Goal: Task Accomplishment & Management: Use online tool/utility

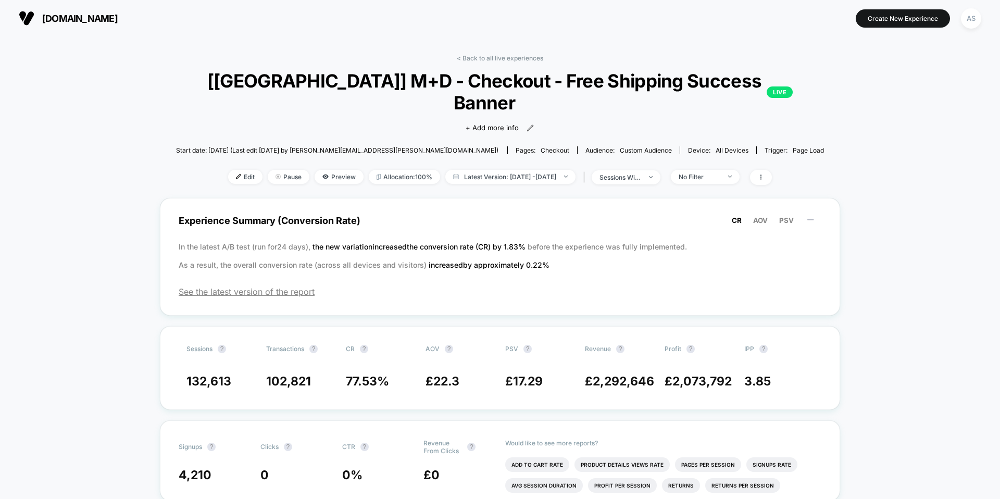
click at [118, 15] on span "[DOMAIN_NAME]" at bounding box center [80, 18] width 76 height 11
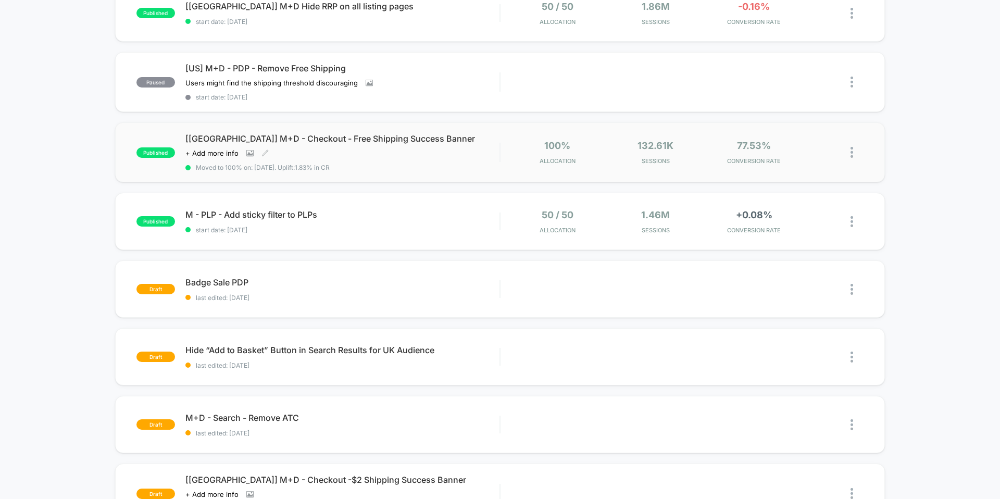
scroll to position [285, 0]
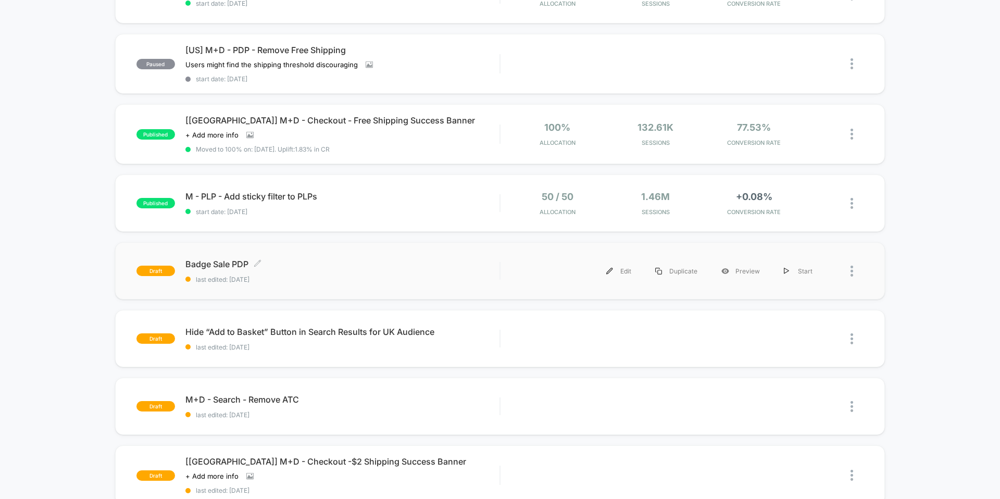
click at [271, 266] on span "Badge Sale PDP Click to edit experience details" at bounding box center [342, 264] width 314 height 10
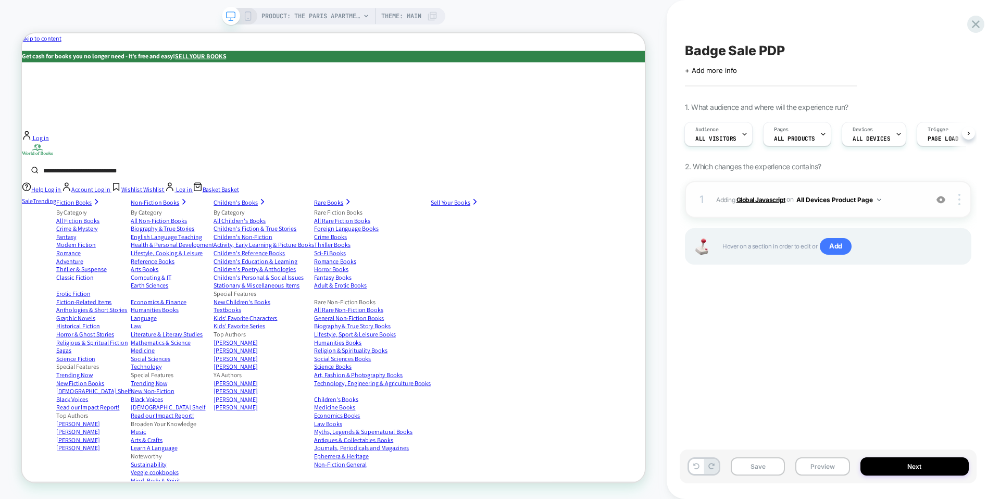
click at [761, 201] on b "Global Javascript" at bounding box center [761, 199] width 49 height 8
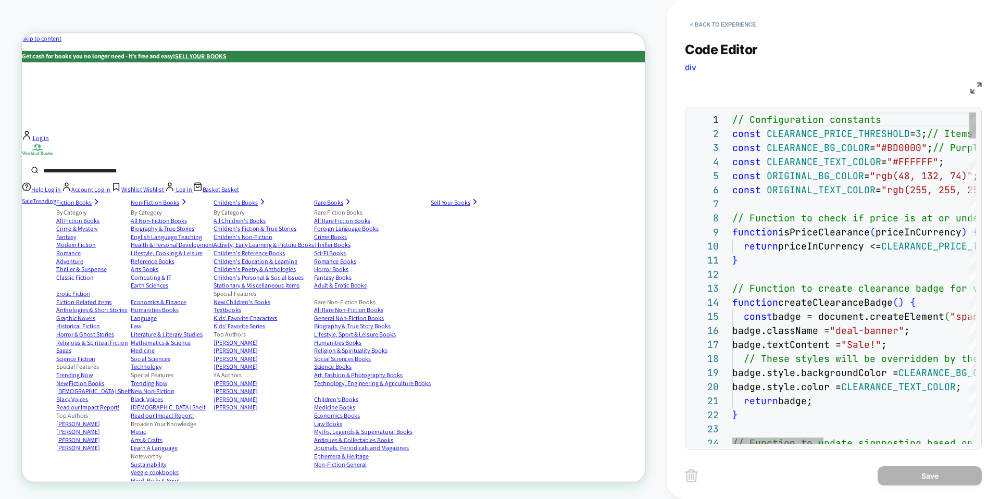
scroll to position [14, 197]
type textarea "**********"
click at [927, 479] on button "Save" at bounding box center [930, 475] width 104 height 19
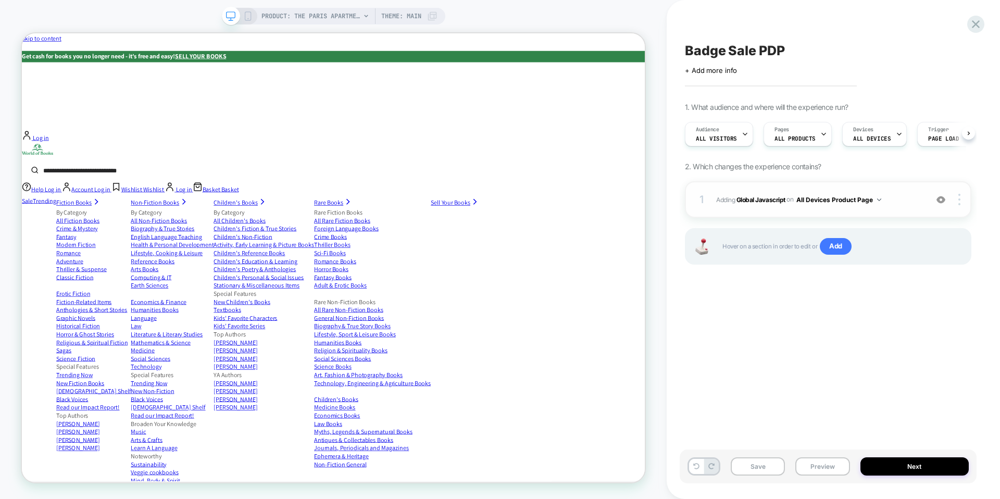
scroll to position [0, 1]
click at [764, 470] on button "Save" at bounding box center [758, 466] width 54 height 18
click at [820, 466] on button "Preview" at bounding box center [822, 466] width 54 height 18
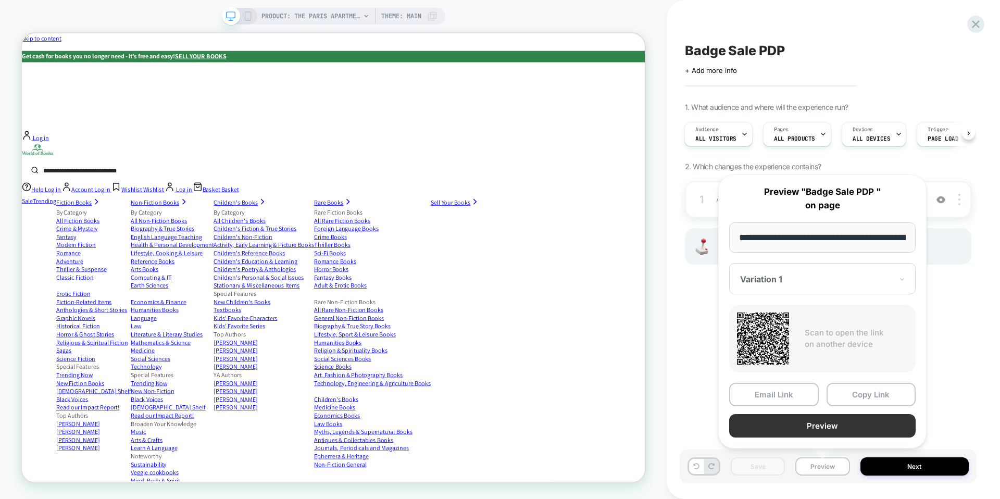
scroll to position [0, 290]
click at [866, 393] on button "Copy Link" at bounding box center [872, 394] width 90 height 23
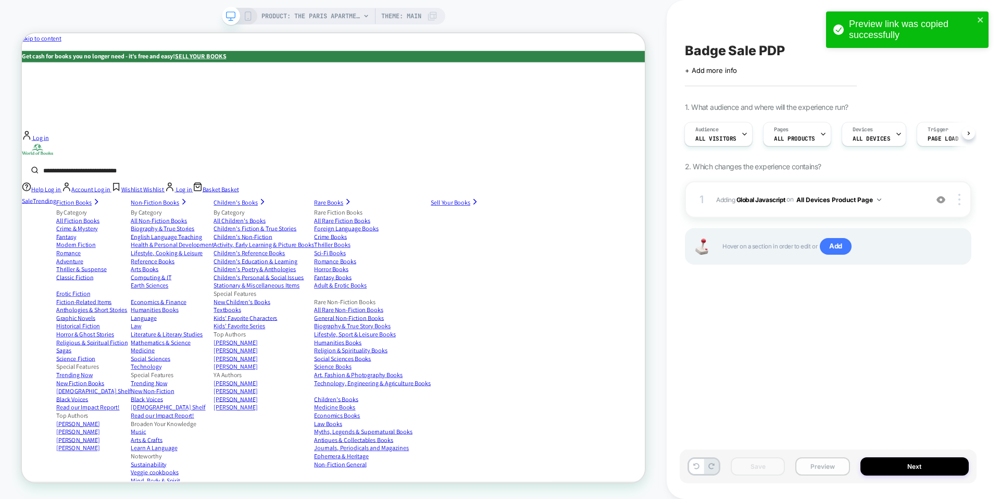
click at [820, 465] on button "Preview" at bounding box center [822, 466] width 54 height 18
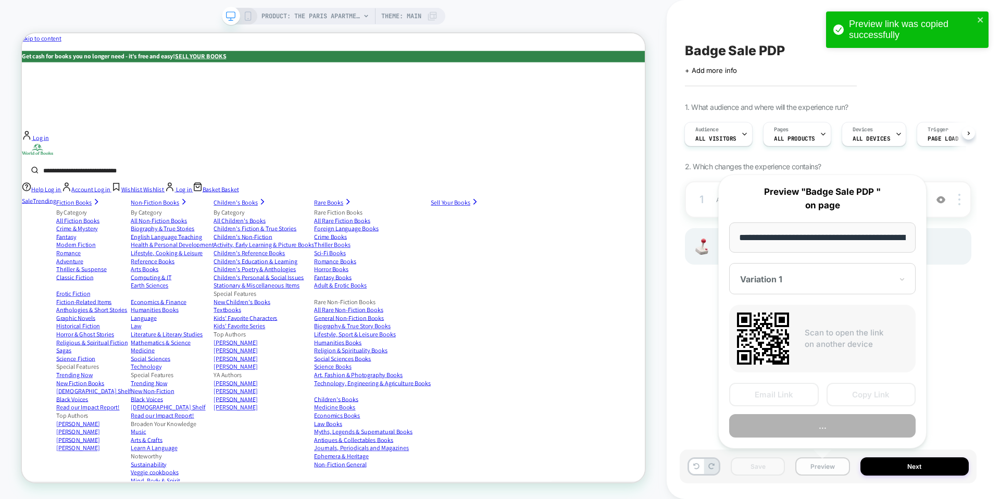
scroll to position [0, 290]
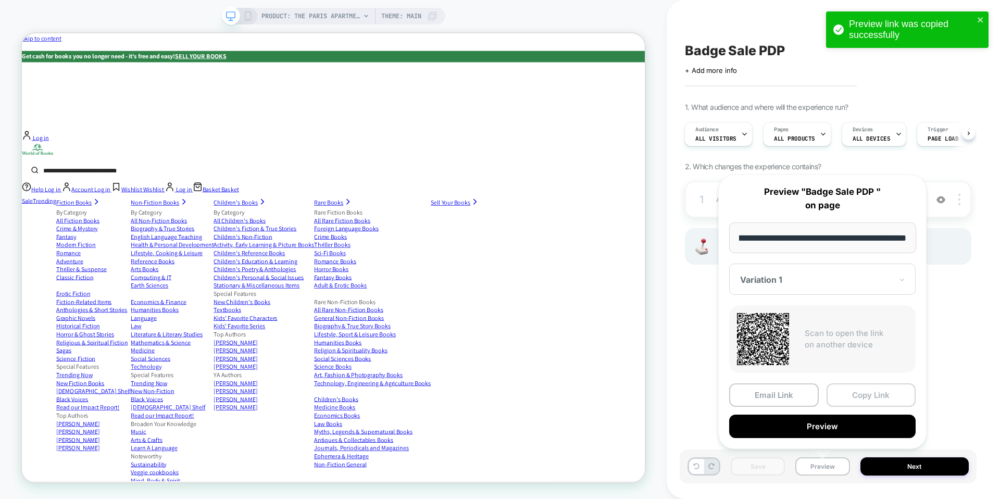
click at [867, 395] on button "Copy Link" at bounding box center [872, 394] width 90 height 23
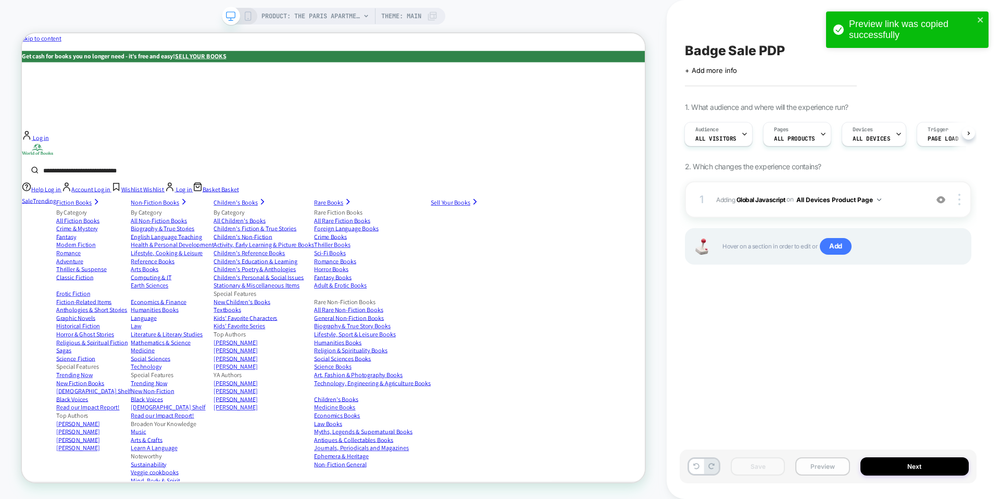
click at [824, 470] on button "Preview" at bounding box center [822, 466] width 54 height 18
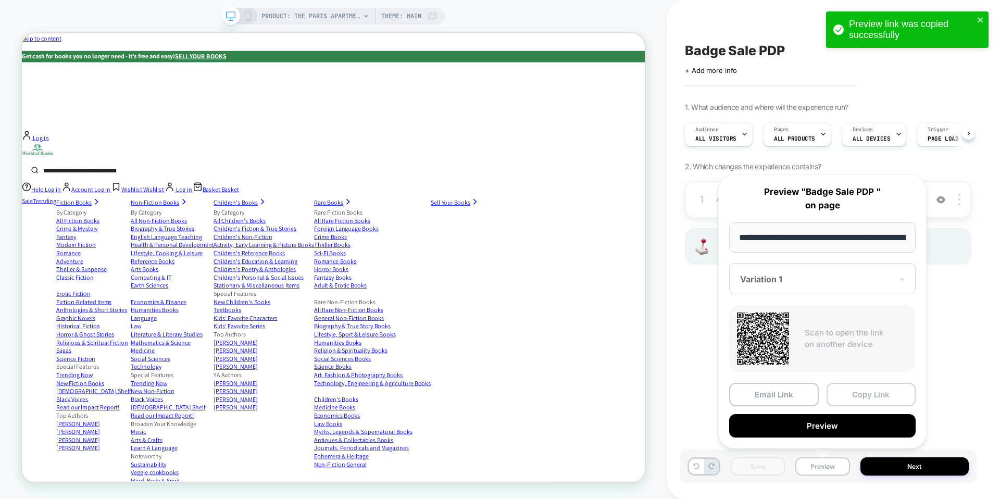
scroll to position [0, 290]
click at [866, 394] on button "Copy Link" at bounding box center [872, 394] width 90 height 23
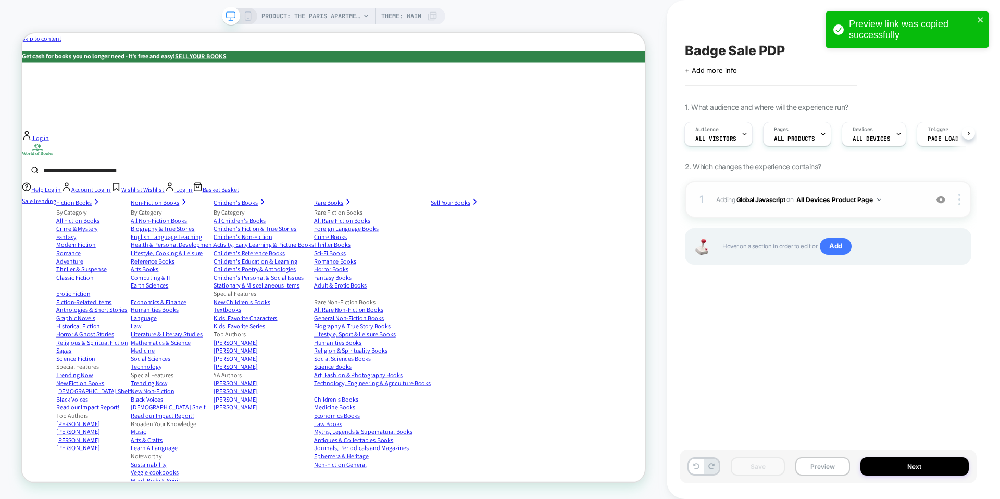
click at [768, 206] on div "1 Adding Global Javascript on All Devices Product Page Add Before Add After Tar…" at bounding box center [828, 199] width 286 height 36
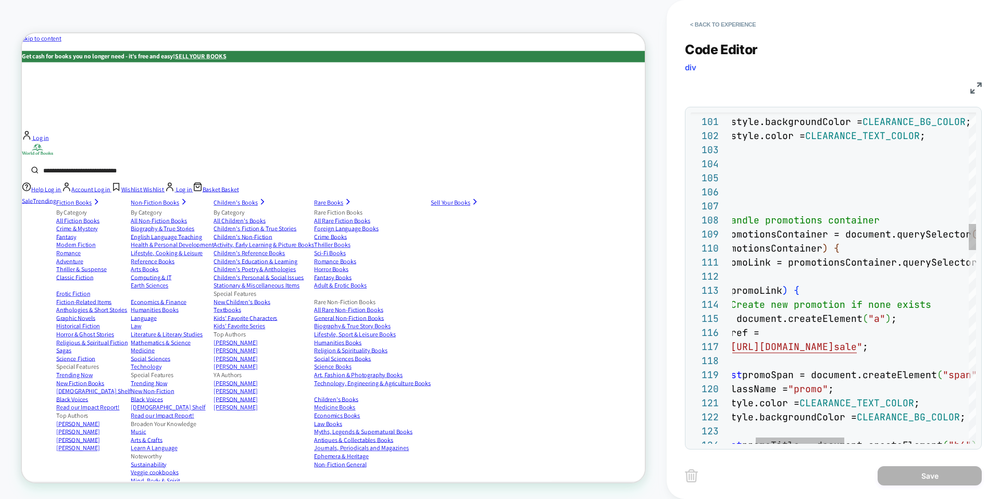
scroll to position [84, 175]
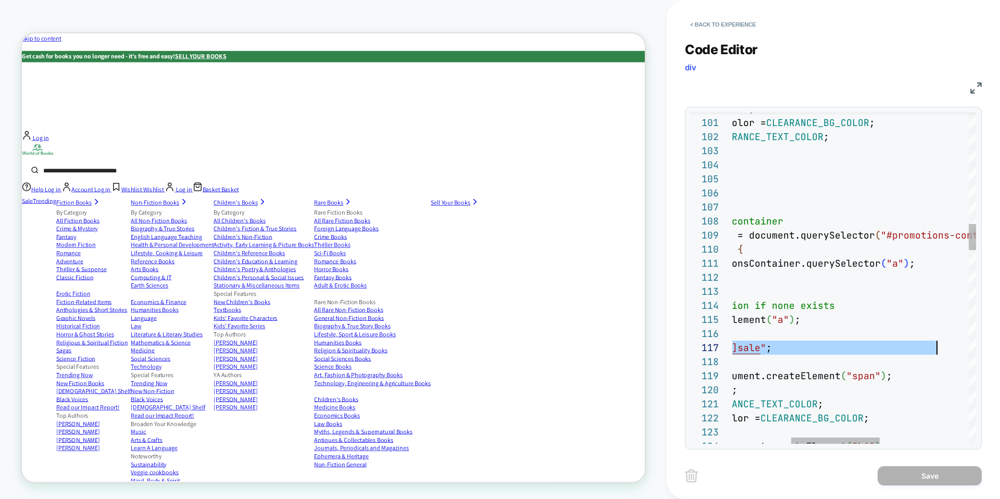
scroll to position [84, 366]
drag, startPoint x: 763, startPoint y: 349, endPoint x: 937, endPoint y: 344, distance: 174.6
type textarea "**********"
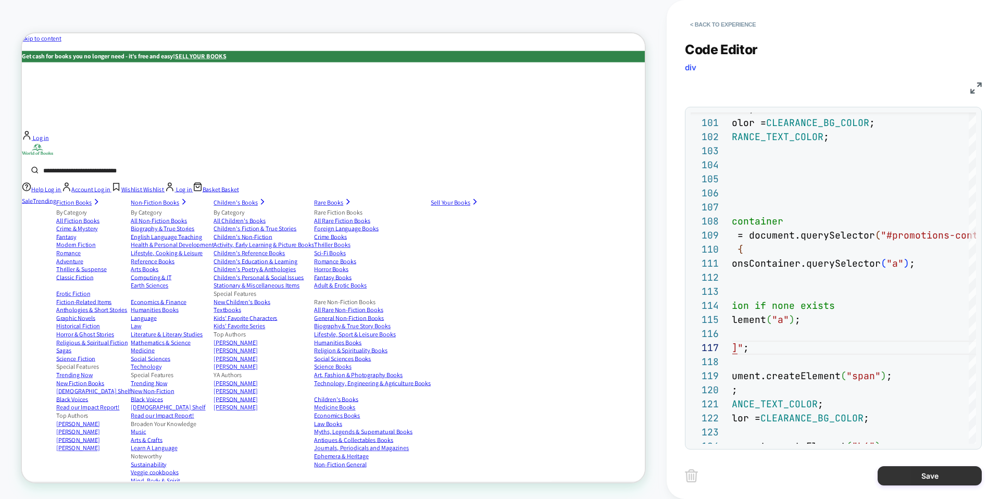
click at [941, 467] on button "Save" at bounding box center [930, 475] width 104 height 19
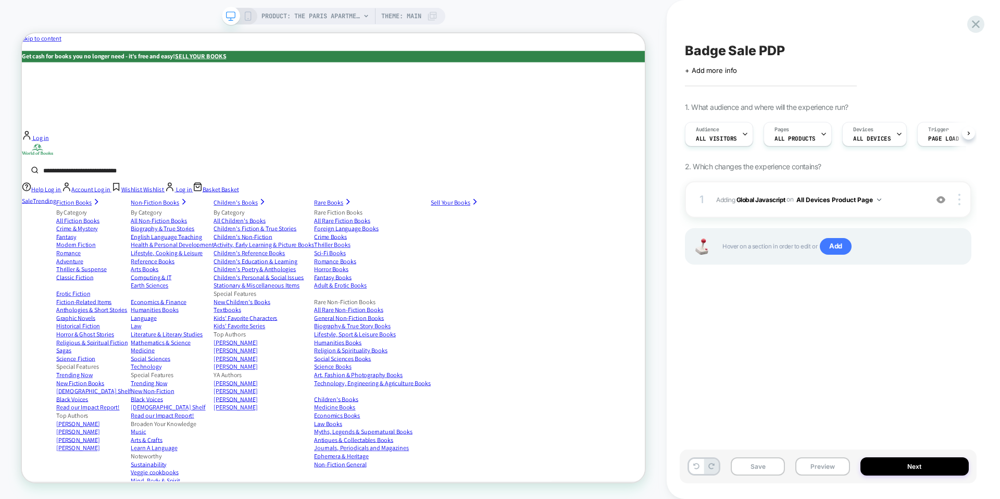
scroll to position [0, 1]
click at [749, 473] on button "Save" at bounding box center [758, 466] width 54 height 18
click at [822, 460] on button "Preview" at bounding box center [822, 466] width 54 height 18
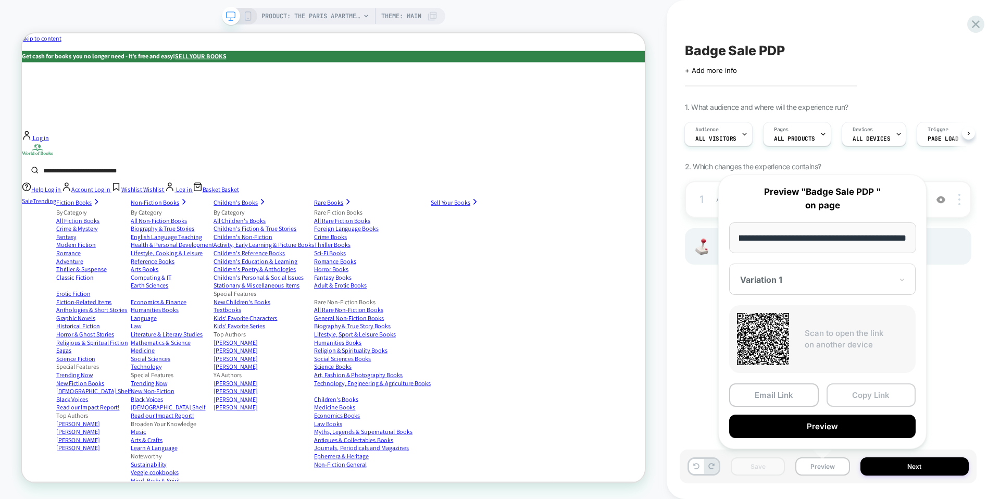
scroll to position [0, 0]
click at [868, 391] on button "Copy Link" at bounding box center [872, 394] width 90 height 23
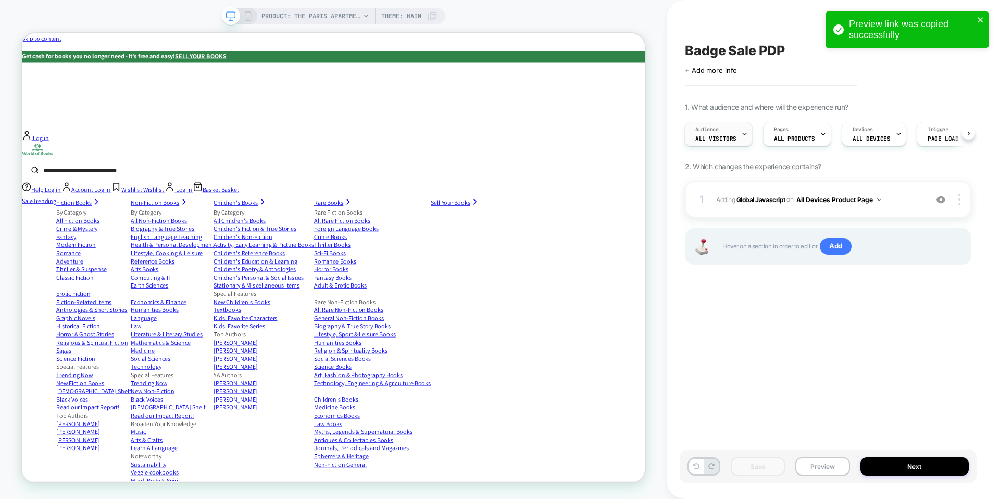
click at [707, 136] on span "All Visitors" at bounding box center [715, 138] width 41 height 7
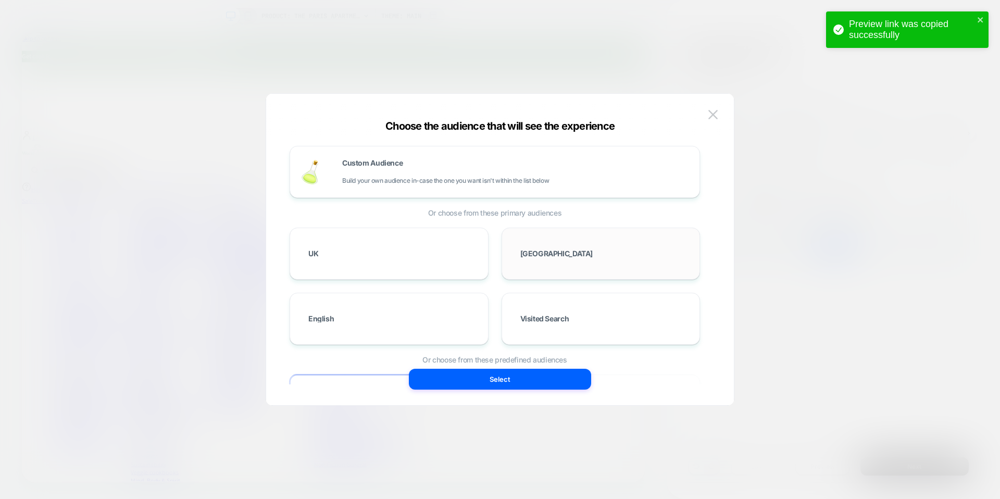
click at [544, 248] on div "[GEOGRAPHIC_DATA]" at bounding box center [601, 254] width 177 height 30
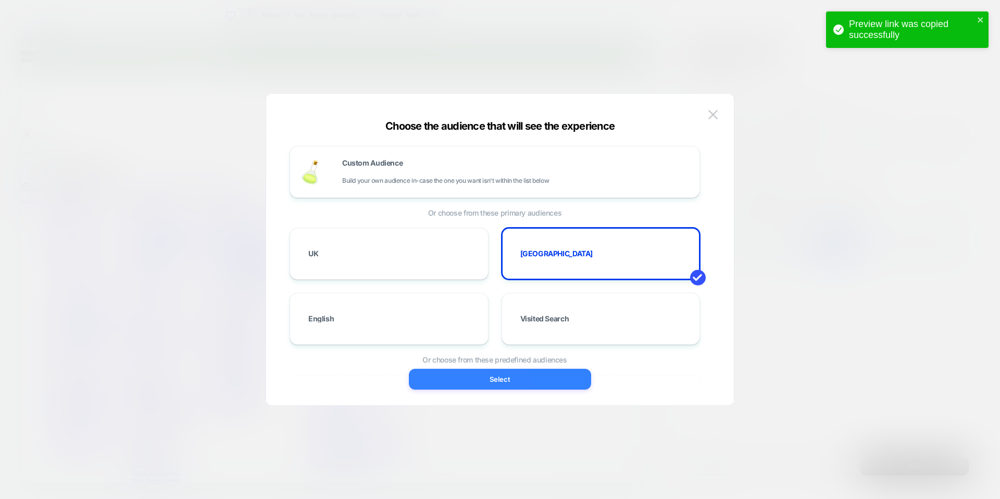
click at [506, 383] on button "Select" at bounding box center [500, 379] width 182 height 21
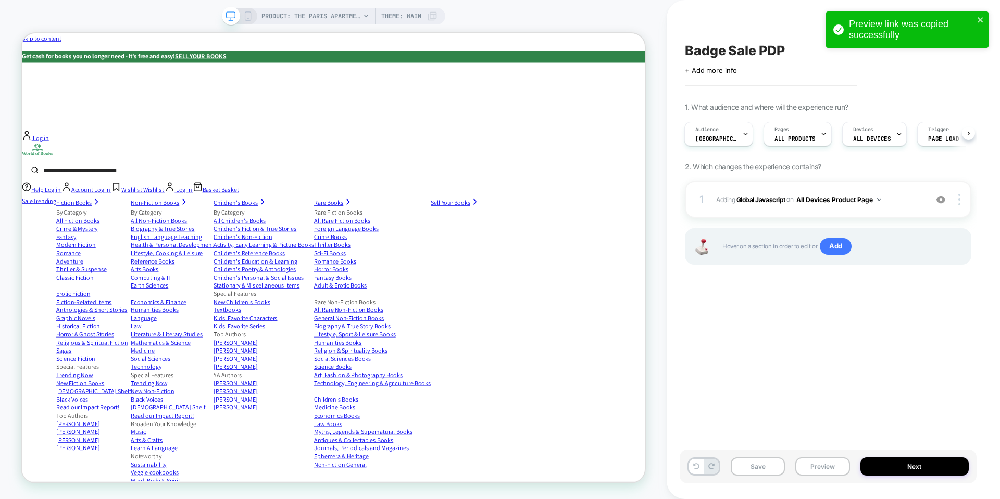
scroll to position [0, 1]
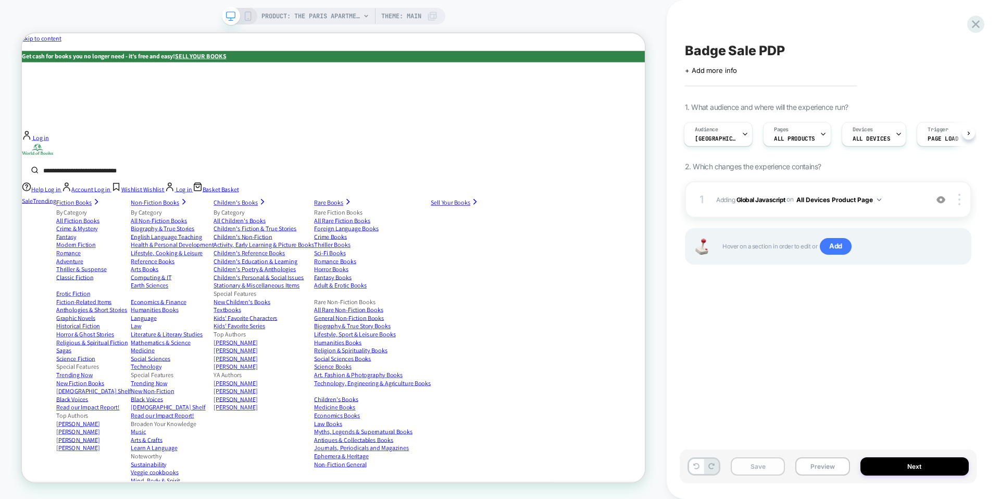
click at [766, 470] on button "Save" at bounding box center [758, 466] width 54 height 18
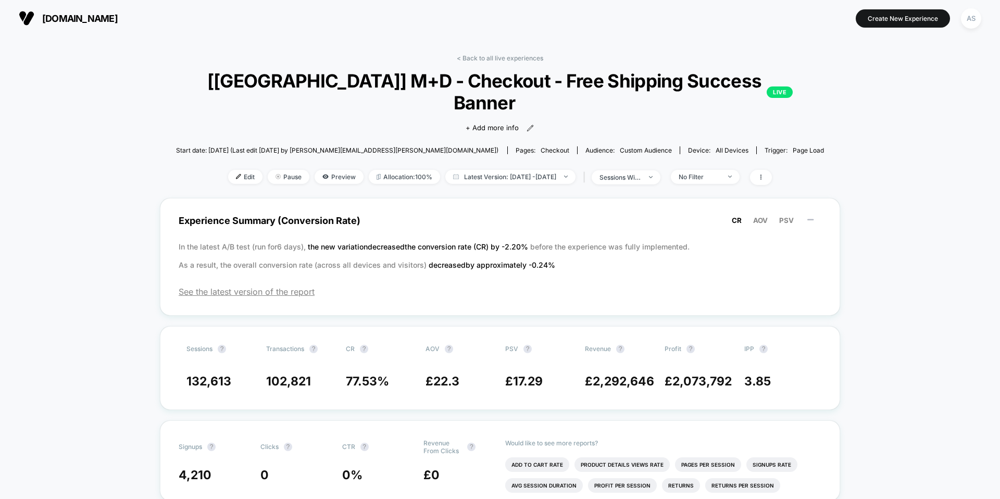
click at [109, 18] on span "[DOMAIN_NAME]" at bounding box center [80, 18] width 76 height 11
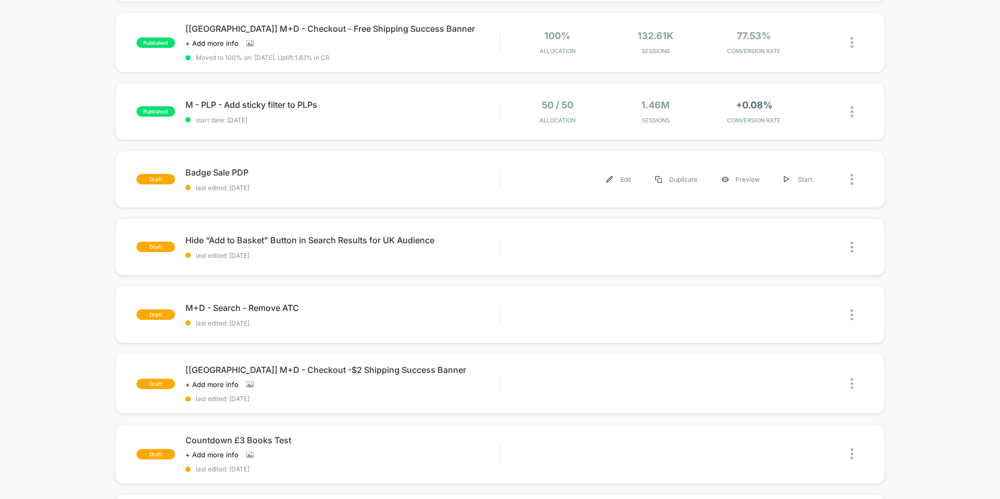
scroll to position [381, 0]
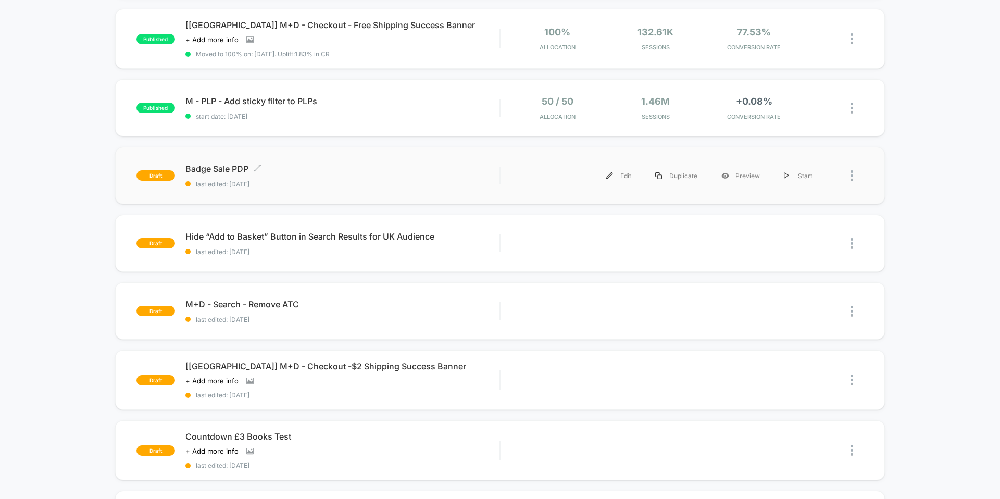
click at [275, 177] on div "Badge Sale PDP Click to edit experience details Click to edit experience detail…" at bounding box center [342, 176] width 314 height 24
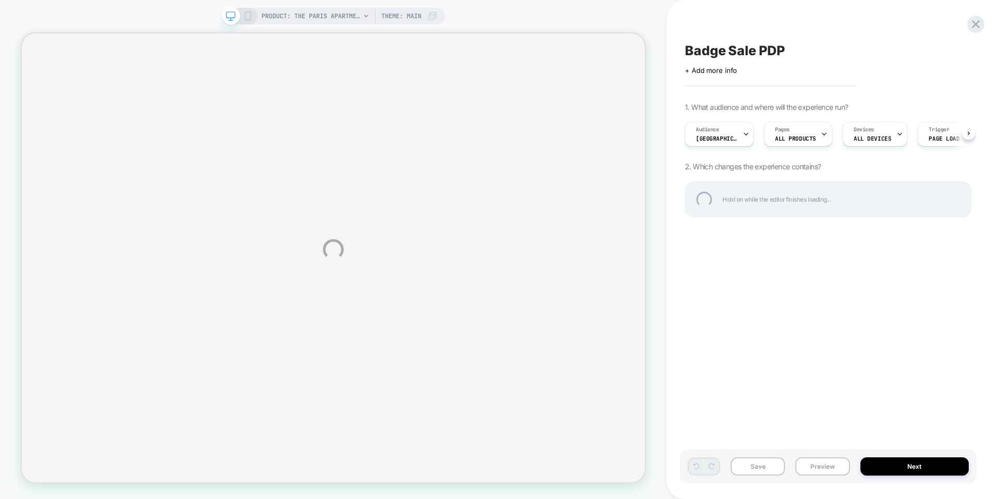
click at [688, 51] on div "Badge Sale PDP" at bounding box center [828, 51] width 286 height 16
click at [688, 50] on textarea "**********" at bounding box center [757, 51] width 144 height 16
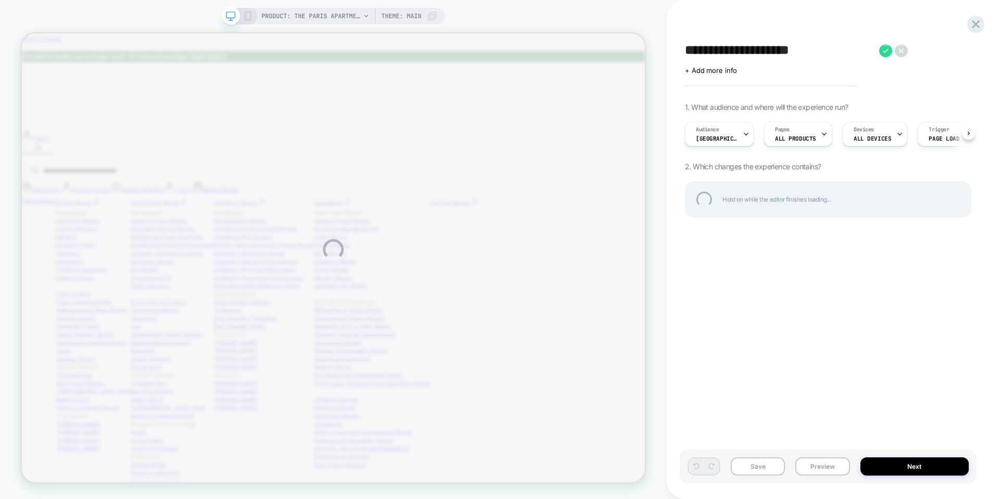
type textarea "**********"
click at [754, 463] on div "**********" at bounding box center [500, 249] width 1000 height 499
click at [755, 474] on div "**********" at bounding box center [500, 249] width 1000 height 499
click at [753, 467] on div "**********" at bounding box center [500, 249] width 1000 height 499
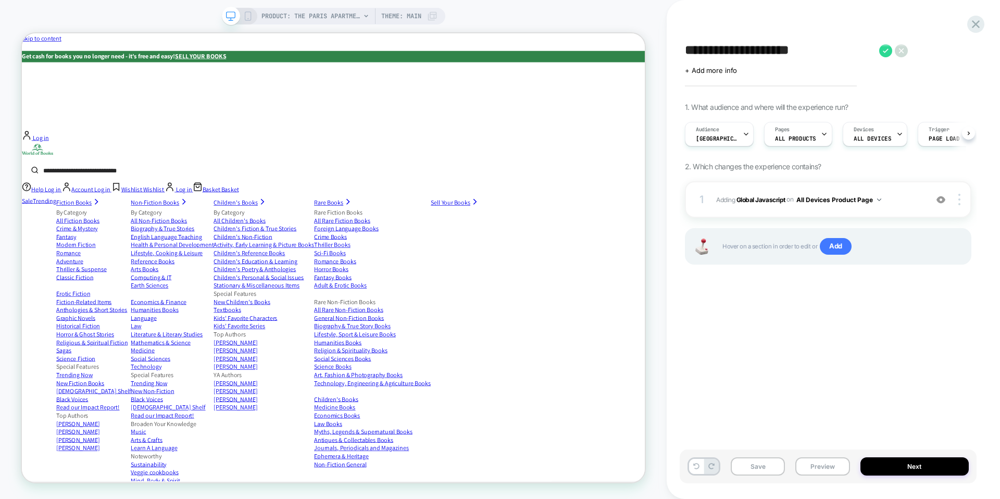
click at [753, 467] on button "Save" at bounding box center [758, 466] width 54 height 18
click at [882, 51] on icon at bounding box center [885, 50] width 13 height 13
click at [977, 26] on icon at bounding box center [976, 24] width 8 height 8
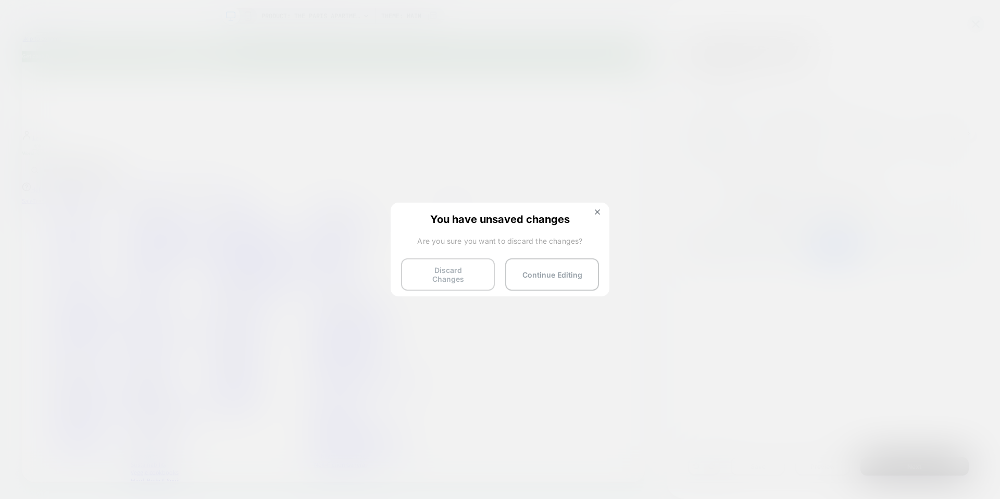
click at [445, 268] on button "Discard Changes" at bounding box center [448, 274] width 94 height 32
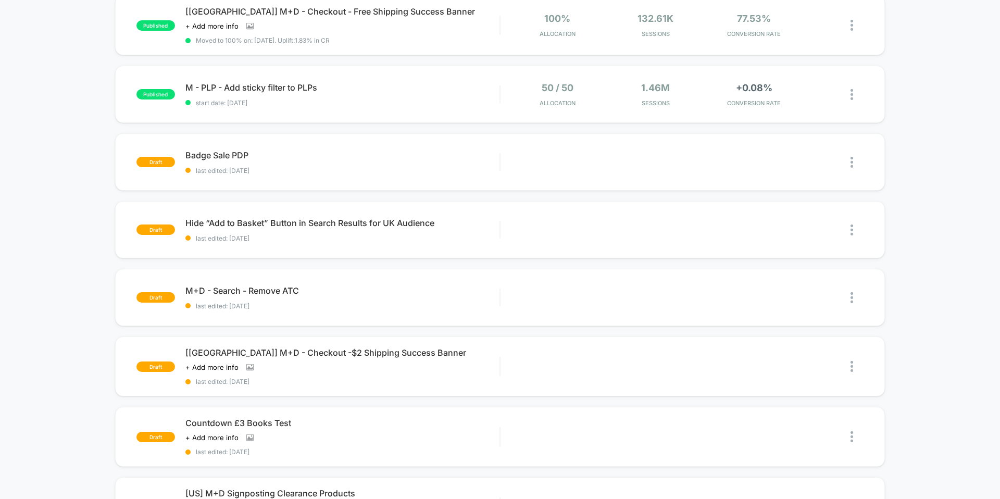
scroll to position [434, 0]
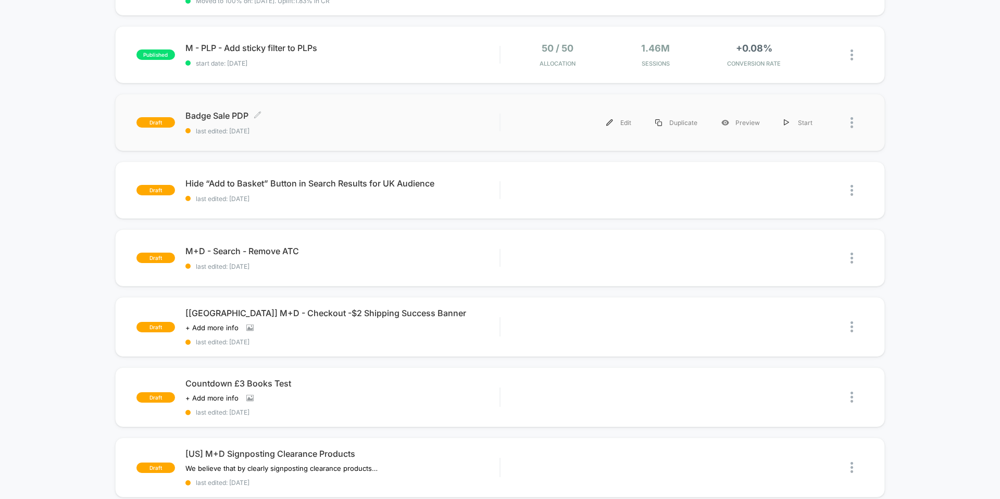
click at [344, 114] on span "Badge Sale PDP Click to edit experience details" at bounding box center [342, 115] width 314 height 10
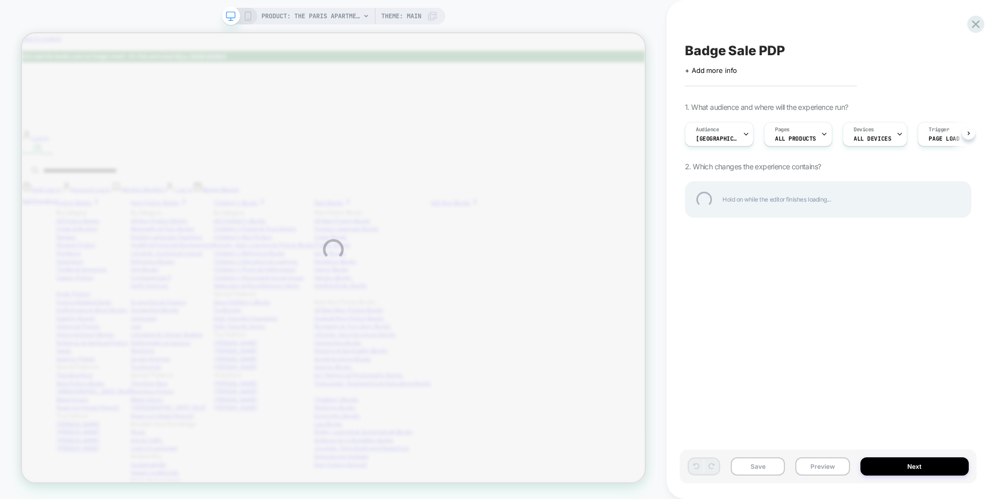
click at [686, 45] on div "Badge Sale PDP" at bounding box center [828, 51] width 286 height 16
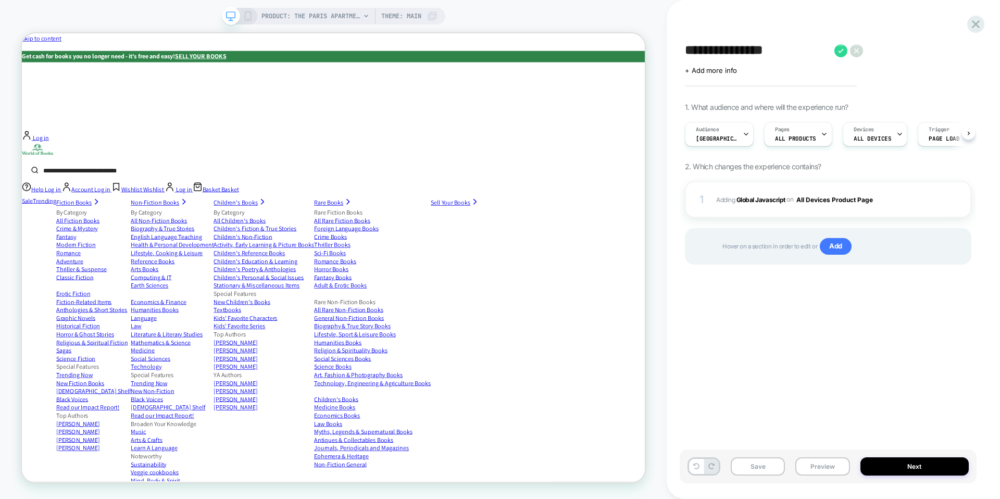
click at [687, 53] on textarea "**********" at bounding box center [757, 51] width 144 height 16
type textarea "**********"
click at [773, 464] on button "Save" at bounding box center [758, 466] width 54 height 18
click at [886, 54] on icon at bounding box center [885, 50] width 13 height 13
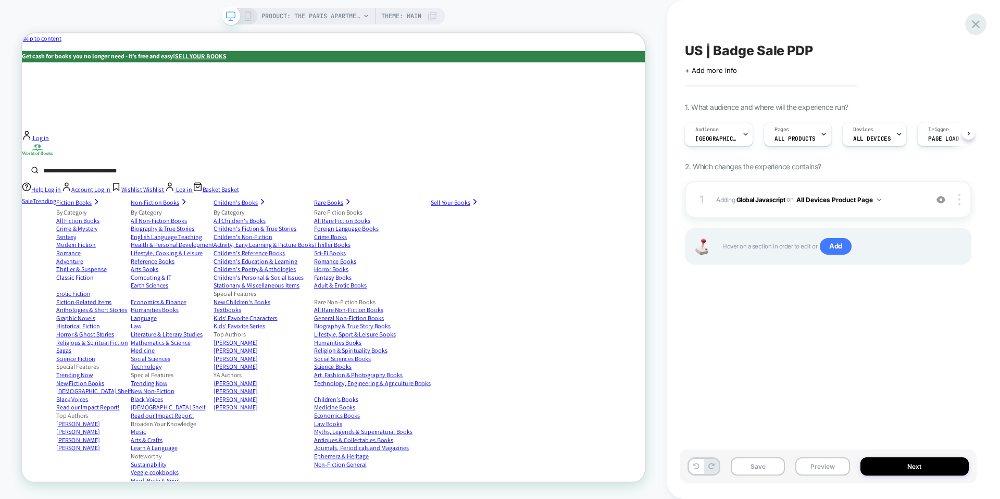
click at [974, 23] on icon at bounding box center [976, 24] width 8 height 8
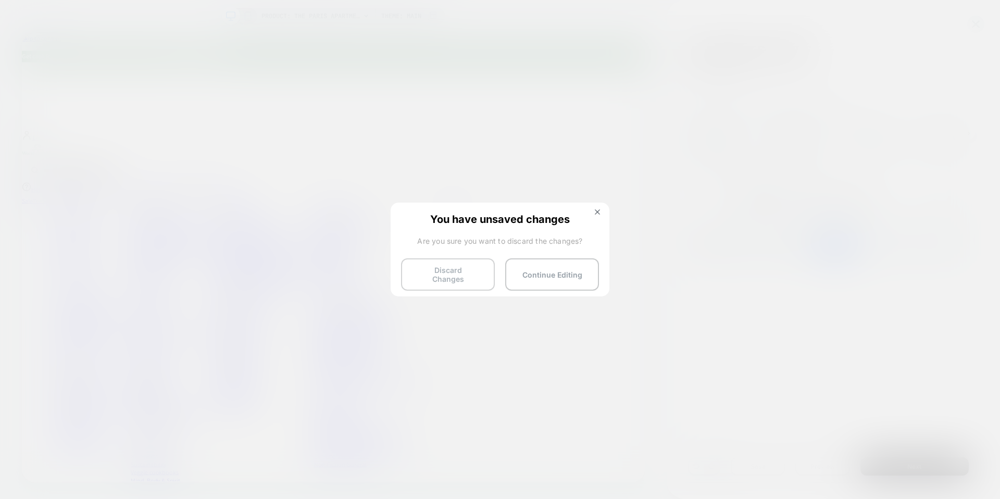
click at [421, 264] on button "Discard Changes" at bounding box center [448, 274] width 94 height 32
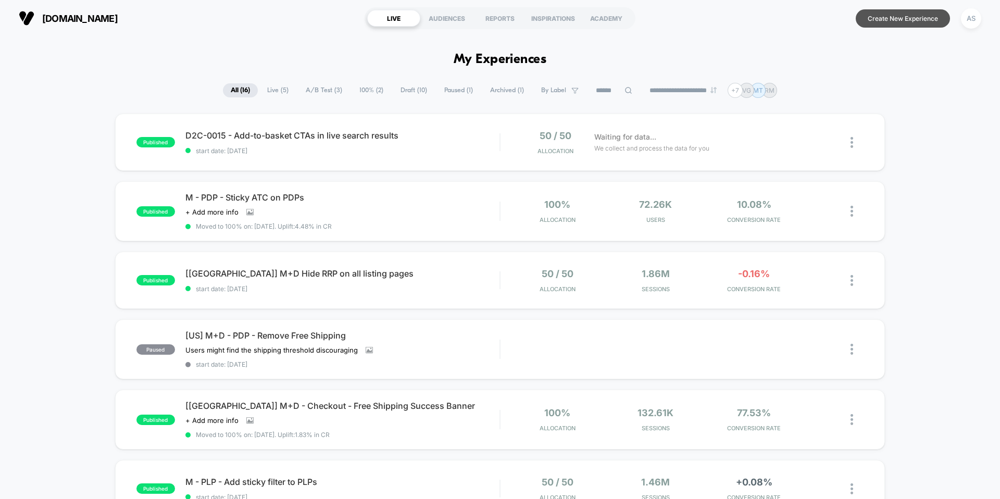
click at [912, 17] on button "Create New Experience" at bounding box center [903, 18] width 94 height 18
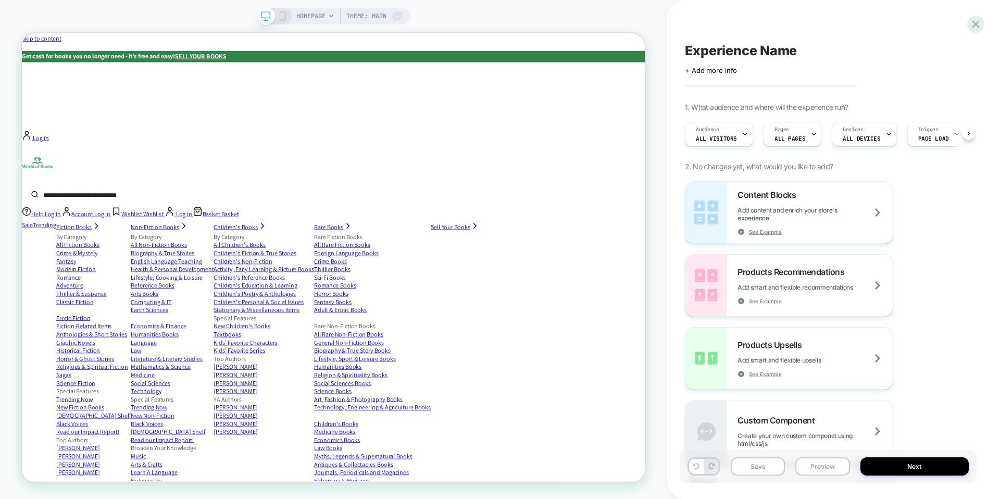
scroll to position [0, 1]
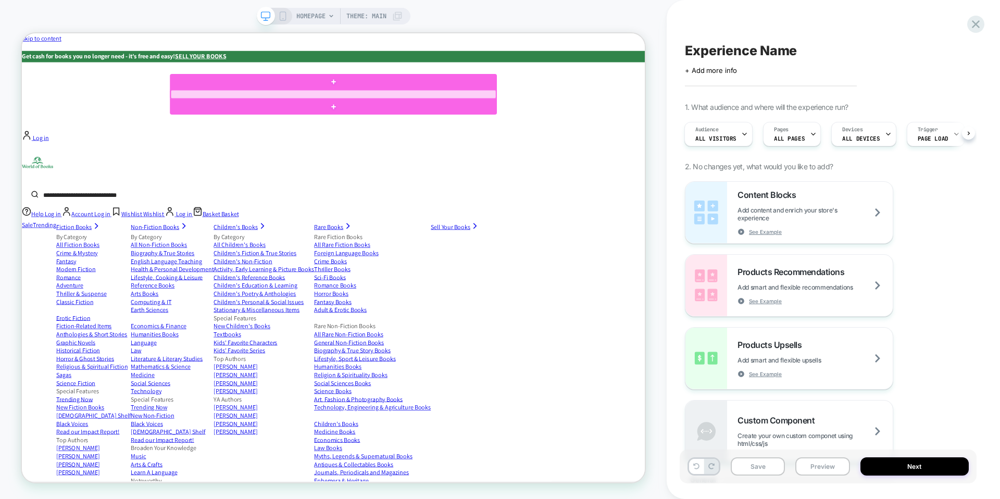
click at [226, 113] on div at bounding box center [437, 114] width 434 height 11
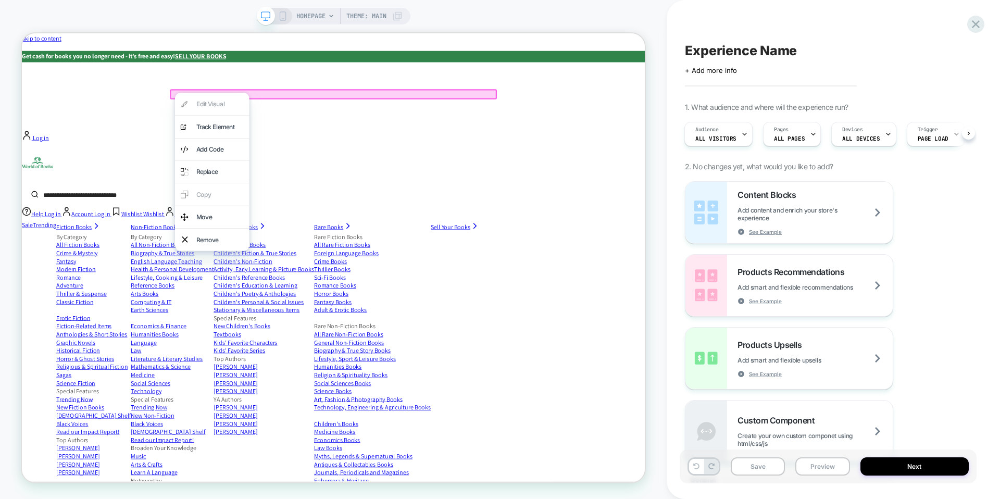
click at [246, 127] on div "Edit Visual analytics-plus-line-svgrepo-com Track Element Add Code Replace Copy…" at bounding box center [275, 218] width 99 height 211
click at [183, 282] on div "Sale Trending Fiction Books By Category All Fiction Books Crime & Mystery Fanta…" at bounding box center [437, 491] width 831 height 418
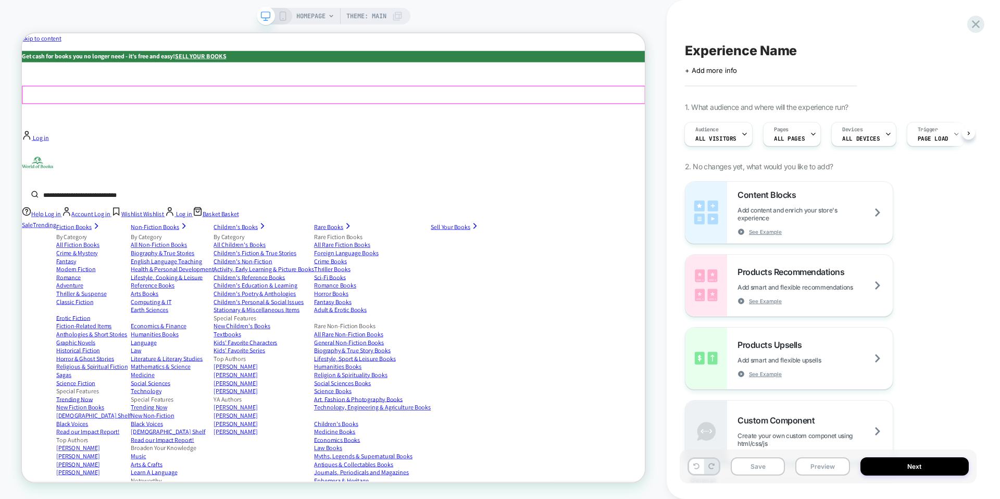
click at [227, 115] on div at bounding box center [437, 115] width 829 height 22
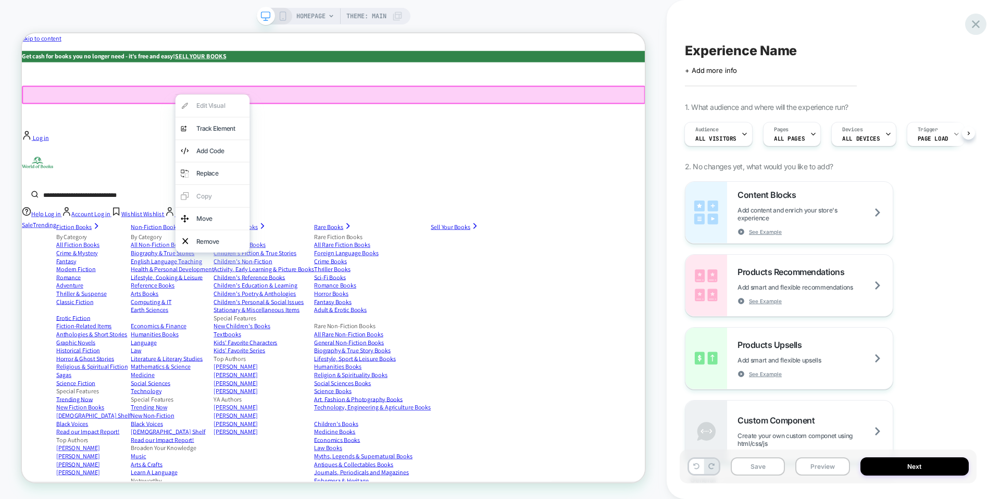
click at [974, 26] on icon at bounding box center [976, 24] width 8 height 8
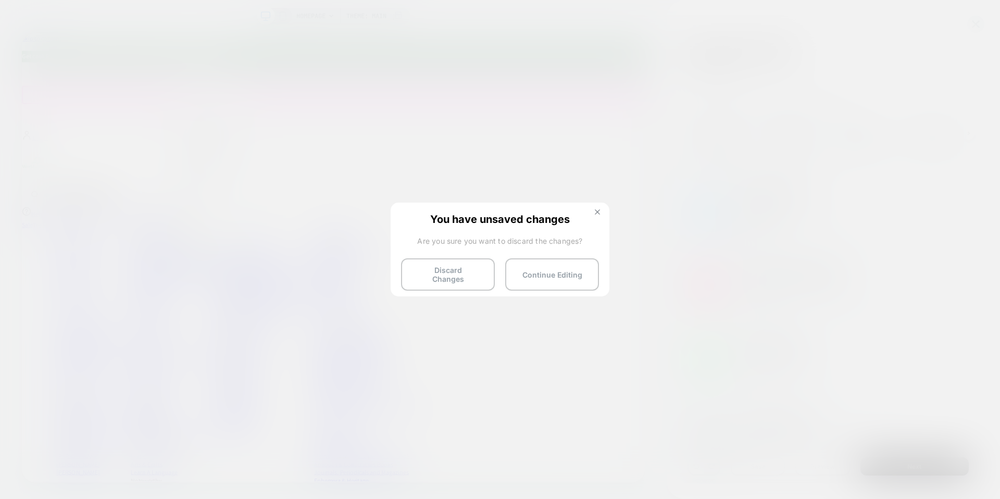
click at [597, 215] on button at bounding box center [597, 213] width 11 height 9
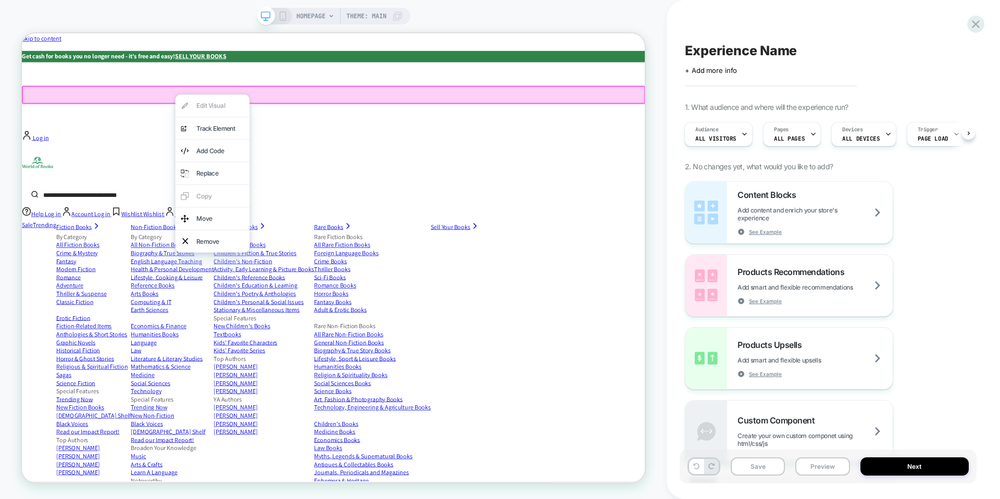
click at [940, 193] on div "Content Blocks Add content and enrich your store's experience See Example Produ…" at bounding box center [828, 321] width 286 height 281
click at [977, 21] on icon at bounding box center [976, 24] width 14 height 14
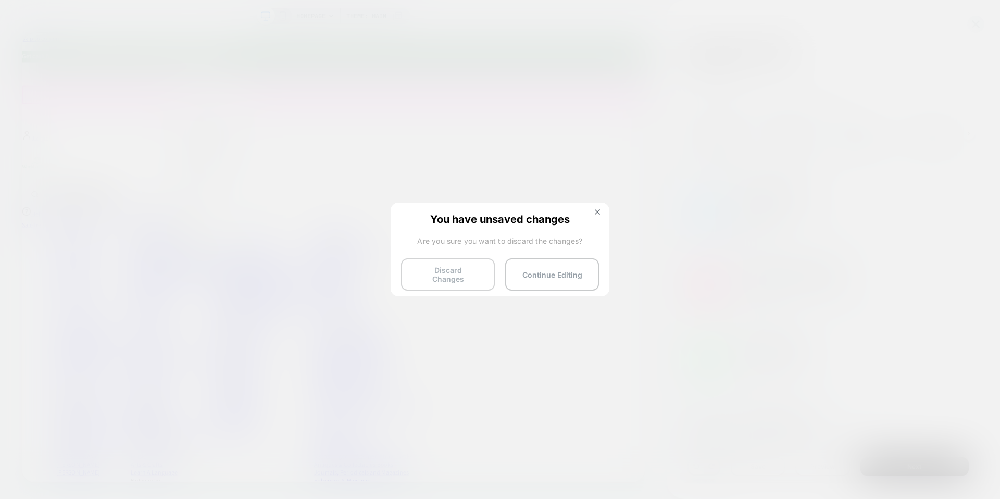
click at [473, 270] on button "Discard Changes" at bounding box center [448, 274] width 94 height 32
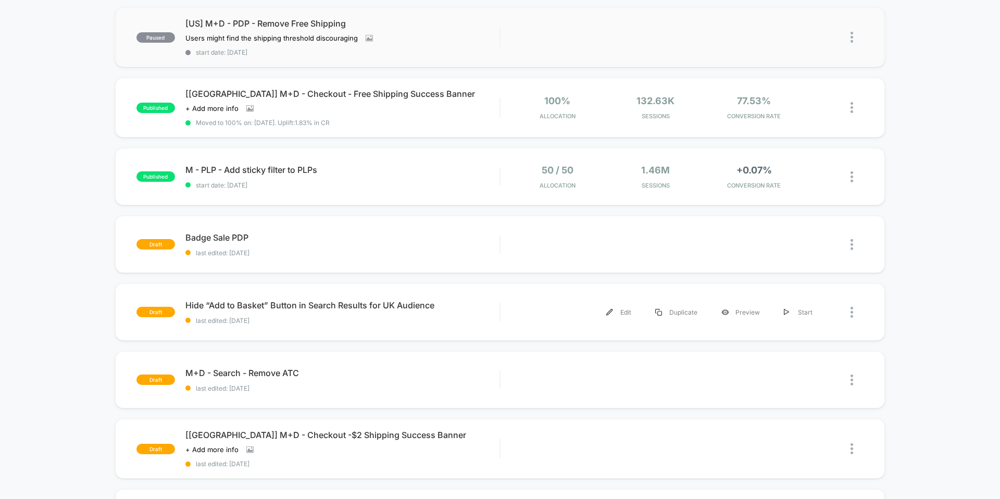
scroll to position [313, 0]
click at [374, 240] on div "Badge Sale PDP Click to edit experience details Click to edit experience detail…" at bounding box center [342, 243] width 314 height 24
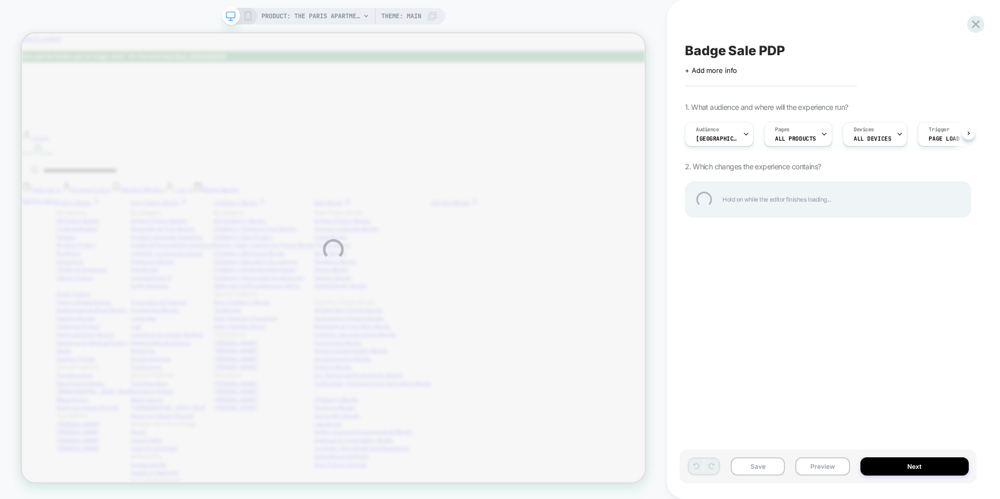
click at [692, 47] on div "Badge Sale PDP" at bounding box center [828, 51] width 286 height 16
click at [681, 52] on div "**********" at bounding box center [500, 249] width 1000 height 499
click at [686, 51] on textarea "**********" at bounding box center [757, 51] width 144 height 16
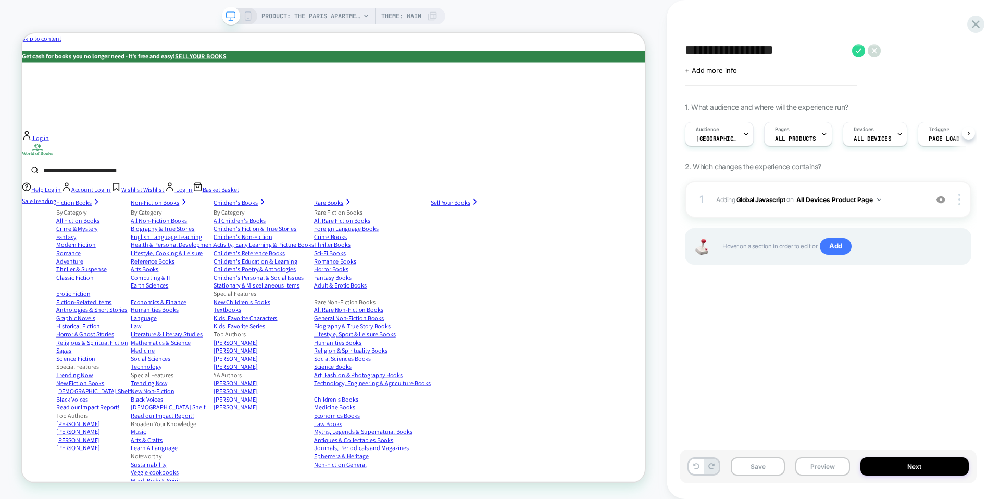
scroll to position [0, 1]
type textarea "**********"
click at [889, 51] on icon at bounding box center [885, 50] width 13 height 13
click at [770, 468] on button "Save" at bounding box center [758, 466] width 54 height 18
click at [783, 158] on div "1. What audience and where will the experience run? Audience USA Pages ALL PROD…" at bounding box center [828, 197] width 286 height 188
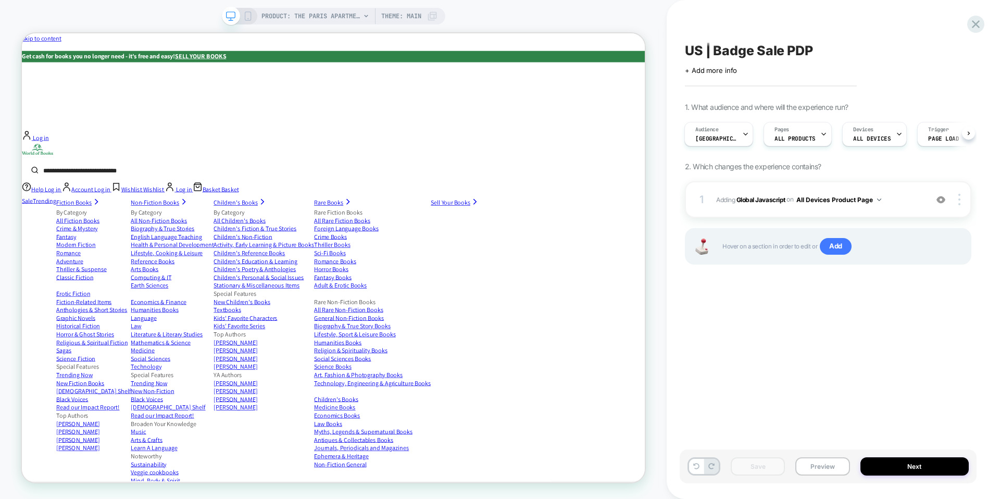
click at [783, 158] on div "1. What audience and where will the experience run? Audience USA Pages ALL PROD…" at bounding box center [828, 197] width 286 height 188
click at [794, 164] on span "2. Which changes the experience contains?" at bounding box center [753, 166] width 136 height 9
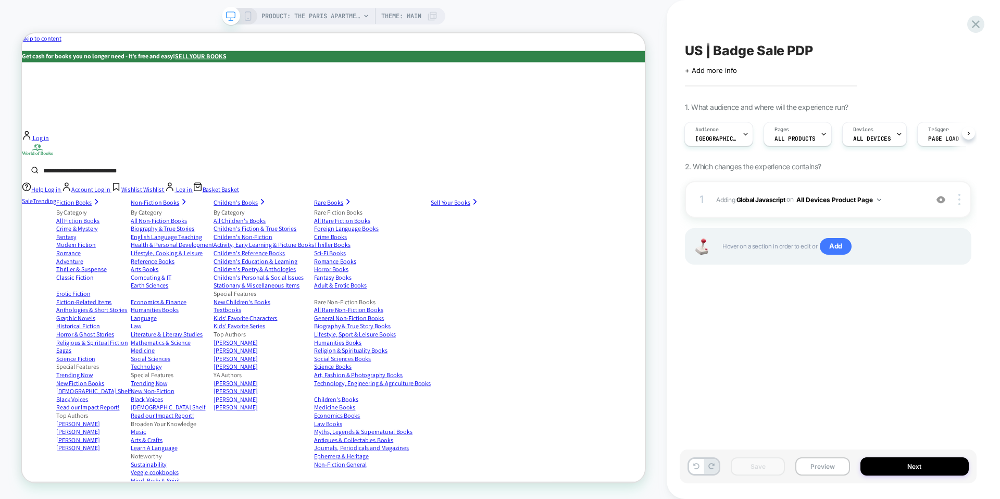
click at [931, 58] on div "Click to edit experience details + Add more info" at bounding box center [828, 66] width 286 height 16
click at [924, 39] on div "US | Badge Sale PDP Click to edit experience details + Add more info 1. What au…" at bounding box center [828, 249] width 297 height 478
click at [978, 23] on icon at bounding box center [976, 24] width 14 height 14
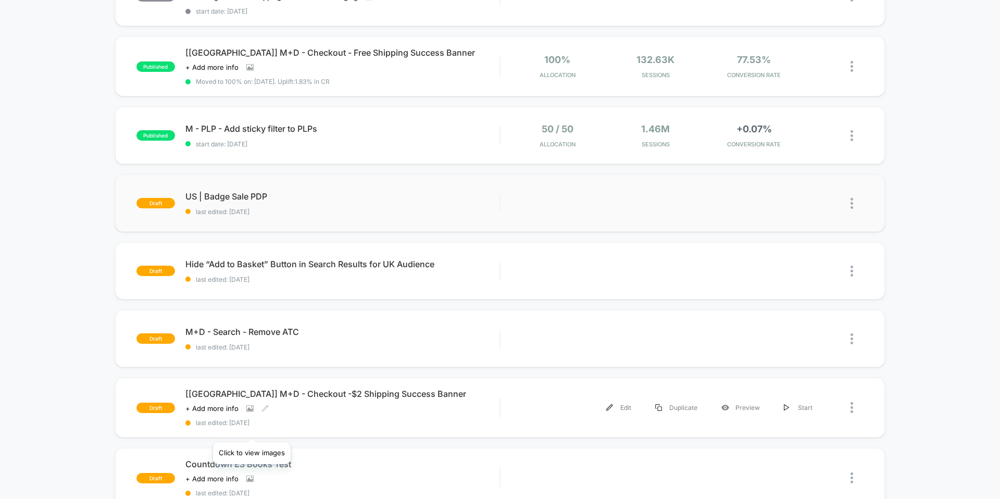
scroll to position [359, 0]
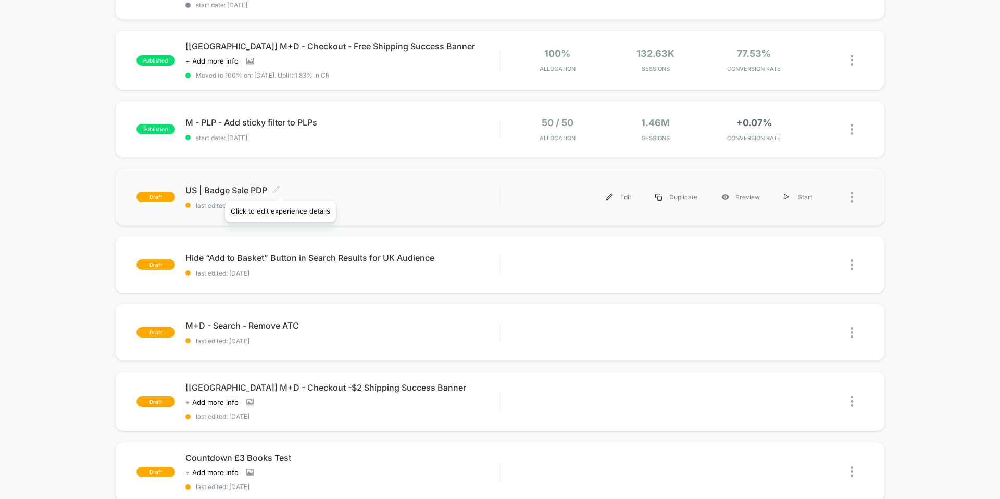
click at [280, 188] on icon at bounding box center [276, 189] width 8 height 8
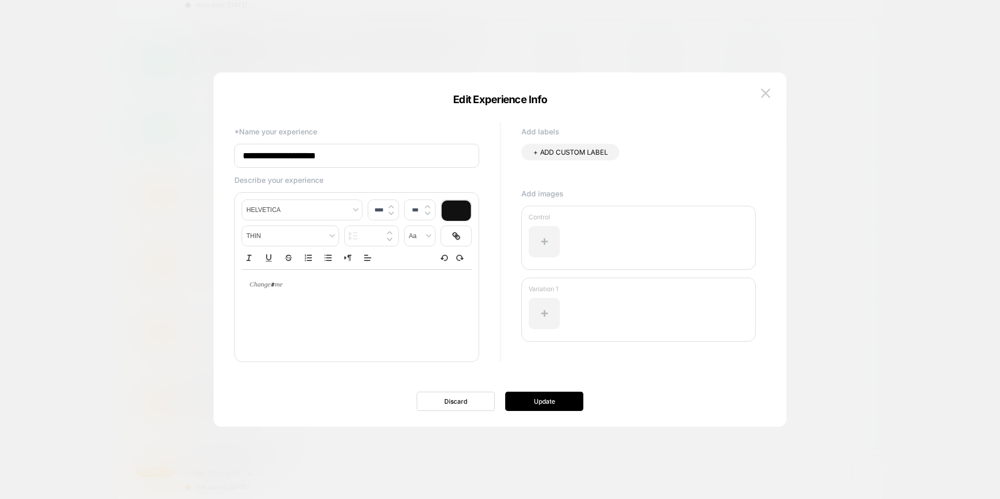
click at [356, 153] on input "**********" at bounding box center [356, 156] width 245 height 24
paste input "**********"
click at [244, 159] on input "**********" at bounding box center [356, 156] width 245 height 24
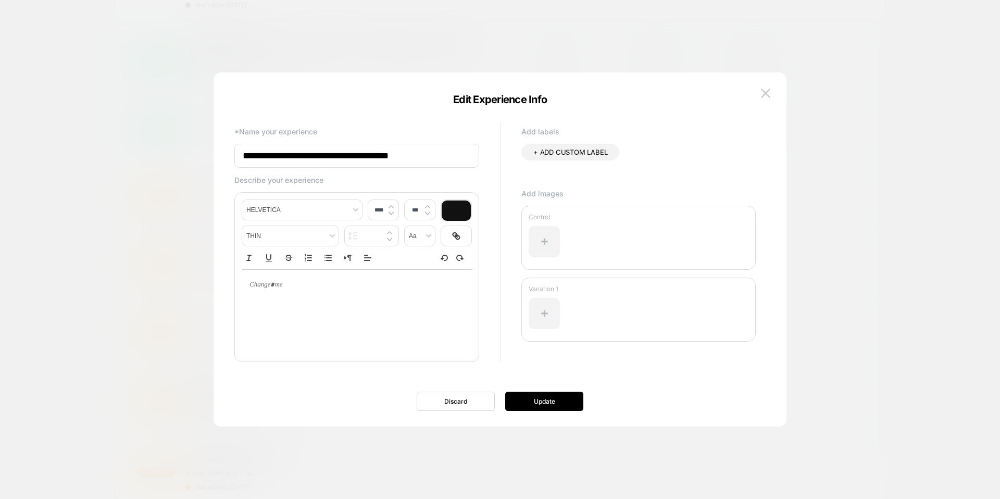
paste input "**********"
drag, startPoint x: 421, startPoint y: 157, endPoint x: 205, endPoint y: 147, distance: 216.4
click at [205, 147] on body "**********" at bounding box center [500, 249] width 1000 height 499
type input "**********"
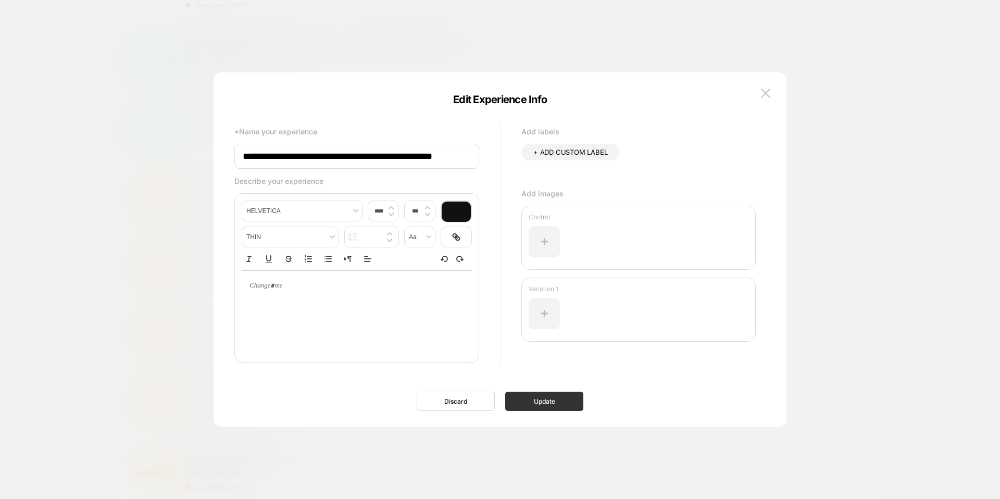
click at [545, 403] on button "Update" at bounding box center [544, 401] width 78 height 19
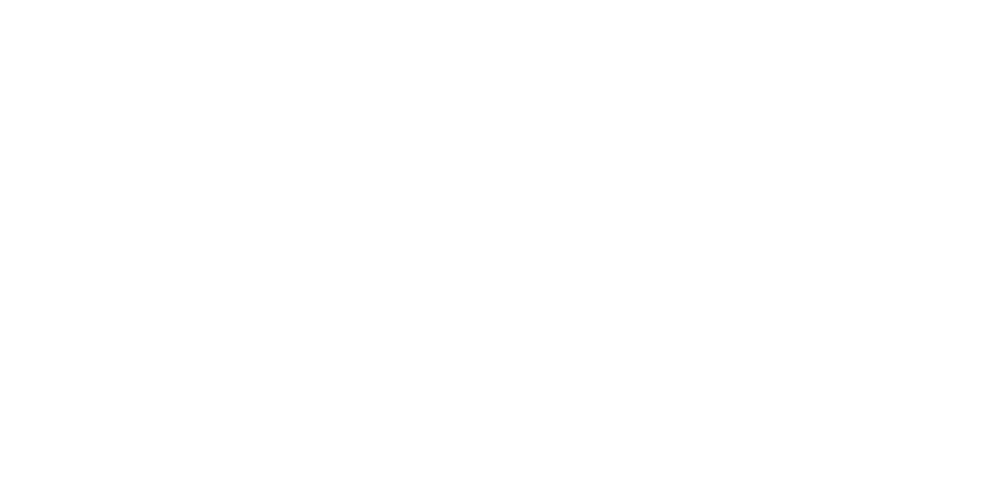
click at [942, 4] on html "£28 *" at bounding box center [500, 2] width 1000 height 4
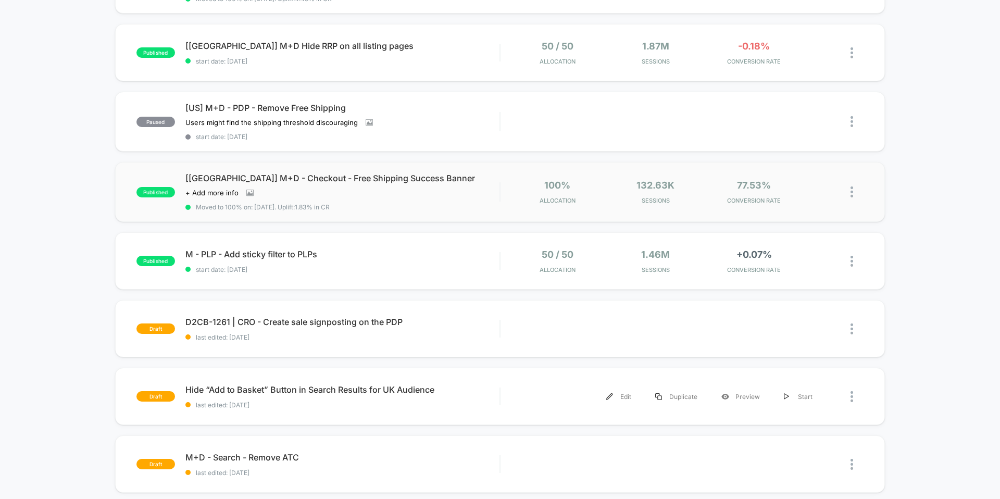
scroll to position [233, 0]
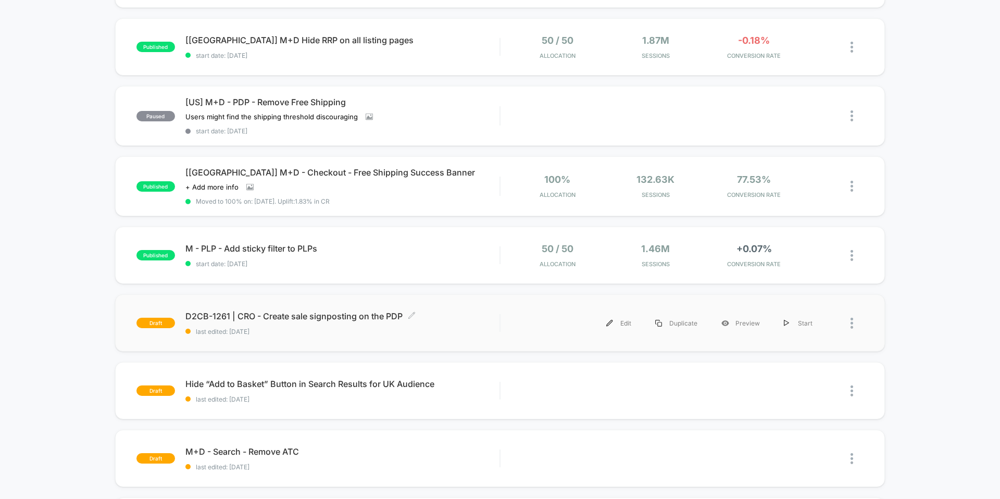
click at [370, 314] on span "D2CB-1261 | CRO - Create sale signposting on the PDP Click to edit experience d…" at bounding box center [342, 316] width 314 height 10
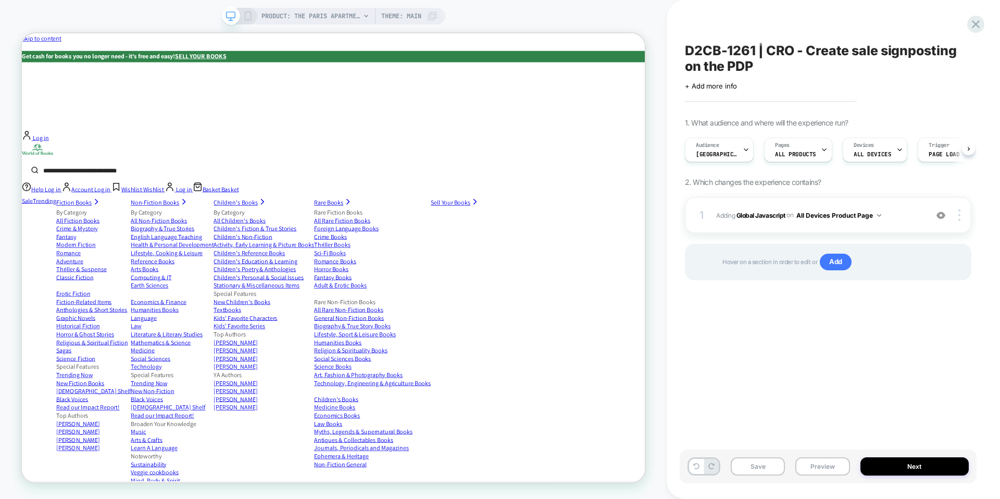
scroll to position [0, 1]
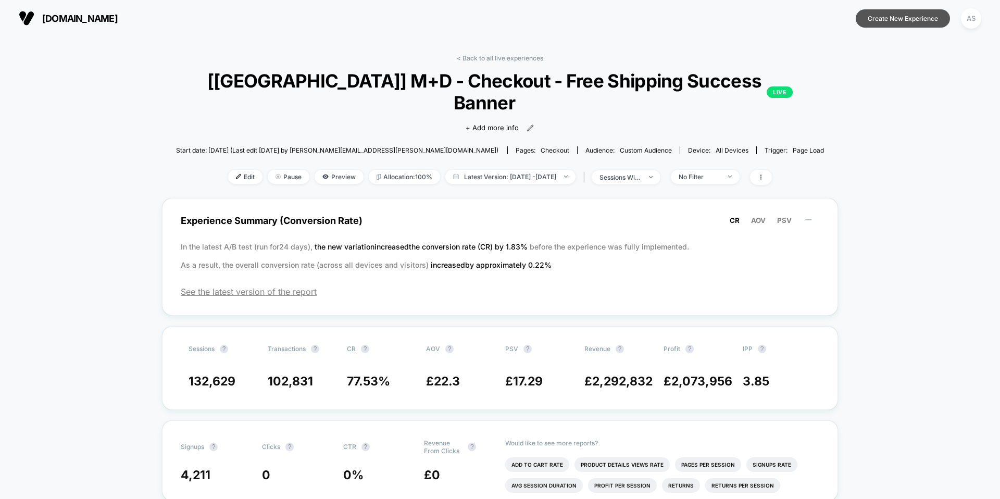
click at [880, 20] on button "Create New Experience" at bounding box center [903, 18] width 94 height 18
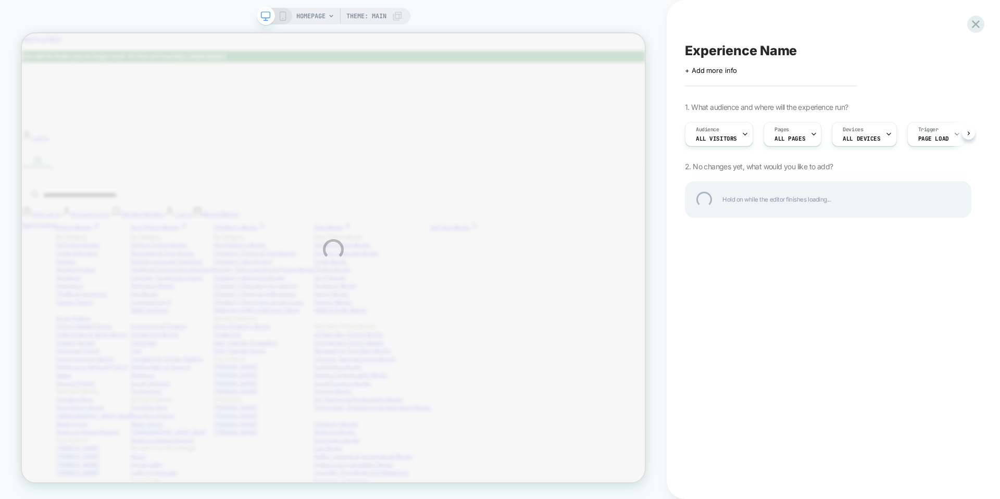
click at [729, 53] on div "Experience Name" at bounding box center [828, 51] width 286 height 16
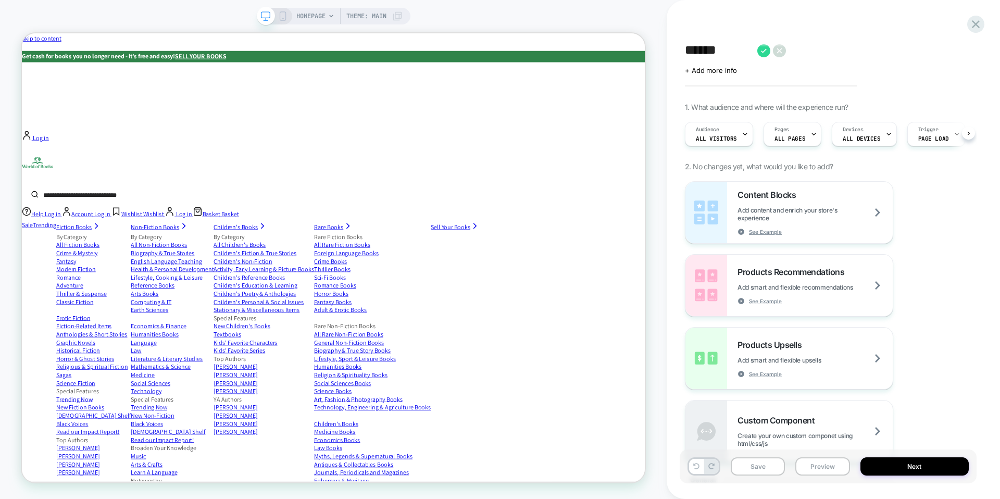
scroll to position [0, 1]
type textarea "**********"
click at [816, 50] on icon at bounding box center [813, 50] width 13 height 13
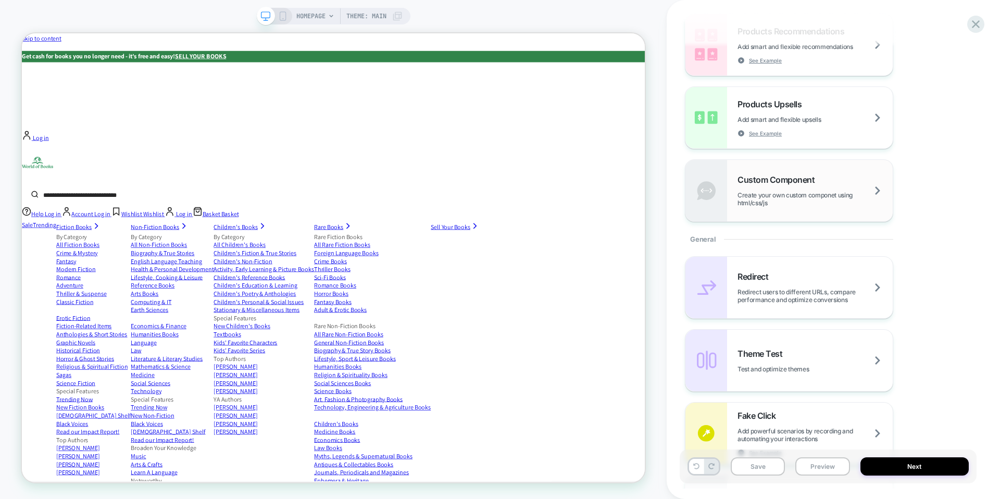
scroll to position [478, 0]
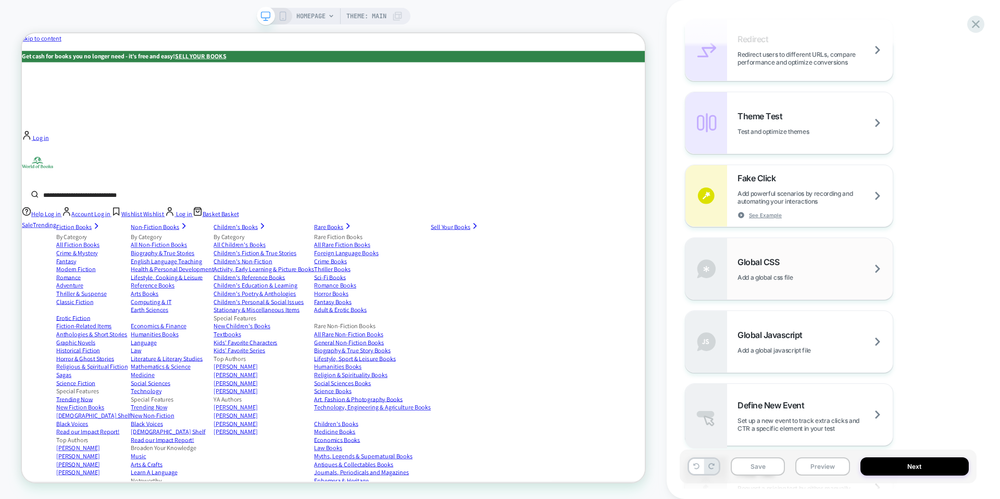
click at [796, 266] on div "Global CSS Add a global css file" at bounding box center [815, 269] width 155 height 24
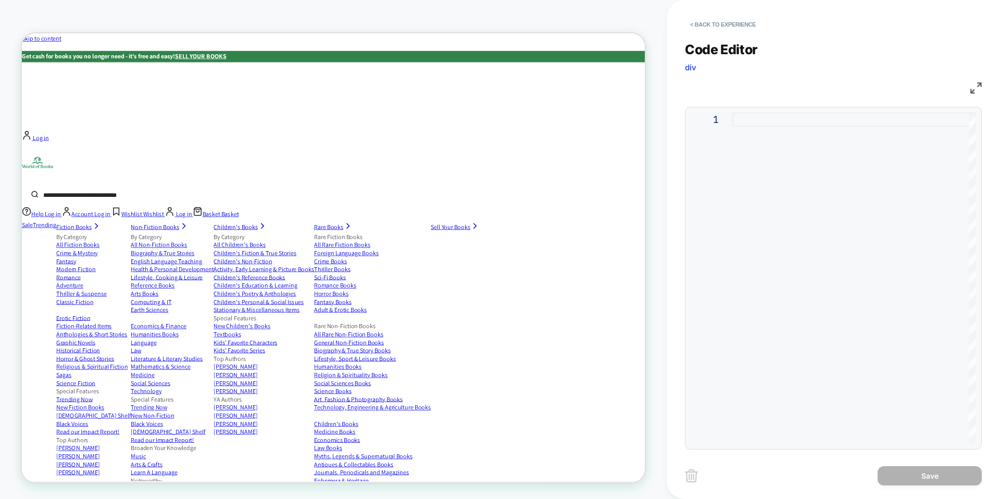
click at [778, 119] on div at bounding box center [854, 278] width 244 height 331
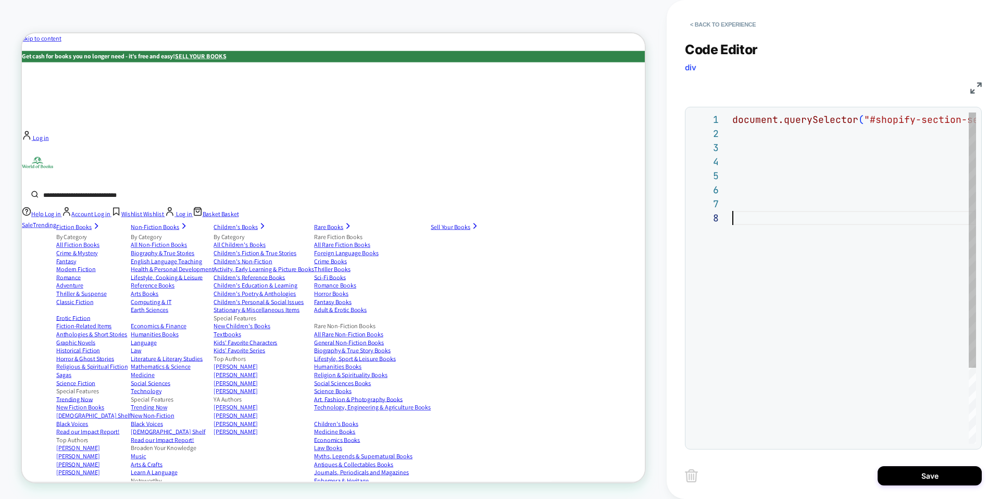
scroll to position [98, 0]
click at [945, 116] on div "document.querySelector ( "#shopify-section-sections--24916658618641__header > s…" at bounding box center [491, 328] width 969 height 430
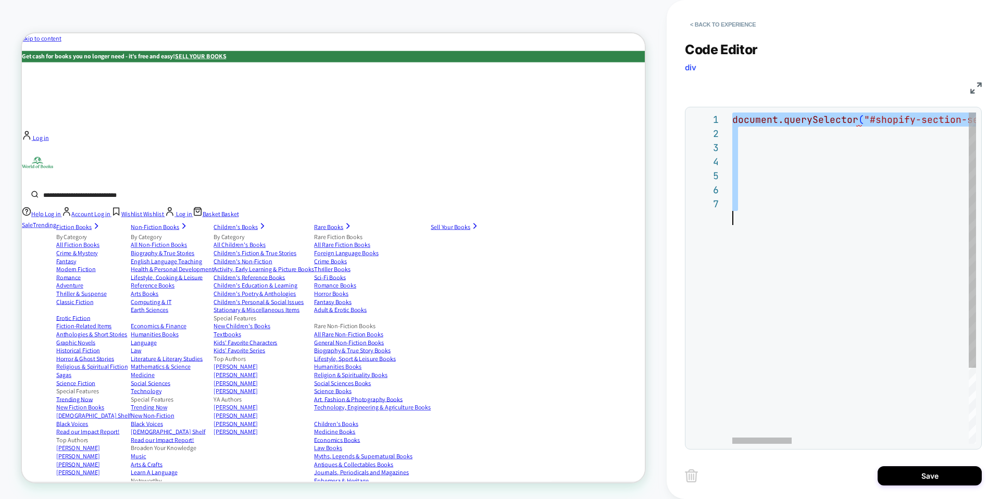
type textarea "**********"
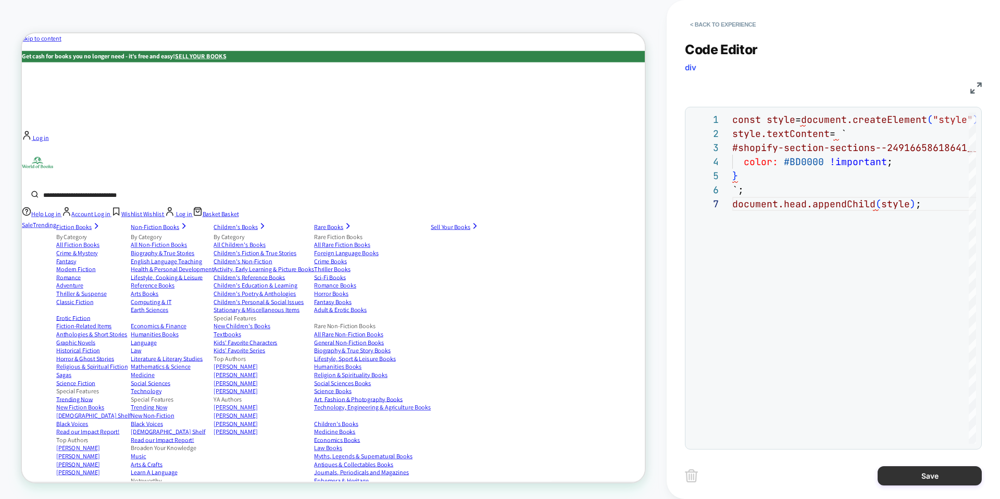
click at [919, 474] on button "Save" at bounding box center [930, 475] width 104 height 19
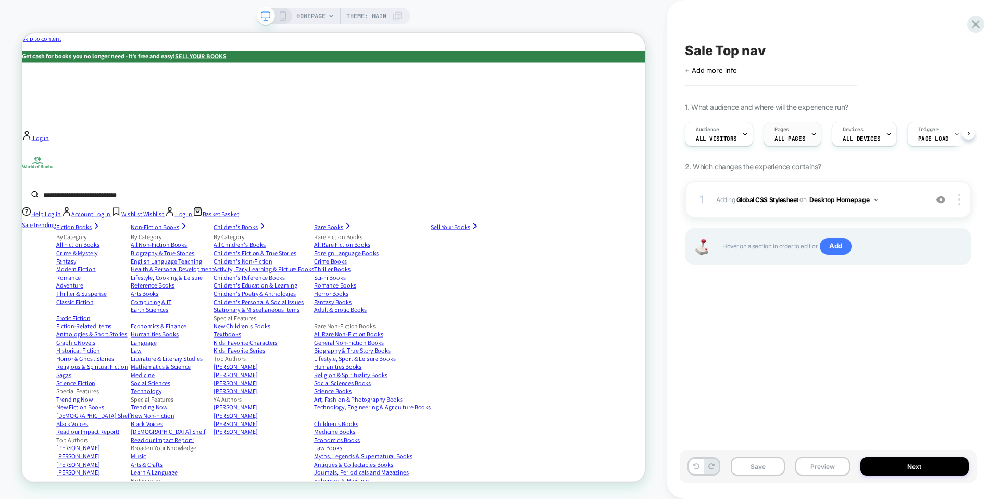
scroll to position [0, 1]
click at [960, 203] on img at bounding box center [959, 199] width 2 height 11
click at [958, 203] on img at bounding box center [959, 199] width 2 height 11
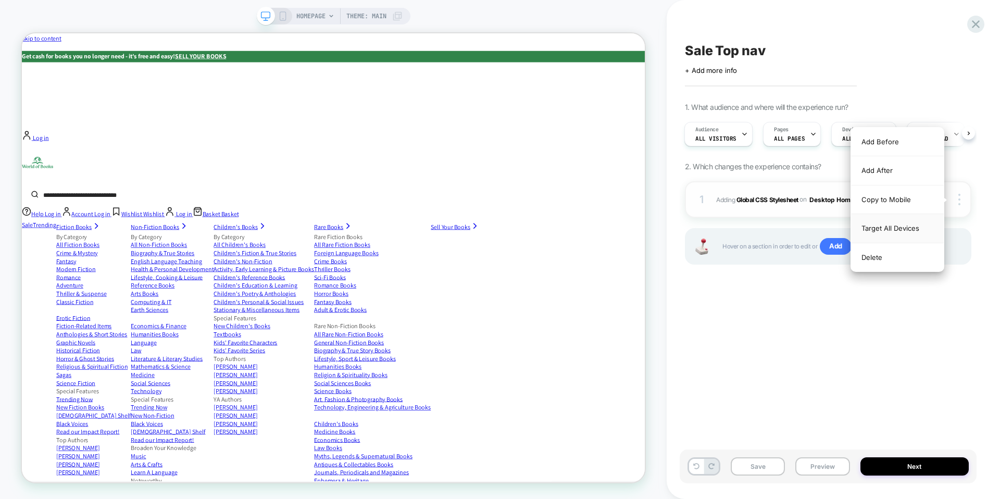
click at [907, 227] on div "Target All Devices" at bounding box center [897, 228] width 93 height 29
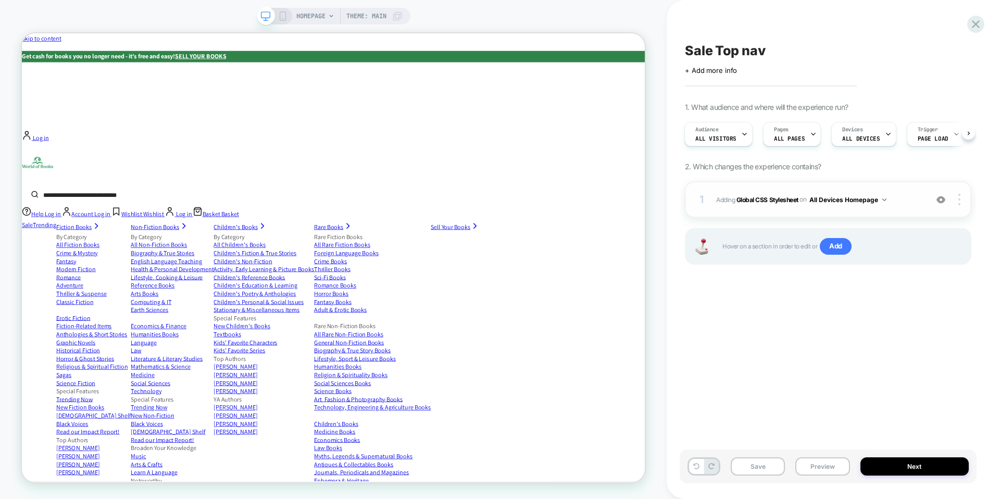
click at [779, 194] on span "Adding Global CSS Stylesheet on All Devices Homepage" at bounding box center [819, 199] width 206 height 13
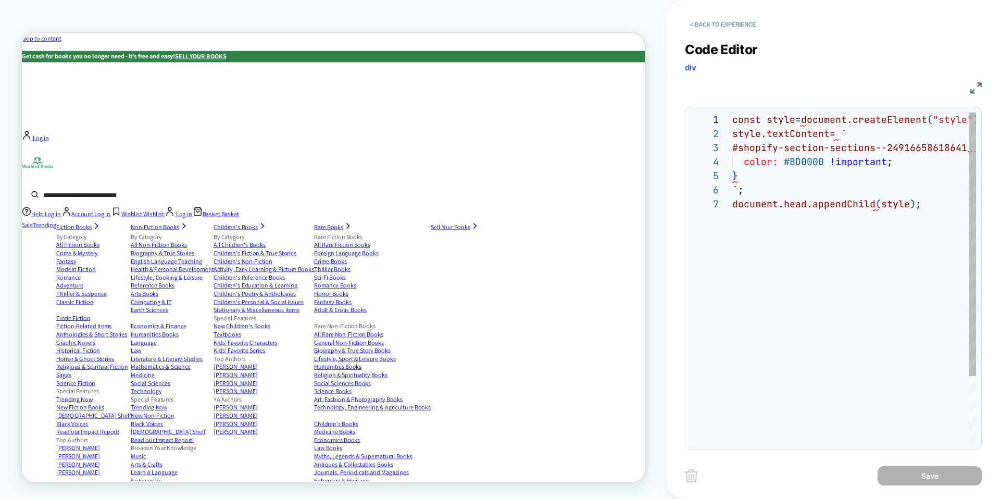
scroll to position [84, 0]
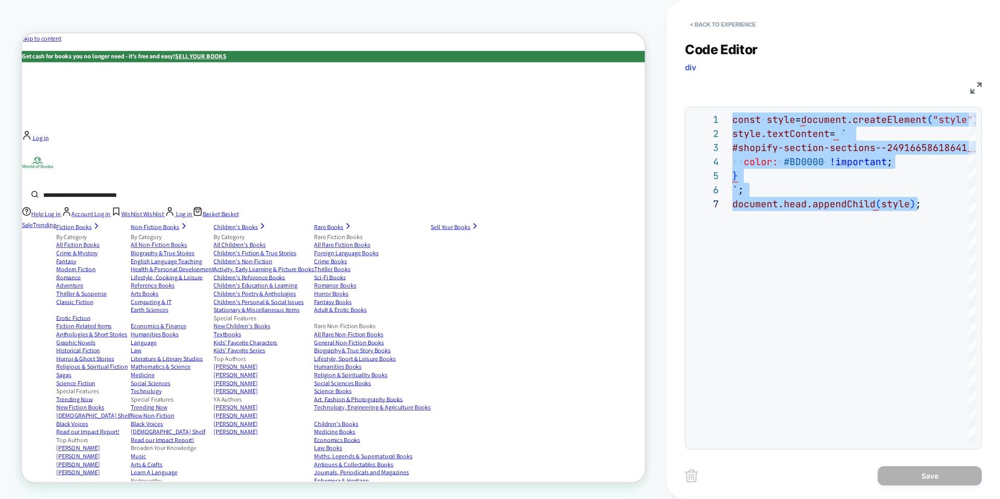
scroll to position [0, 0]
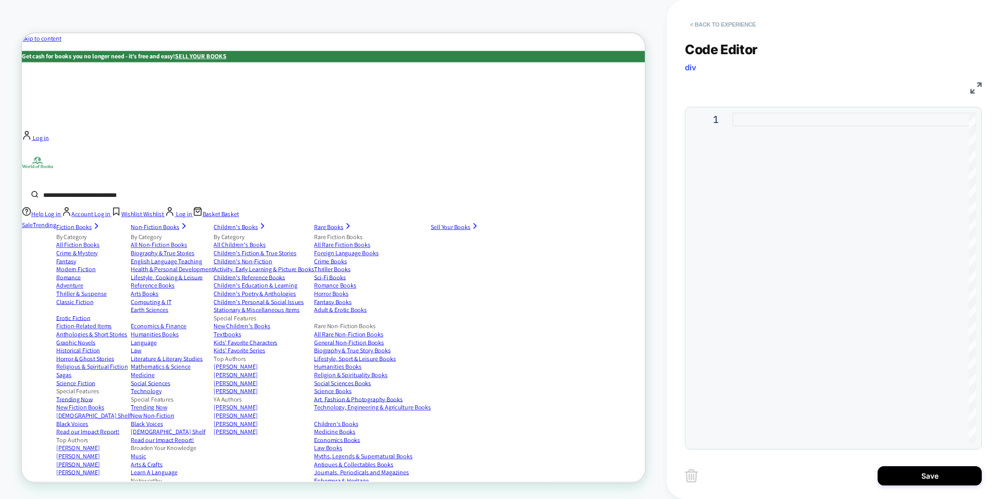
click at [736, 24] on button "< Back to experience" at bounding box center [723, 24] width 76 height 17
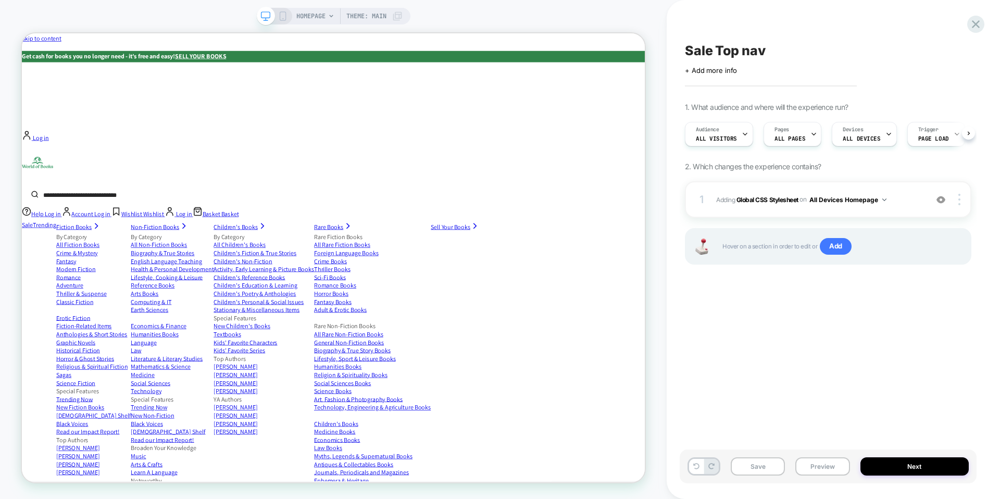
scroll to position [0, 1]
click at [957, 198] on div at bounding box center [961, 199] width 20 height 11
click at [903, 244] on div "Delete" at bounding box center [897, 242] width 93 height 28
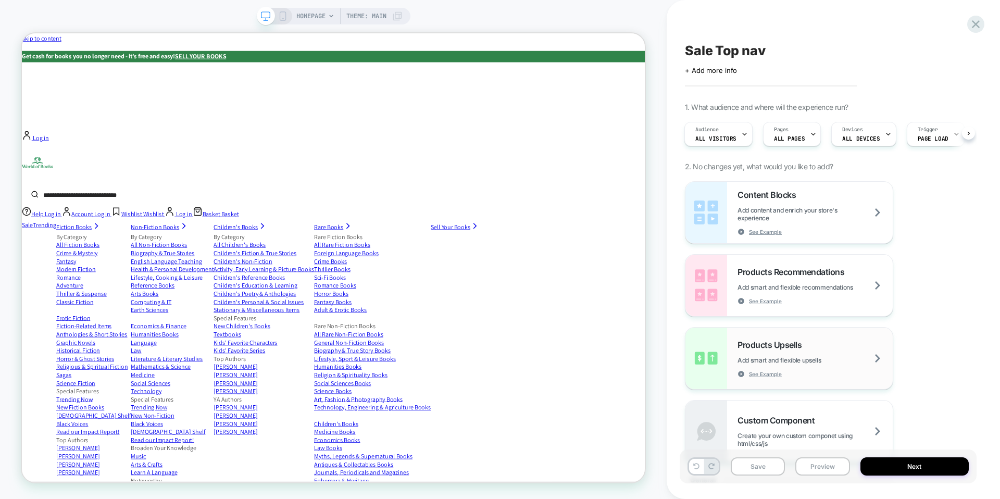
scroll to position [662, 0]
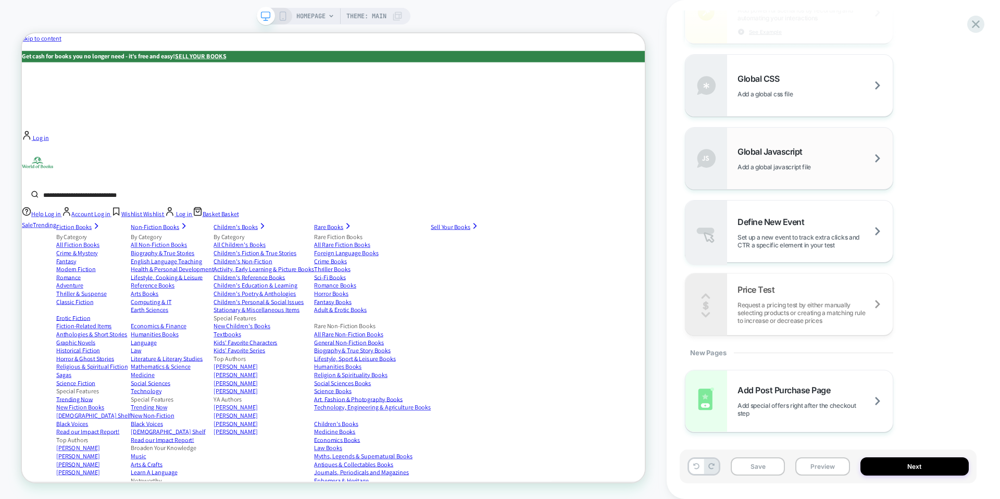
click at [829, 163] on span "Add a global javascript file" at bounding box center [787, 167] width 99 height 8
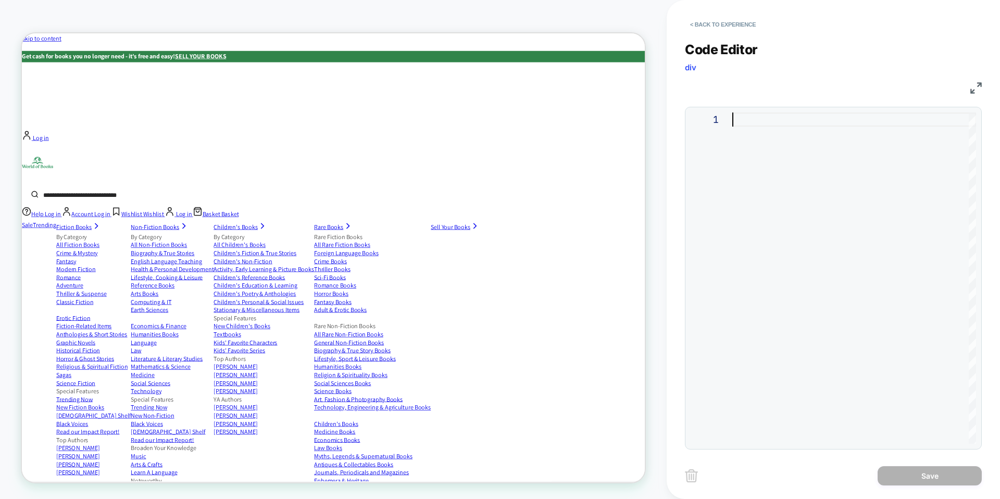
click at [788, 138] on div at bounding box center [854, 278] width 244 height 331
type textarea "**********"
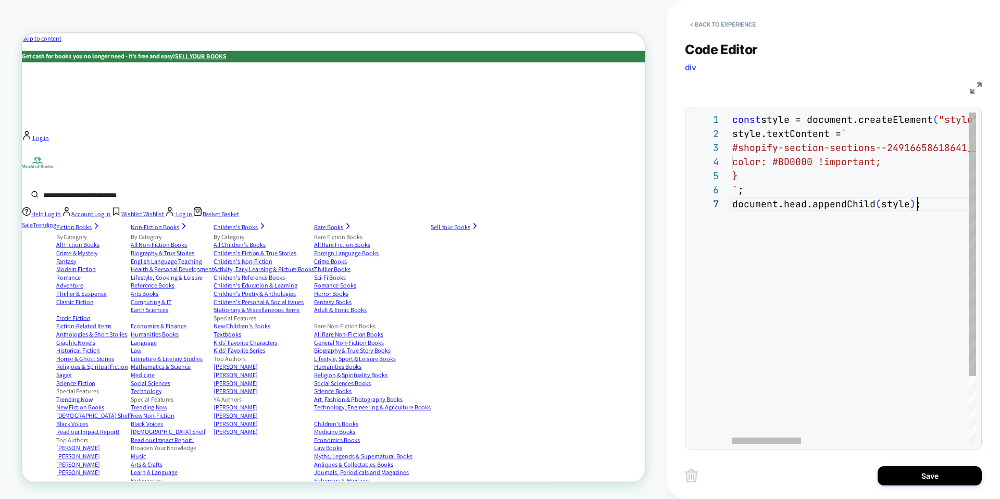
scroll to position [84, 185]
click at [931, 480] on button "Save" at bounding box center [930, 475] width 104 height 19
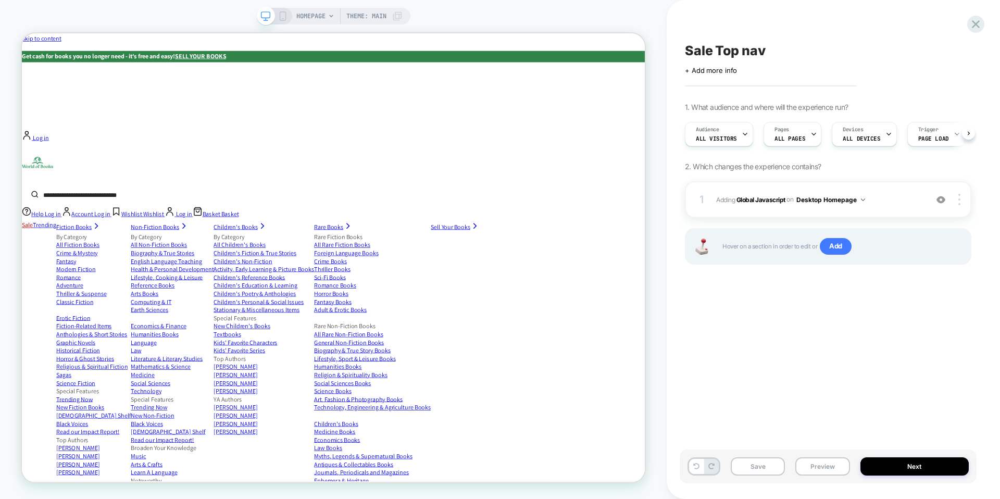
scroll to position [0, 1]
click at [769, 469] on button "Save" at bounding box center [758, 466] width 54 height 18
click at [957, 197] on div at bounding box center [961, 199] width 20 height 11
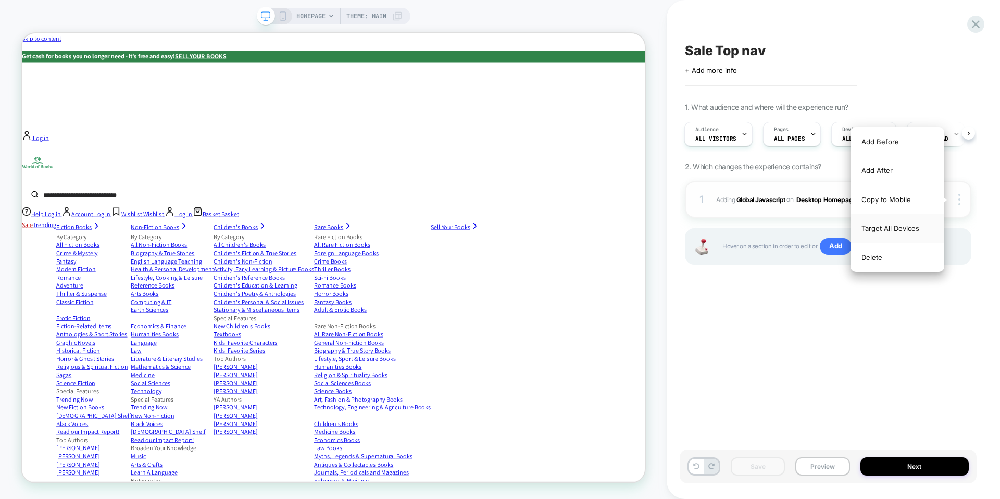
click at [896, 230] on div "Target All Devices" at bounding box center [897, 228] width 93 height 29
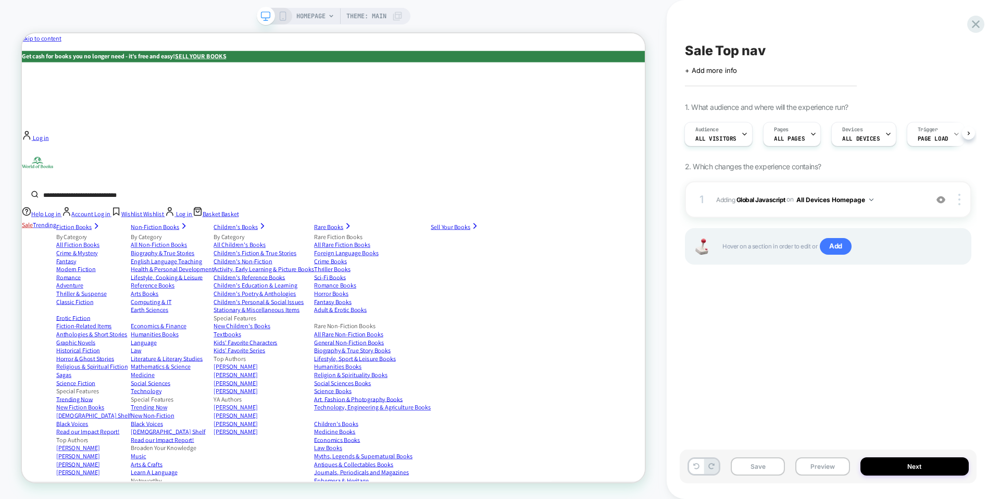
click at [280, 14] on icon at bounding box center [282, 15] width 9 height 9
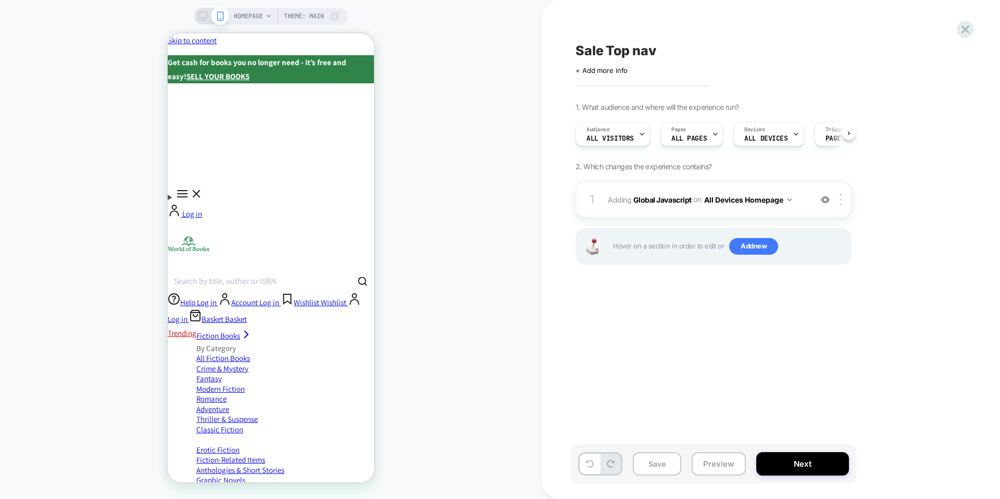
scroll to position [0, 1]
click at [182, 188] on icon "Menu" at bounding box center [182, 194] width 13 height 13
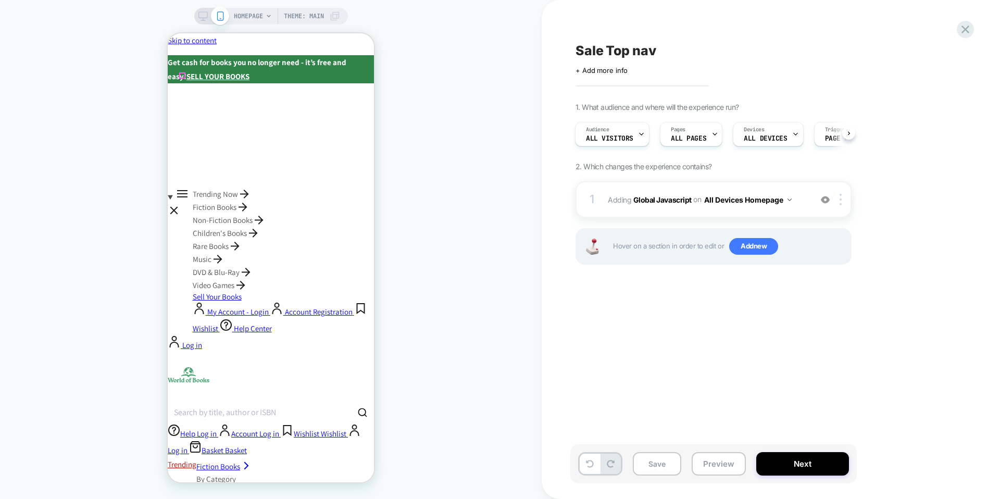
click at [177, 207] on icon "Menu" at bounding box center [174, 210] width 6 height 6
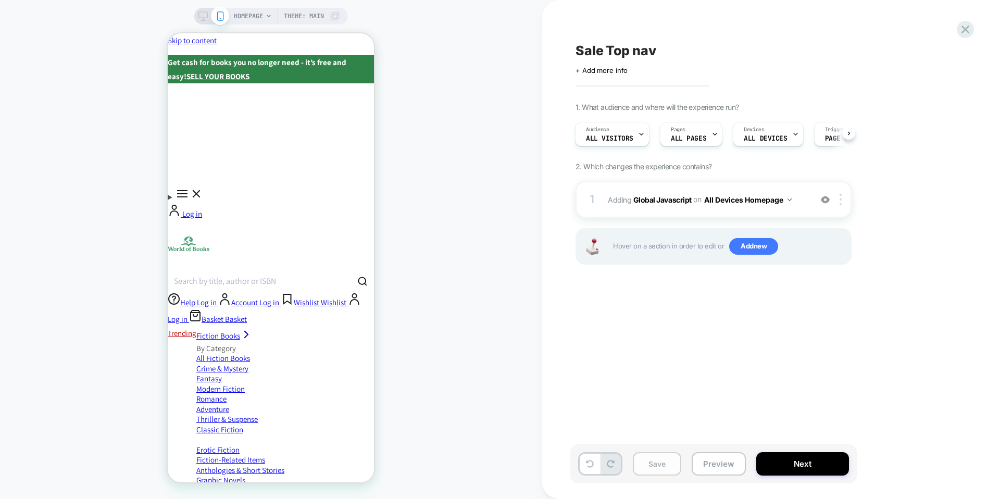
click at [666, 460] on button "Save" at bounding box center [657, 463] width 48 height 23
click at [606, 49] on span "Sale Top nav" at bounding box center [616, 51] width 81 height 16
click at [605, 49] on textarea "**********" at bounding box center [634, 51] width 117 height 16
drag, startPoint x: 668, startPoint y: 52, endPoint x: 559, endPoint y: 55, distance: 108.9
click at [559, 55] on div "**********" at bounding box center [771, 249] width 458 height 499
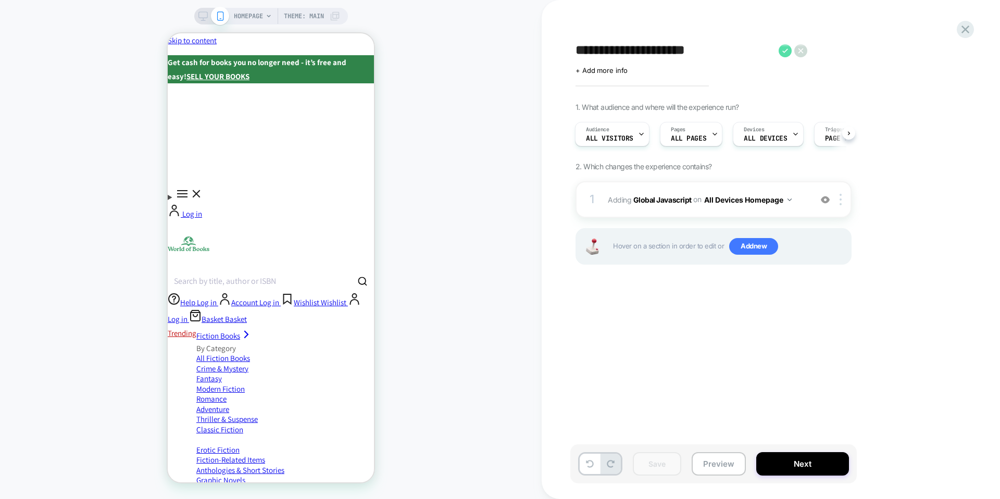
type textarea "**********"
click at [788, 49] on icon at bounding box center [785, 50] width 13 height 13
click at [648, 462] on button "Save" at bounding box center [657, 463] width 48 height 23
click at [179, 188] on icon "Menu" at bounding box center [182, 194] width 13 height 13
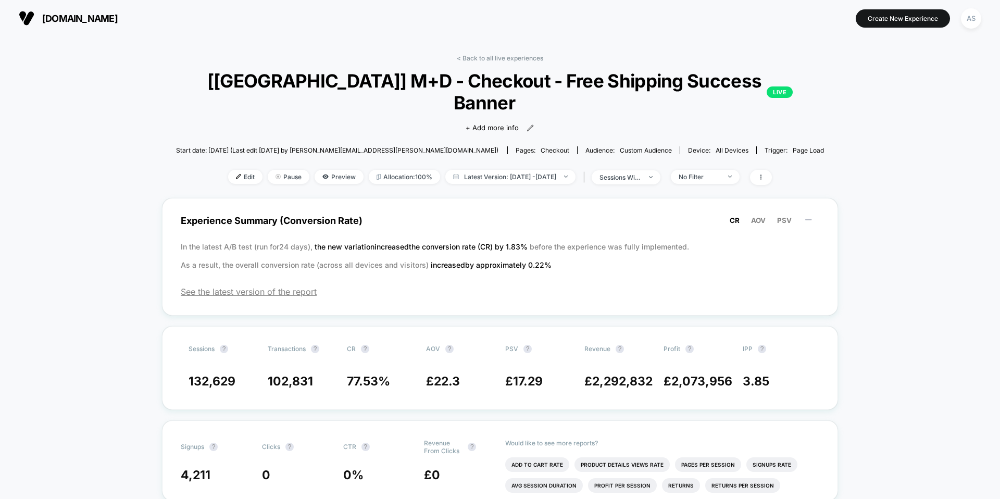
click at [118, 15] on span "[DOMAIN_NAME]" at bounding box center [80, 18] width 76 height 11
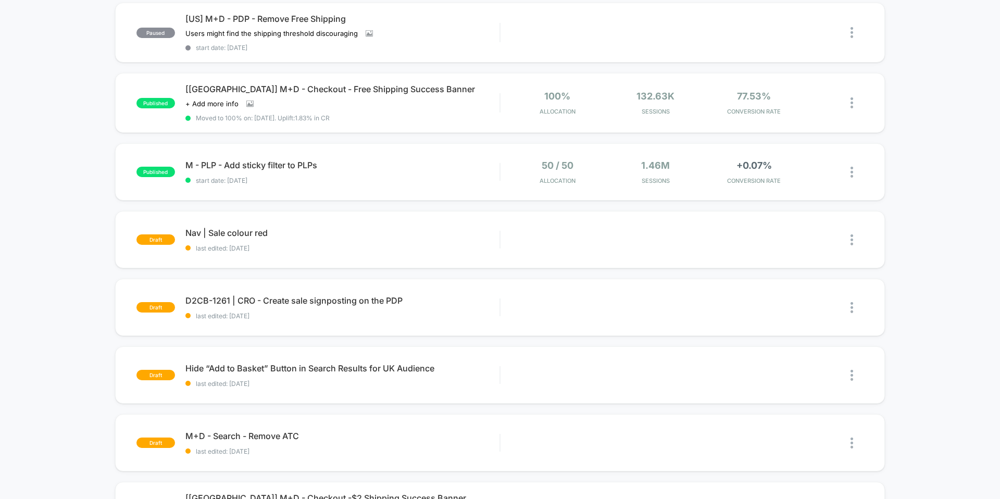
scroll to position [330, 0]
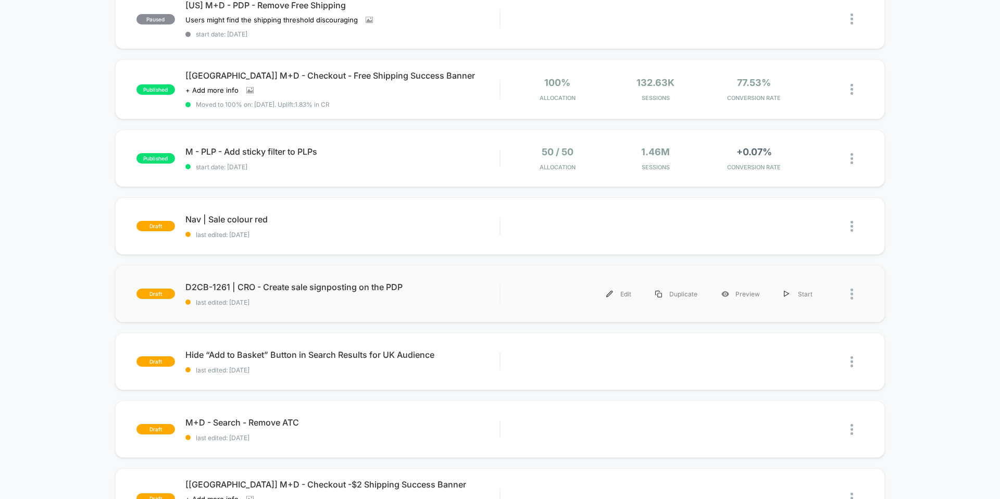
click at [850, 292] on div at bounding box center [844, 293] width 39 height 23
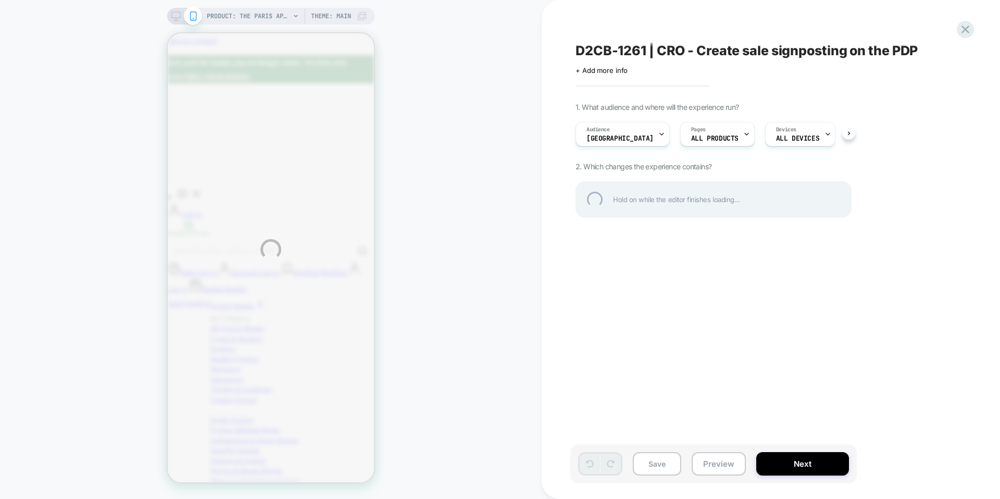
click at [677, 138] on div "PRODUCT: The Paris Apartment [book [PERSON_NAME] 9780008385071] PRODUCT: The Pa…" at bounding box center [500, 249] width 1000 height 499
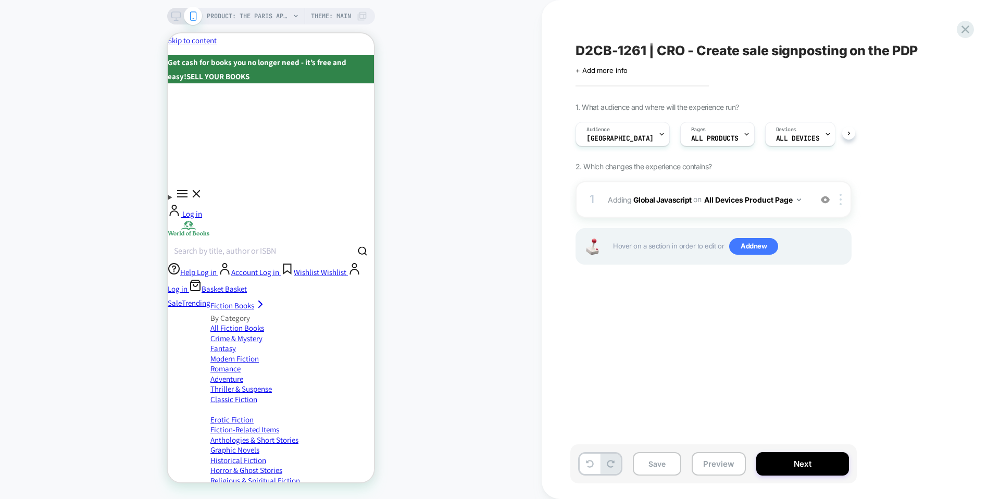
scroll to position [0, 1]
click at [691, 138] on span "ALL PRODUCTS" at bounding box center [714, 138] width 47 height 7
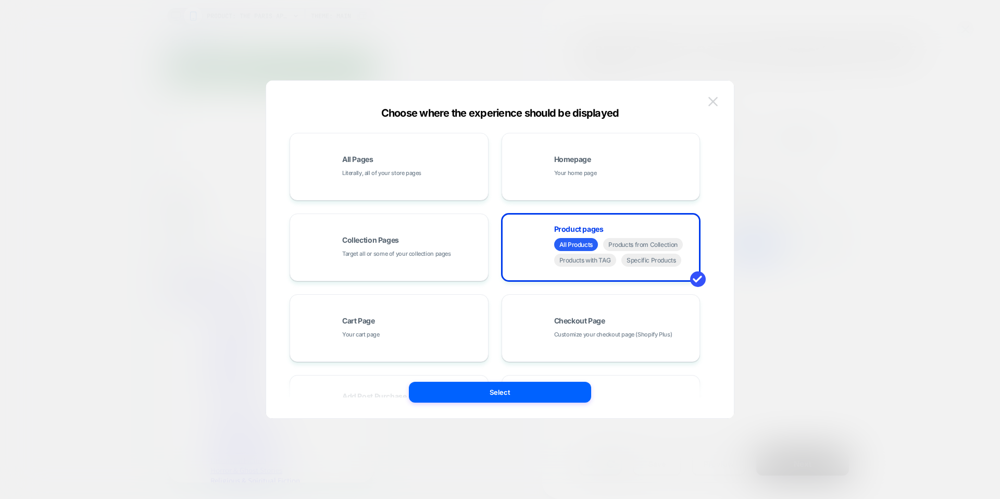
click at [718, 103] on button at bounding box center [713, 102] width 16 height 16
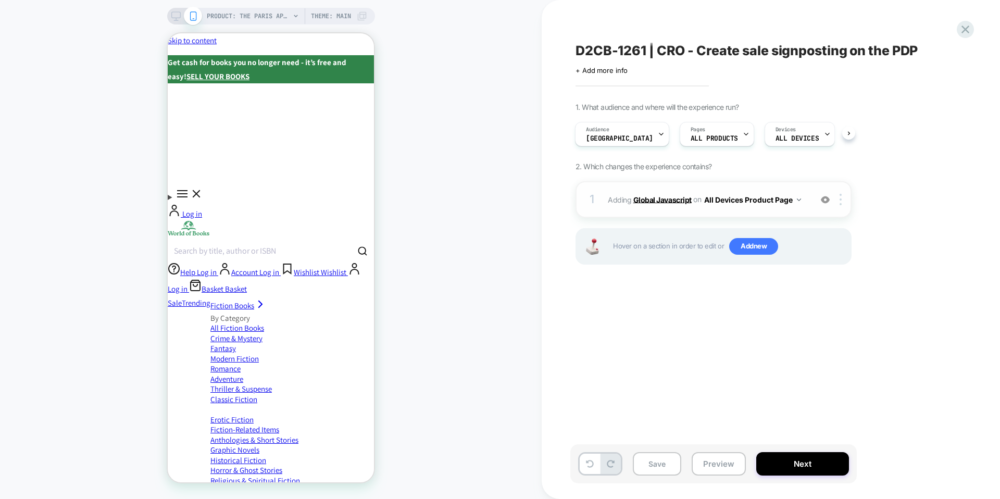
click at [681, 200] on b "Global Javascript" at bounding box center [662, 199] width 58 height 9
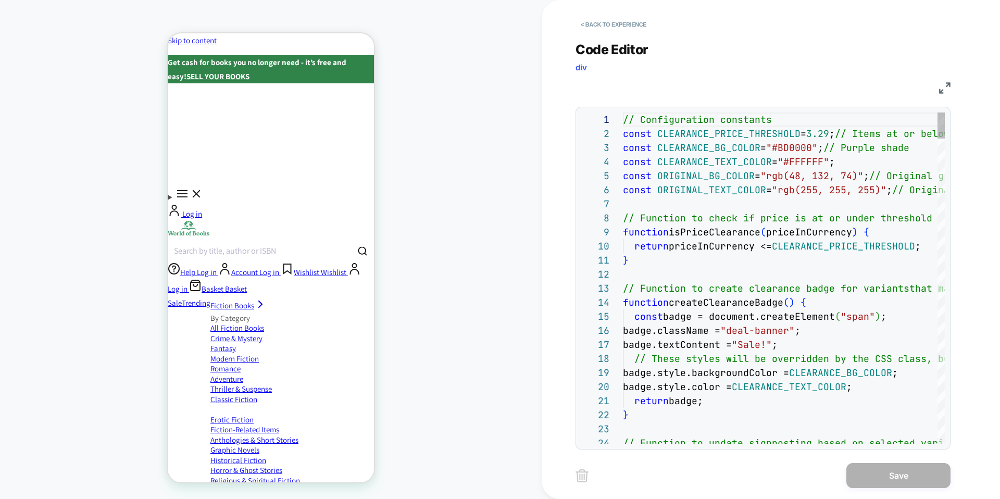
scroll to position [127, 0]
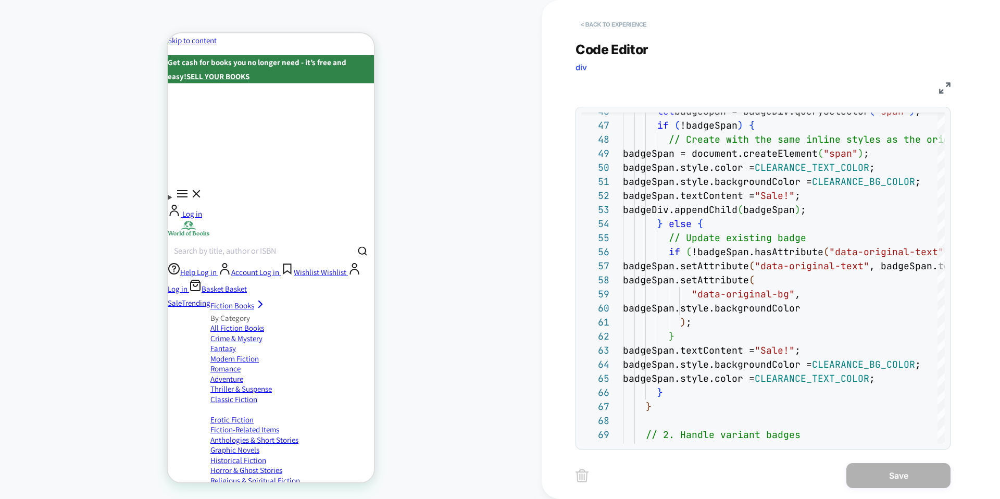
click at [638, 27] on button "< Back to experience" at bounding box center [614, 24] width 76 height 17
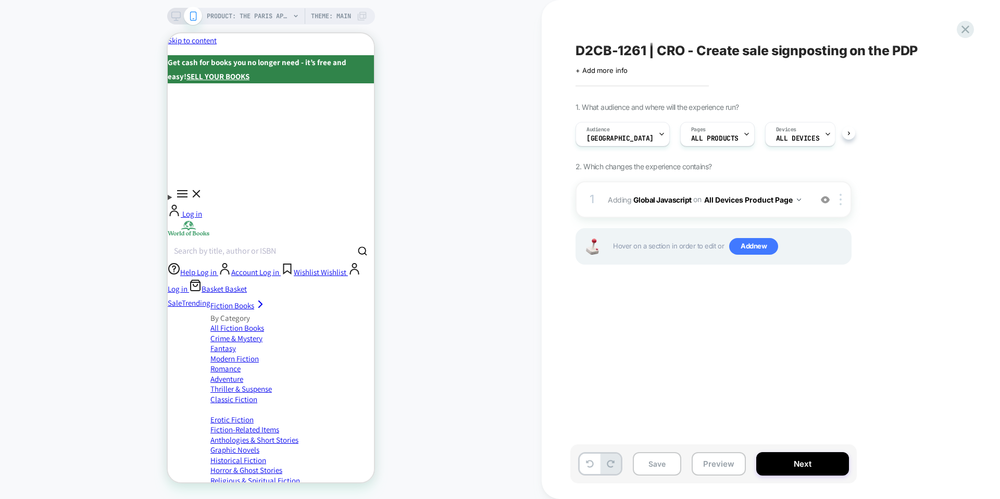
scroll to position [0, 1]
click at [663, 461] on button "Save" at bounding box center [657, 463] width 48 height 23
click at [745, 348] on div "D2CB-1261 | CRO - Create sale signposting on the PDP Click to edit experience d…" at bounding box center [765, 249] width 391 height 478
click at [799, 458] on button "Next" at bounding box center [802, 463] width 93 height 23
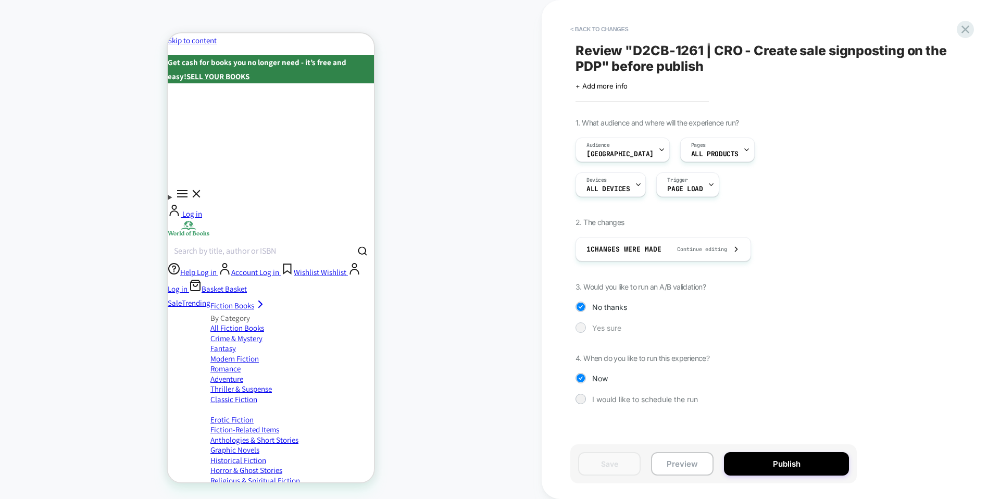
click at [607, 330] on span "Yes sure" at bounding box center [606, 327] width 29 height 9
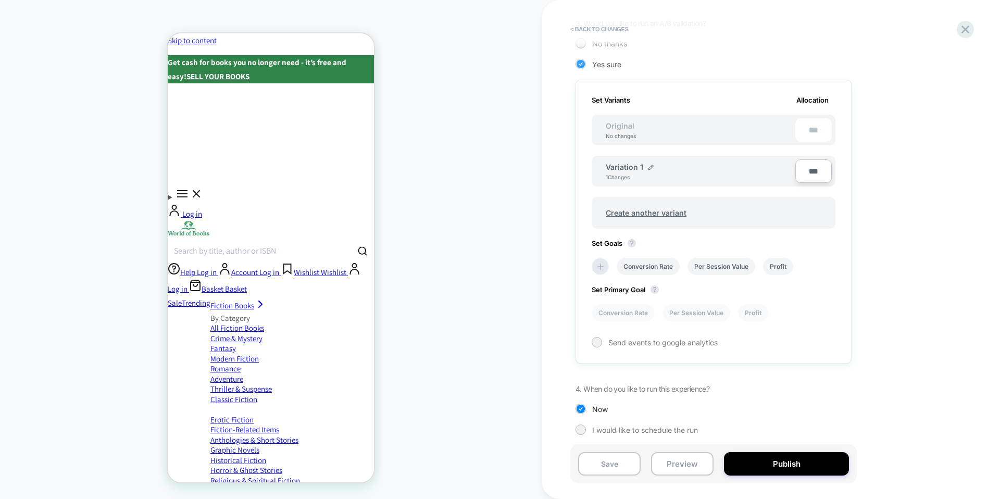
scroll to position [267, 0]
click at [640, 268] on li "Conversion Rate" at bounding box center [648, 262] width 63 height 17
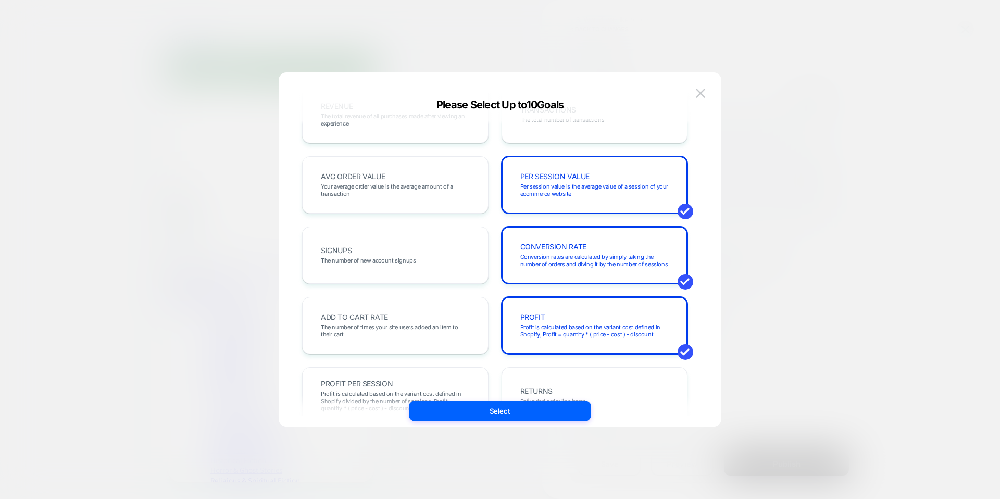
scroll to position [40, 0]
click at [638, 186] on span "Per session value is the average value of a session of your ecommerce website" at bounding box center [594, 189] width 149 height 15
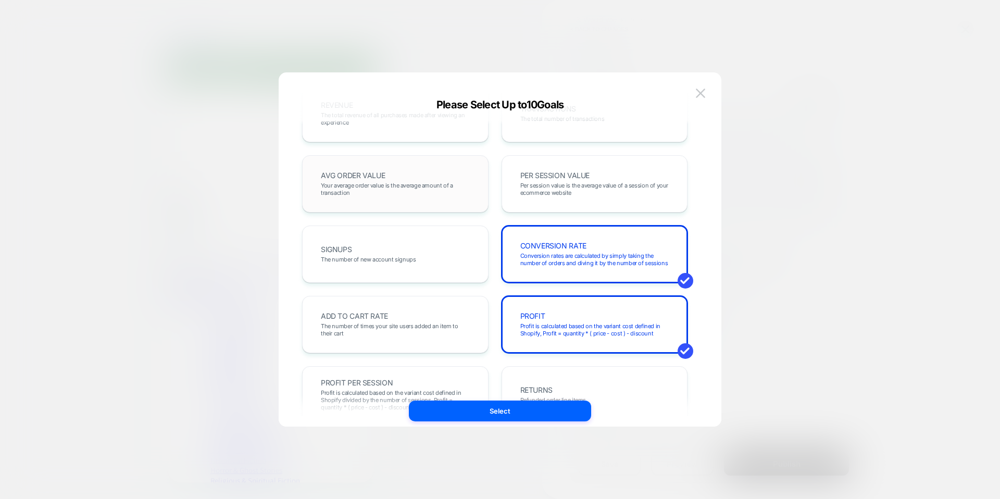
click at [464, 193] on span "Your average order value is the average amount of a transaction" at bounding box center [395, 189] width 149 height 15
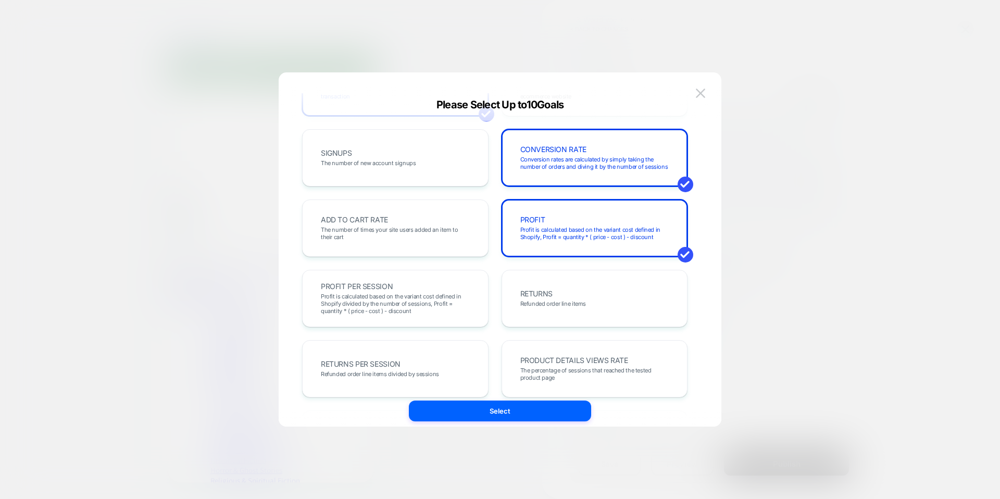
scroll to position [141, 0]
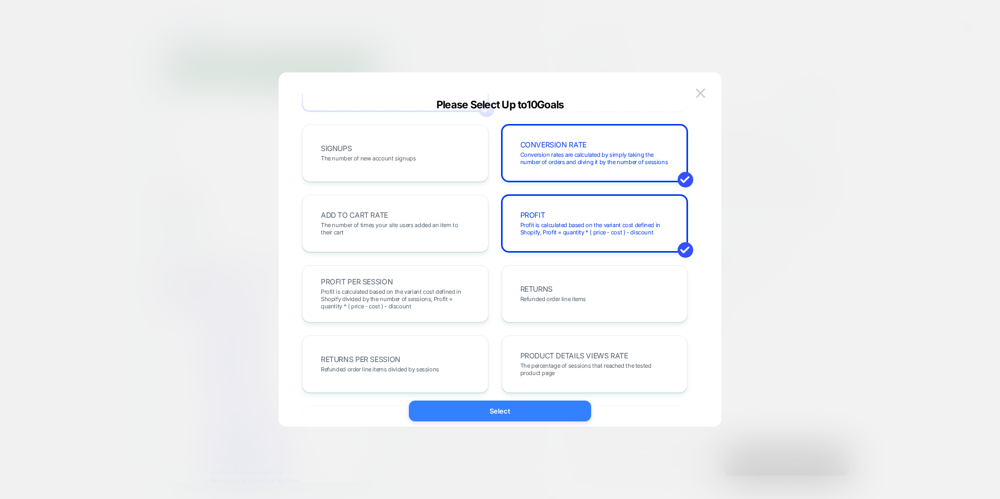
click at [496, 413] on button "Select" at bounding box center [500, 411] width 182 height 21
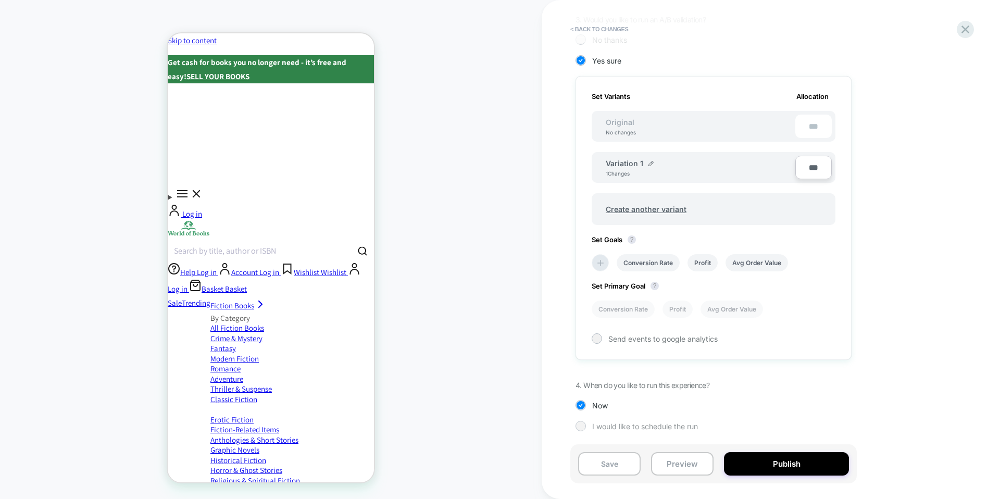
click at [635, 427] on span "I would like to schedule the run" at bounding box center [645, 426] width 106 height 9
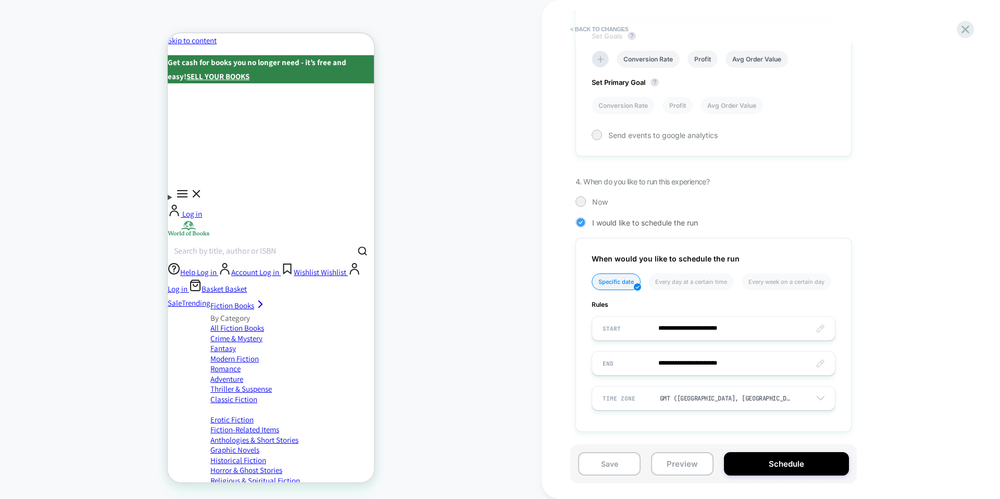
scroll to position [471, 0]
click at [585, 203] on div at bounding box center [581, 201] width 10 height 10
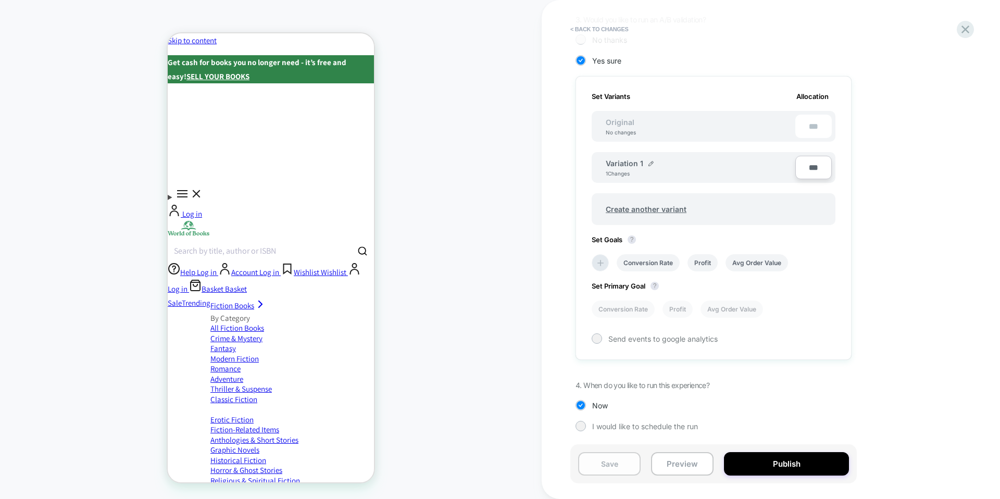
click at [606, 466] on button "Save" at bounding box center [609, 463] width 63 height 23
click at [677, 468] on button "Preview" at bounding box center [682, 463] width 63 height 23
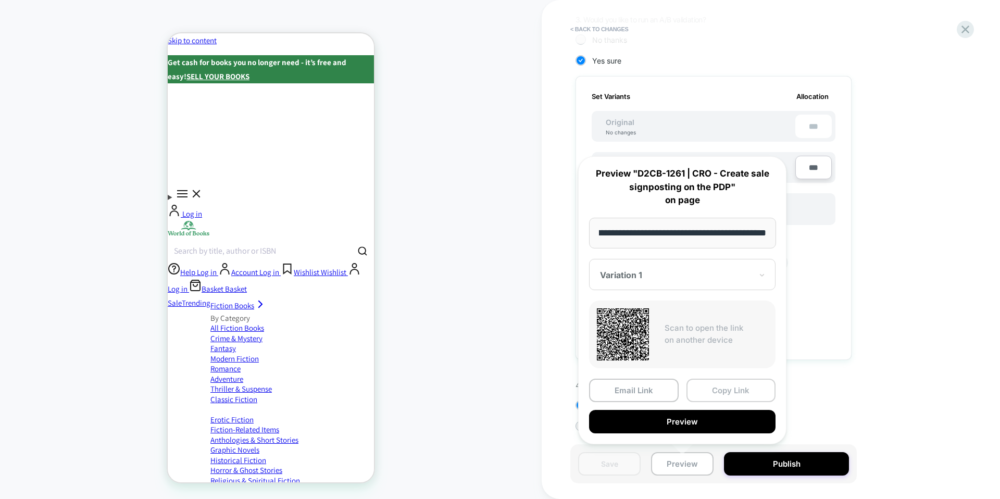
scroll to position [0, 0]
click at [719, 388] on button "Copy Link" at bounding box center [732, 390] width 90 height 23
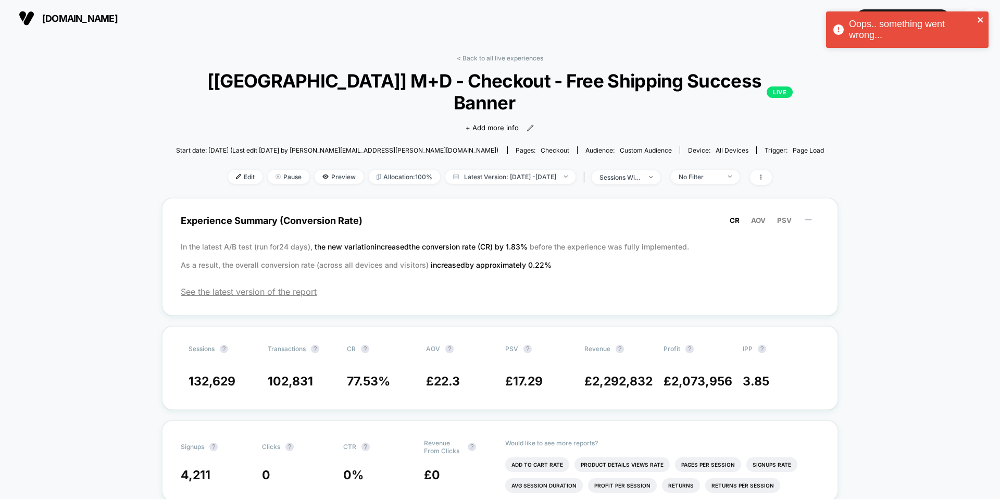
click at [983, 18] on icon "close" at bounding box center [980, 20] width 7 height 8
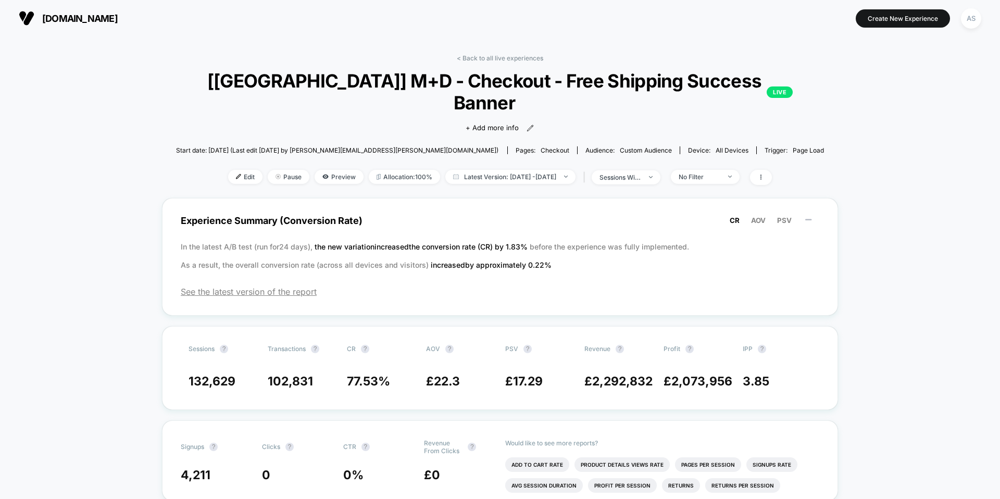
click at [519, 56] on link "< Back to all live experiences" at bounding box center [500, 58] width 86 height 8
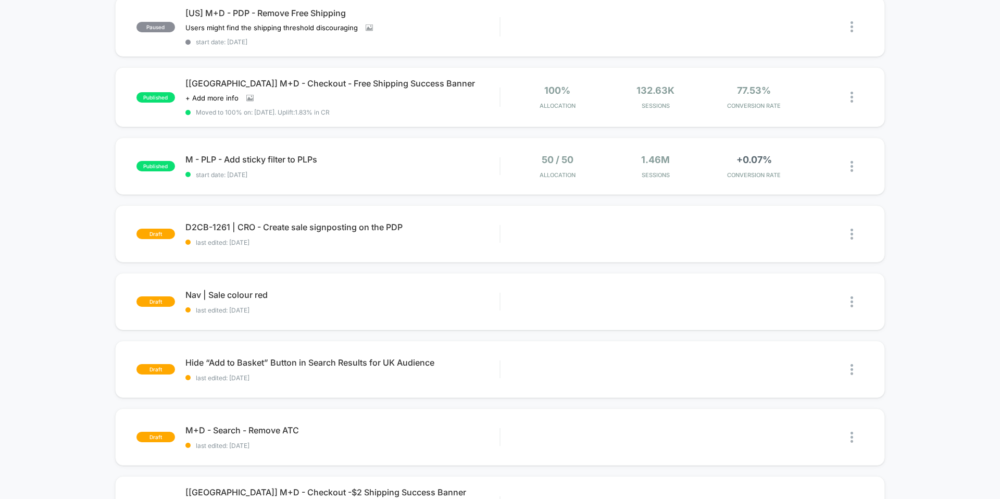
scroll to position [323, 0]
click at [593, 225] on div "Edit Duplicate Preview Start" at bounding box center [668, 233] width 314 height 23
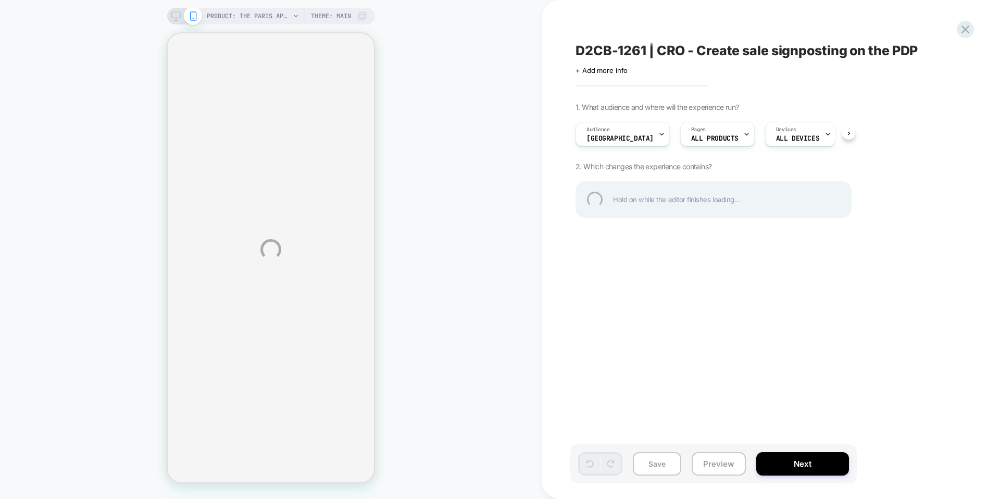
click at [807, 365] on div "PRODUCT: The Paris Apartment [book lucy foley 9780008385071] PRODUCT: The Paris…" at bounding box center [500, 249] width 1000 height 499
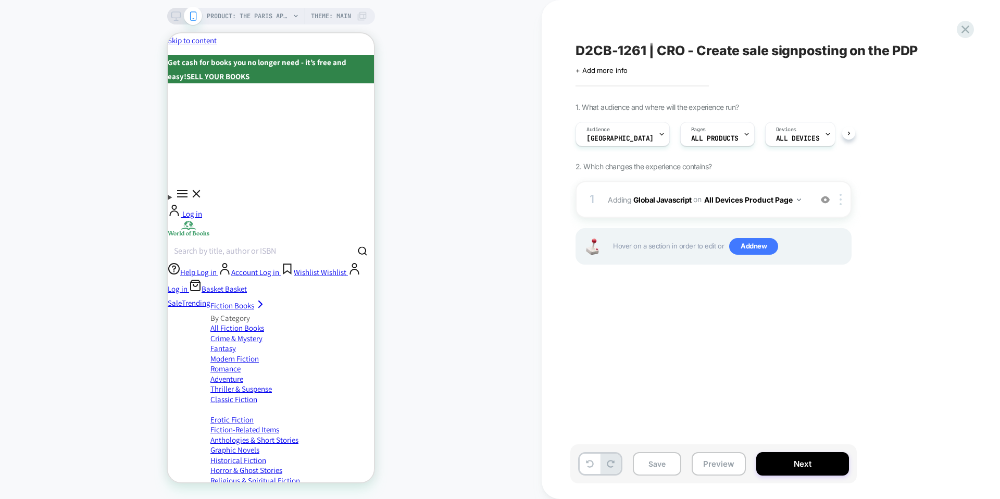
scroll to position [0, 1]
click at [794, 462] on button "Next" at bounding box center [802, 463] width 93 height 23
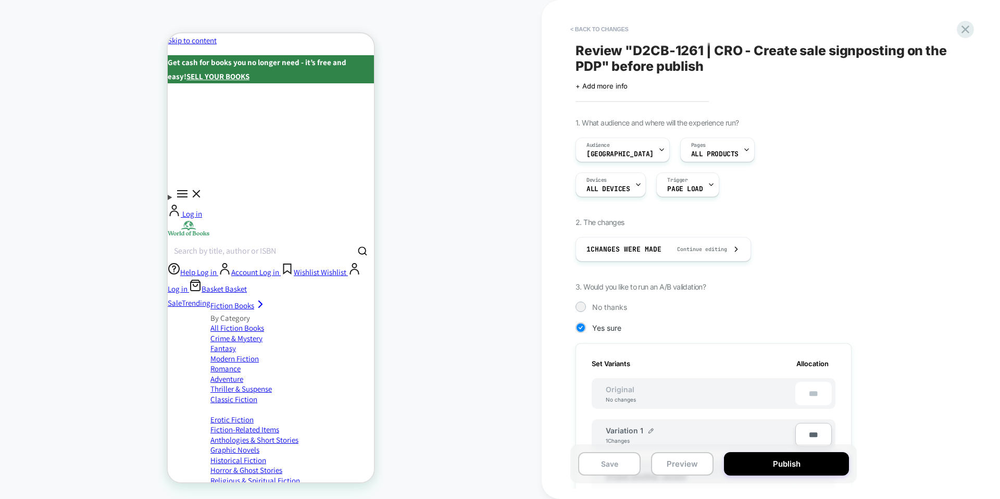
scroll to position [267, 0]
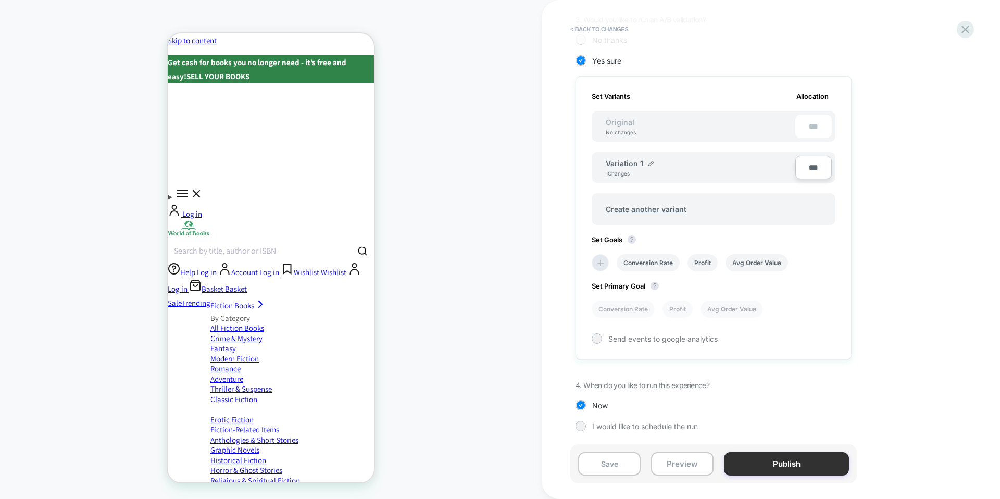
click at [769, 462] on button "Publish" at bounding box center [786, 463] width 125 height 23
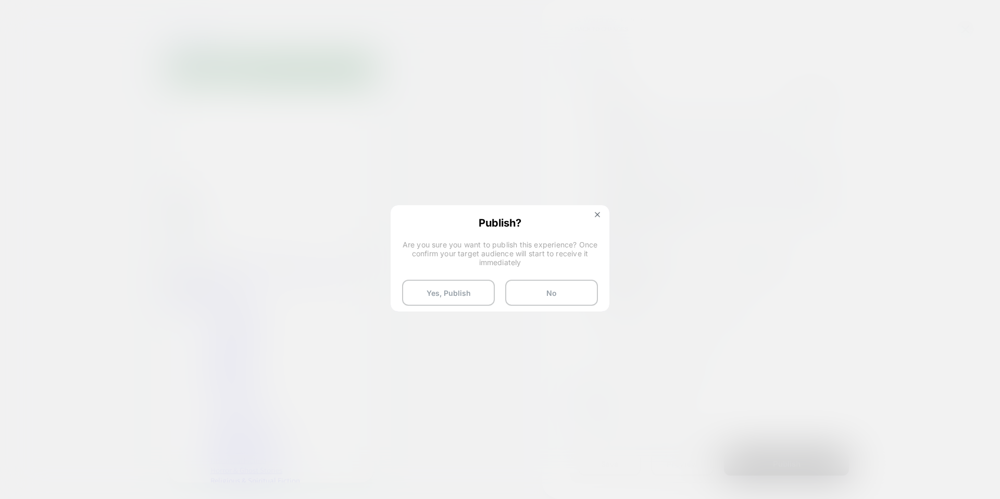
click at [495, 255] on span "Are you sure you want to publish this experience? Once confirm your target audi…" at bounding box center [500, 253] width 196 height 27
click at [596, 215] on img at bounding box center [597, 214] width 5 height 5
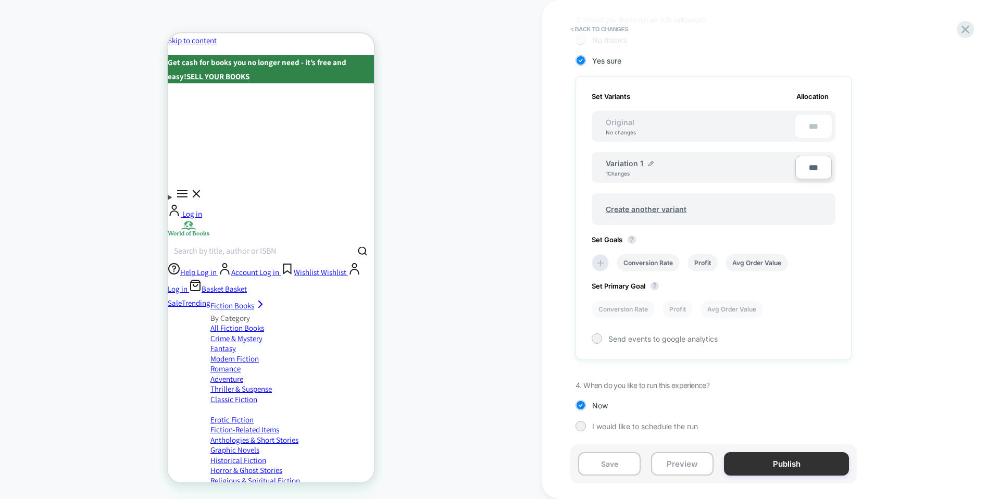
click at [787, 471] on button "Publish" at bounding box center [786, 463] width 125 height 23
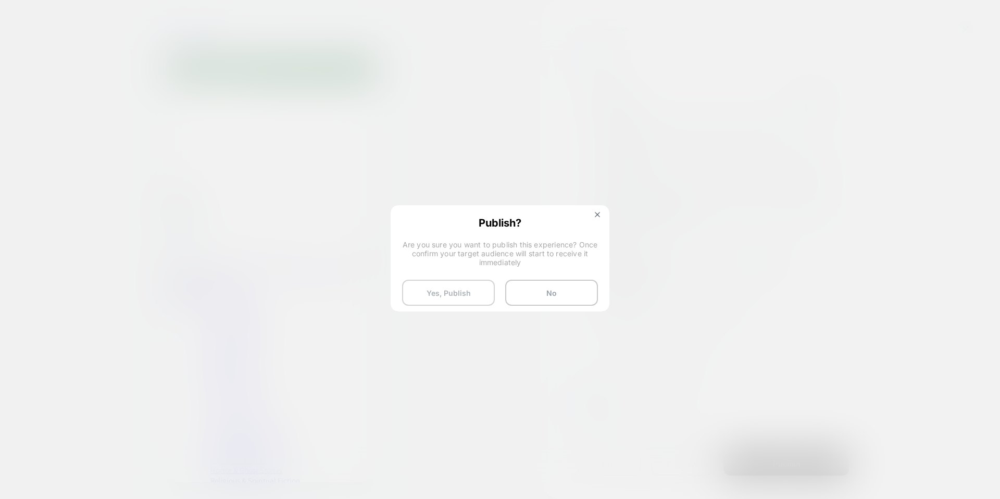
click at [463, 293] on button "Yes, Publish" at bounding box center [448, 293] width 93 height 26
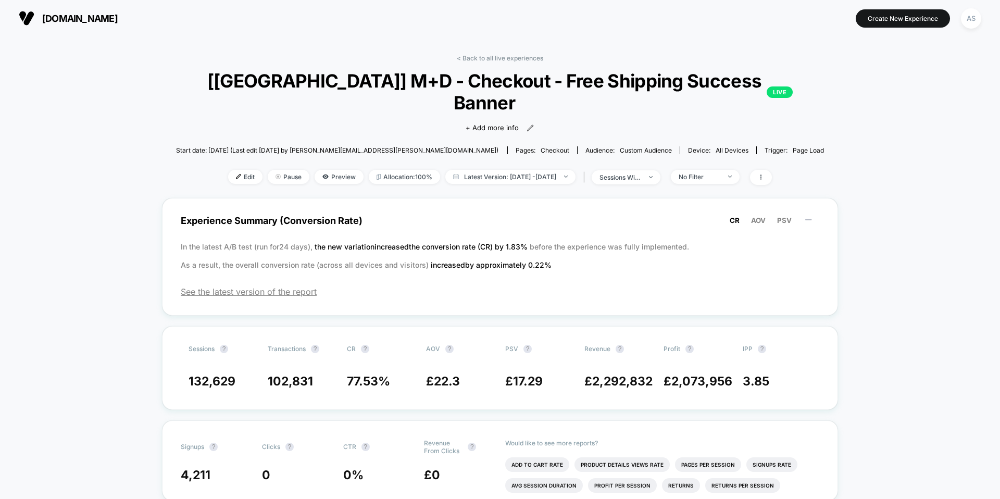
click at [102, 20] on span "[DOMAIN_NAME]" at bounding box center [80, 18] width 76 height 11
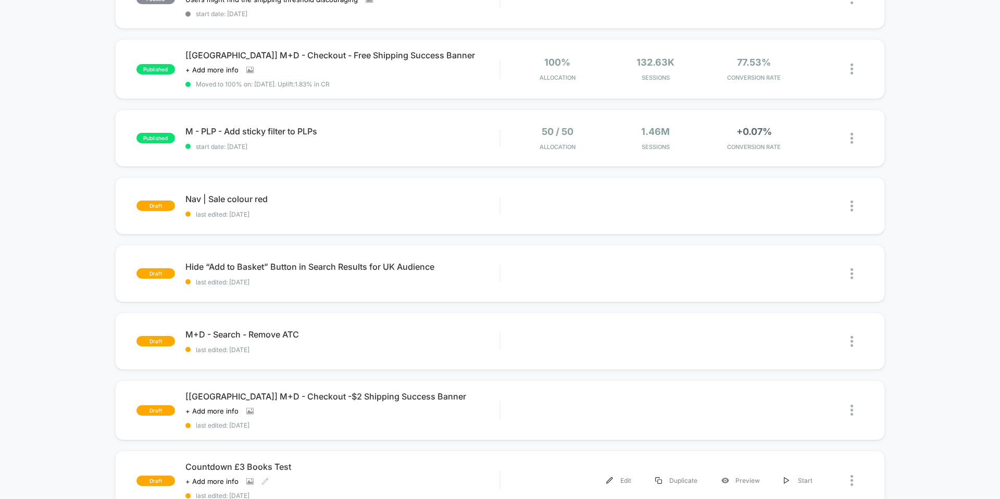
scroll to position [408, 0]
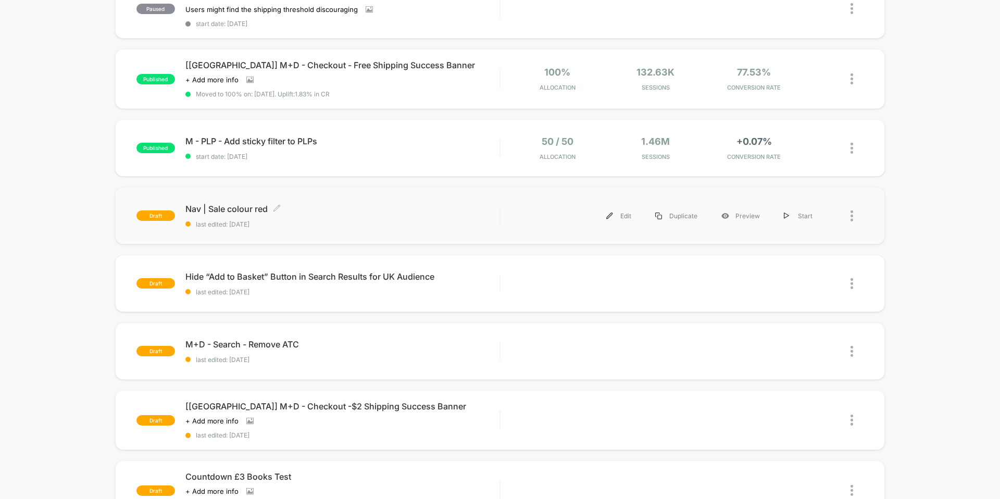
click at [296, 214] on div "Nav | Sale colour red Click to edit experience details Click to edit experience…" at bounding box center [342, 216] width 314 height 24
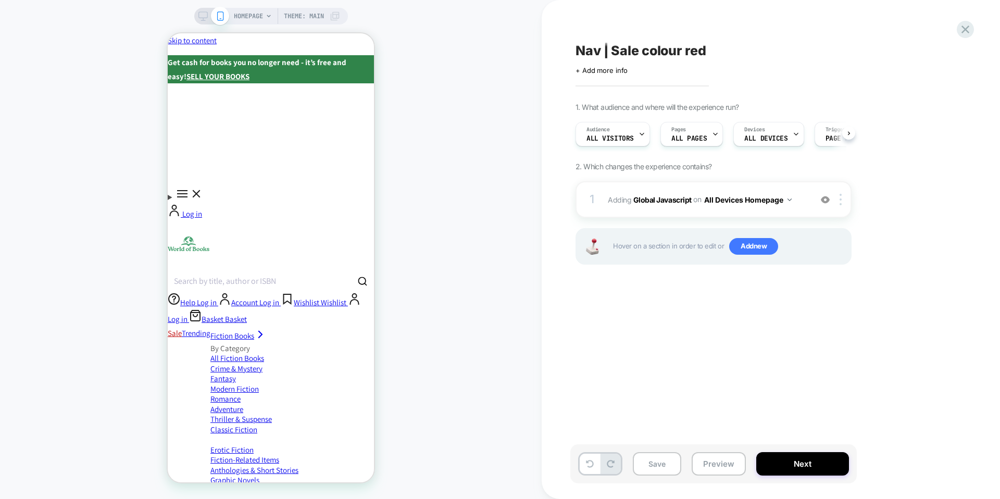
scroll to position [0, 1]
click at [182, 188] on icon "Menu" at bounding box center [182, 194] width 13 height 13
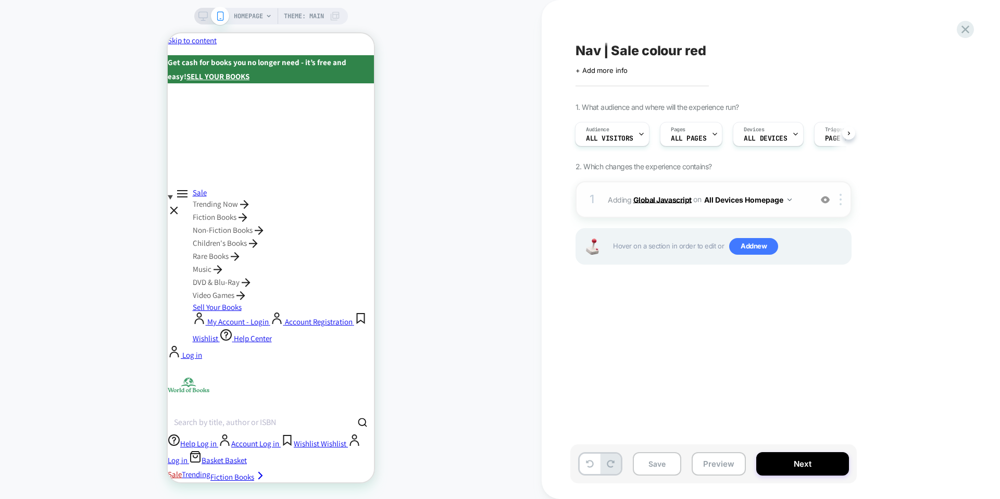
click at [649, 201] on b "Global Javascript" at bounding box center [662, 199] width 58 height 9
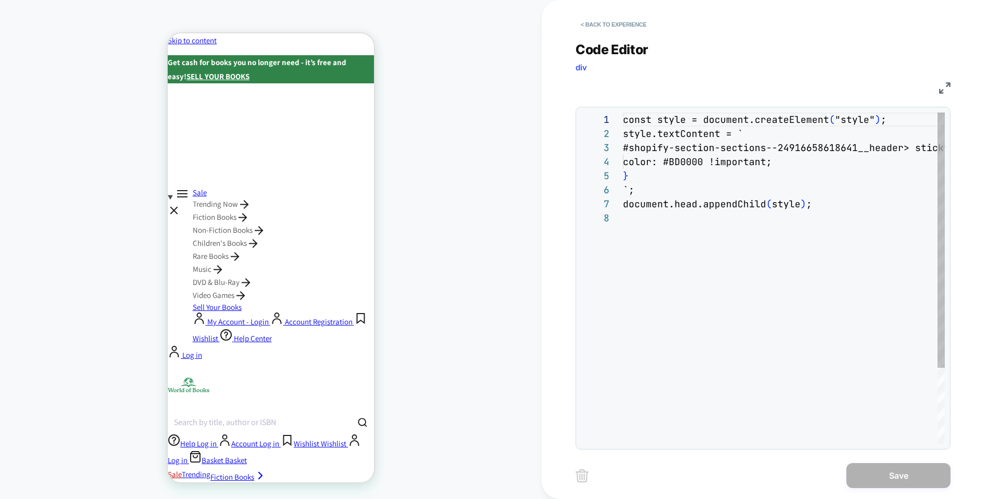
scroll to position [98, 0]
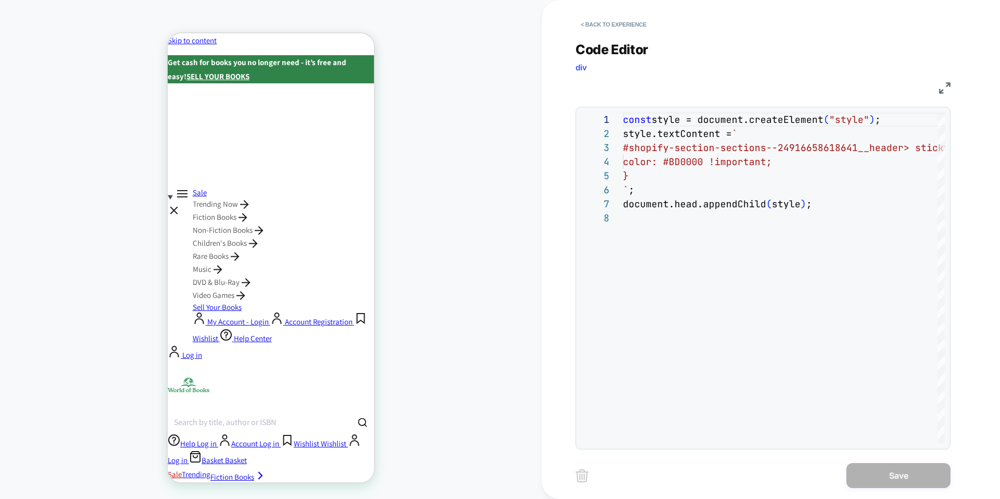
click at [180, 204] on icon "Menu" at bounding box center [174, 210] width 13 height 13
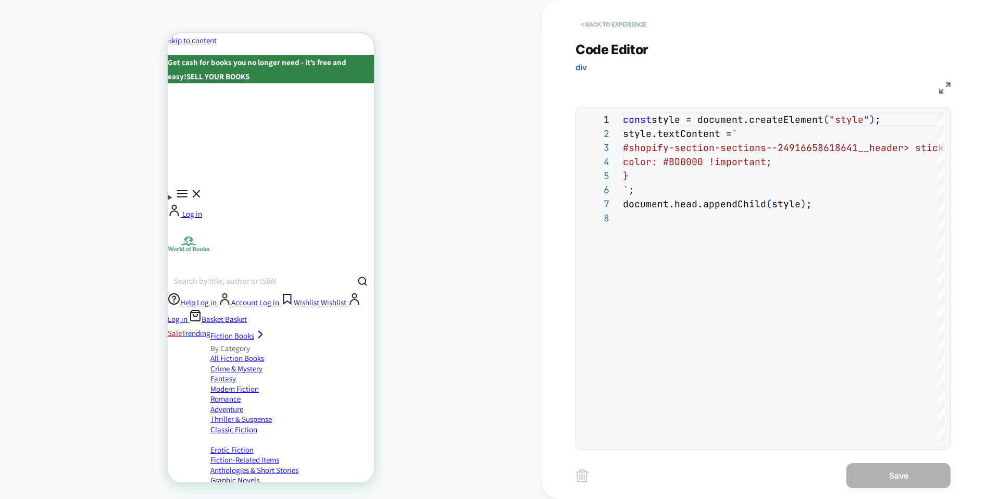
click at [619, 26] on button "< Back to experience" at bounding box center [614, 24] width 76 height 17
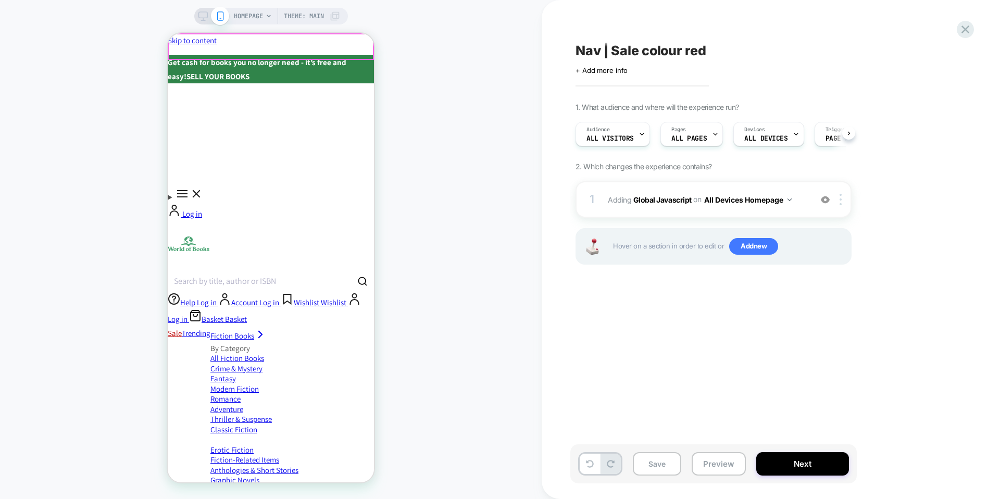
scroll to position [0, 1]
click at [204, 18] on rect at bounding box center [202, 15] width 9 height 6
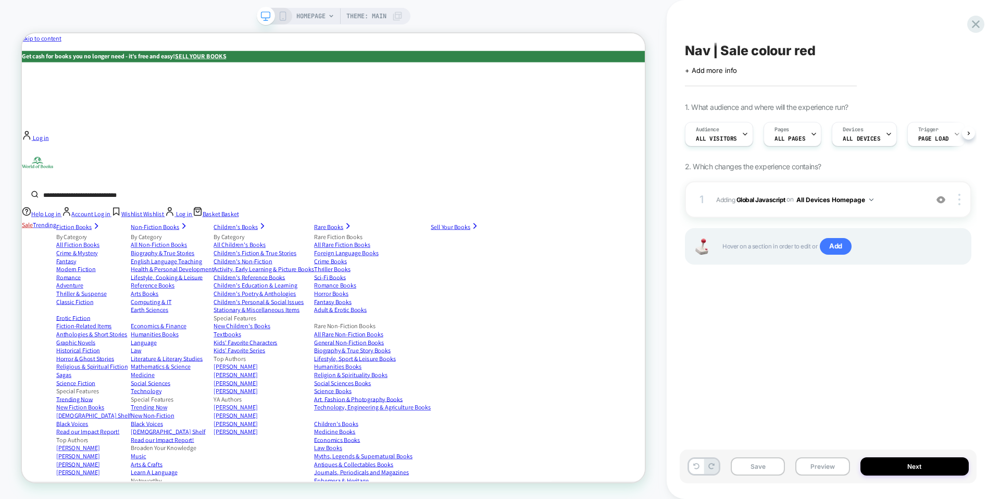
scroll to position [0, 1]
click at [283, 13] on icon at bounding box center [282, 15] width 9 height 9
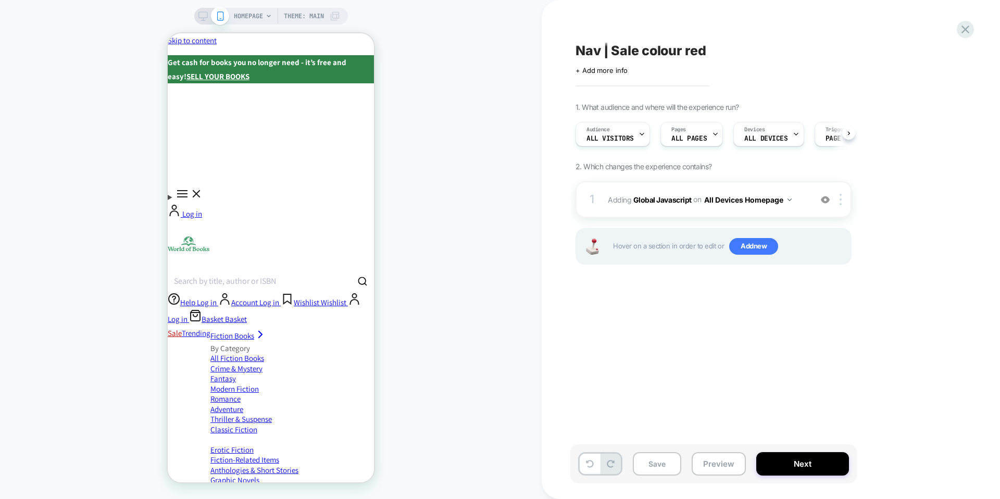
click at [182, 191] on icon "Menu" at bounding box center [182, 194] width 9 height 6
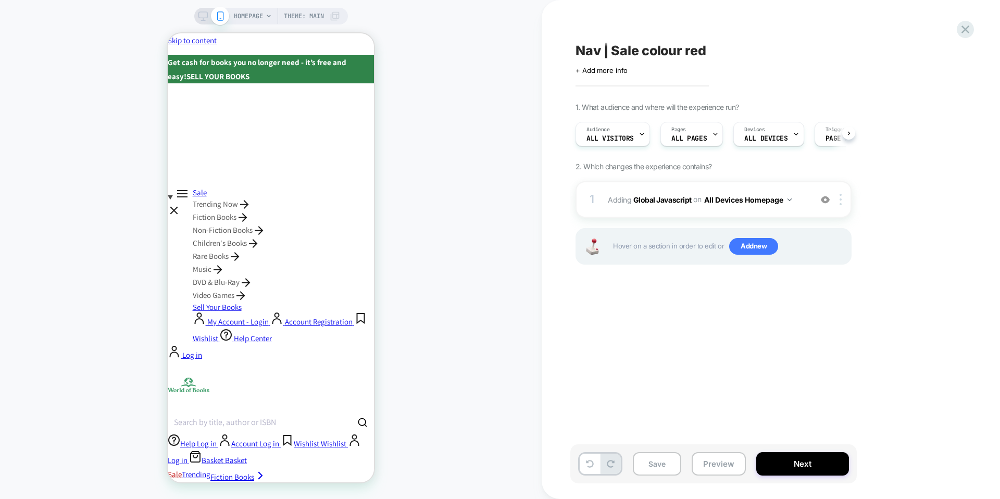
scroll to position [0, 1]
click at [841, 193] on div "1 Adding Global Javascript on All Devices Homepage Add Before Add After Target …" at bounding box center [714, 199] width 276 height 36
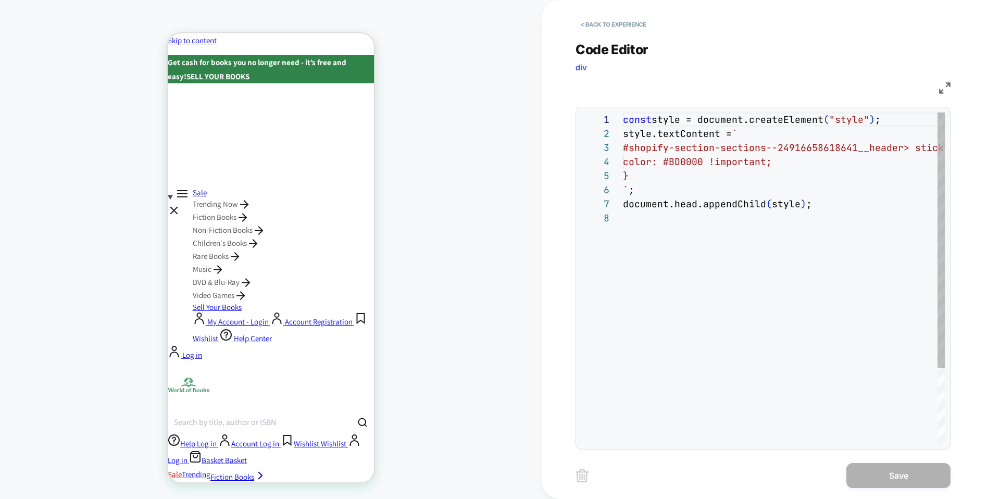
scroll to position [98, 0]
click at [616, 31] on button "< Back to experience" at bounding box center [614, 24] width 76 height 17
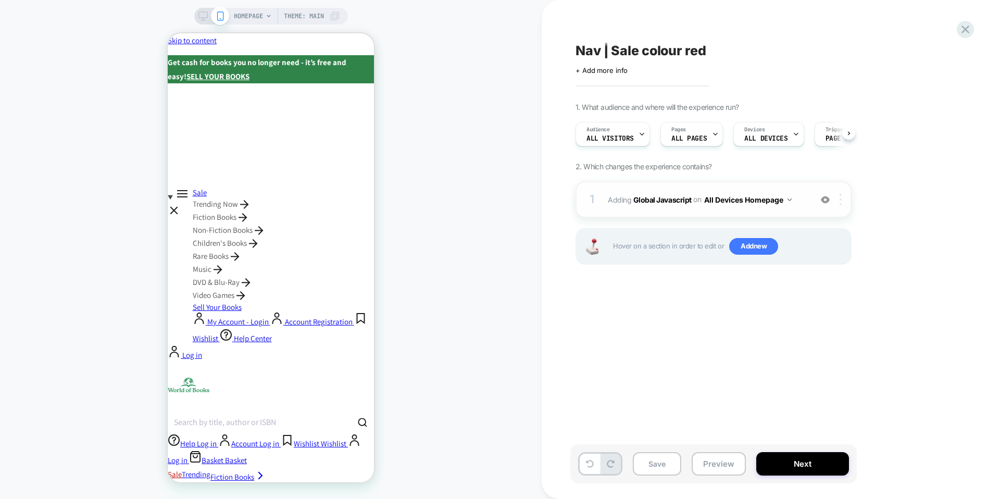
scroll to position [0, 1]
click at [843, 197] on div at bounding box center [842, 199] width 17 height 11
click at [836, 283] on div "Target Mobile" at bounding box center [841, 282] width 93 height 29
click at [843, 195] on div at bounding box center [842, 199] width 17 height 11
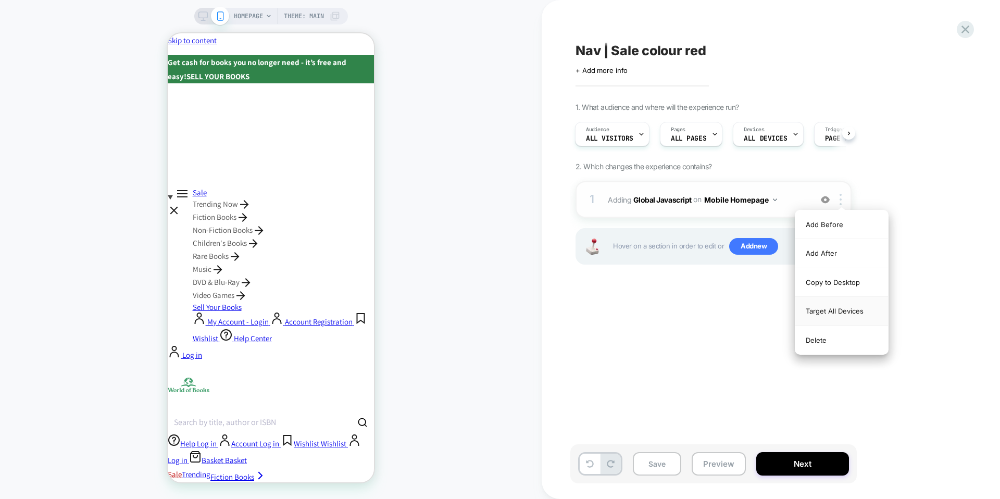
click at [846, 306] on div "Target All Devices" at bounding box center [841, 311] width 93 height 29
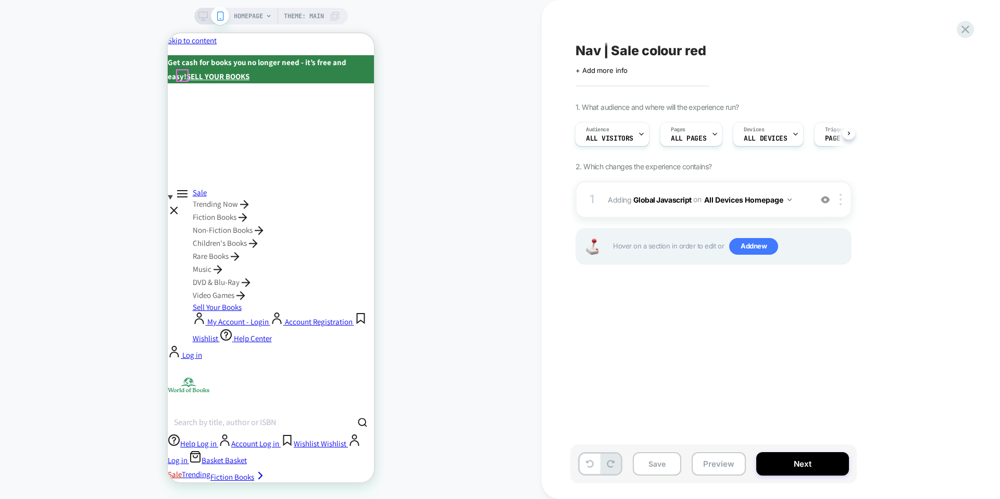
click at [177, 207] on icon "Menu" at bounding box center [174, 210] width 6 height 6
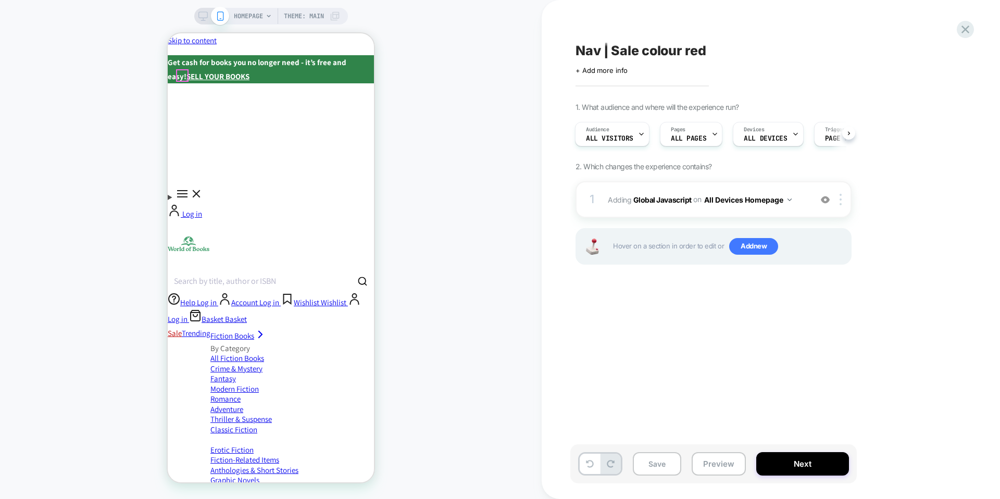
click at [184, 191] on icon "Menu" at bounding box center [182, 194] width 9 height 6
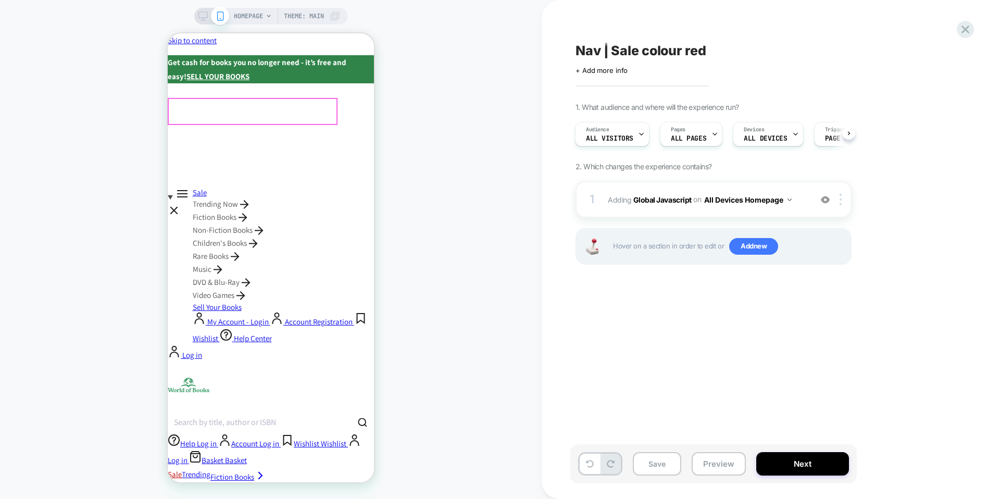
click at [272, 188] on link "Sale" at bounding box center [283, 193] width 181 height 10
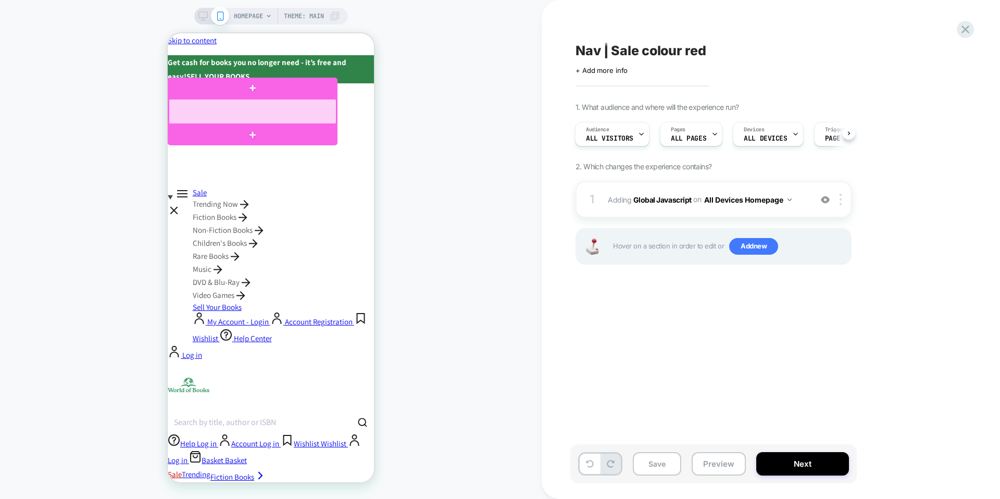
click at [189, 110] on div at bounding box center [253, 111] width 168 height 25
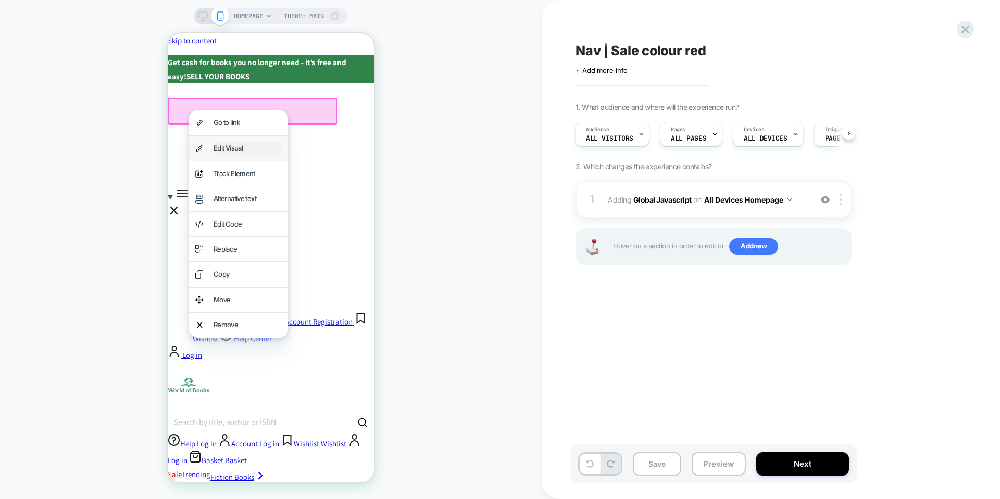
click at [227, 144] on div "Edit Visual" at bounding box center [248, 148] width 68 height 12
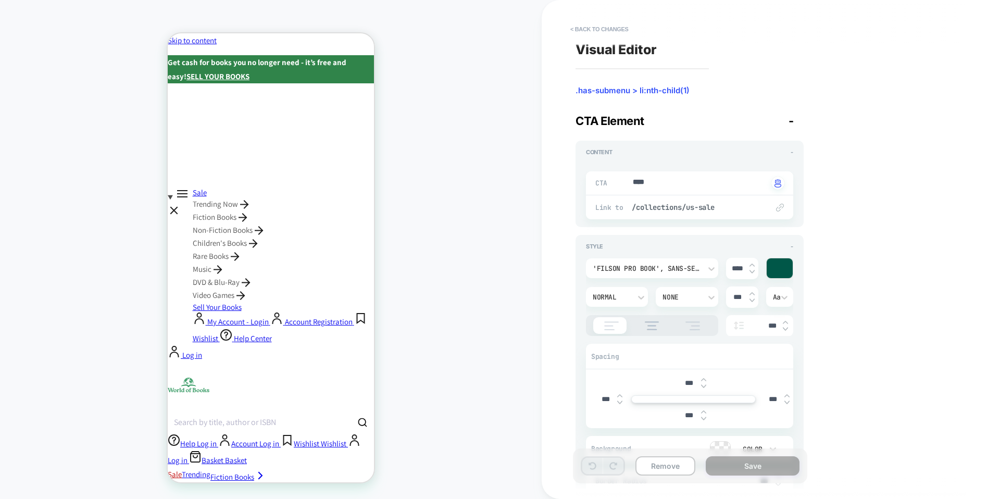
click at [782, 269] on div at bounding box center [780, 268] width 26 height 20
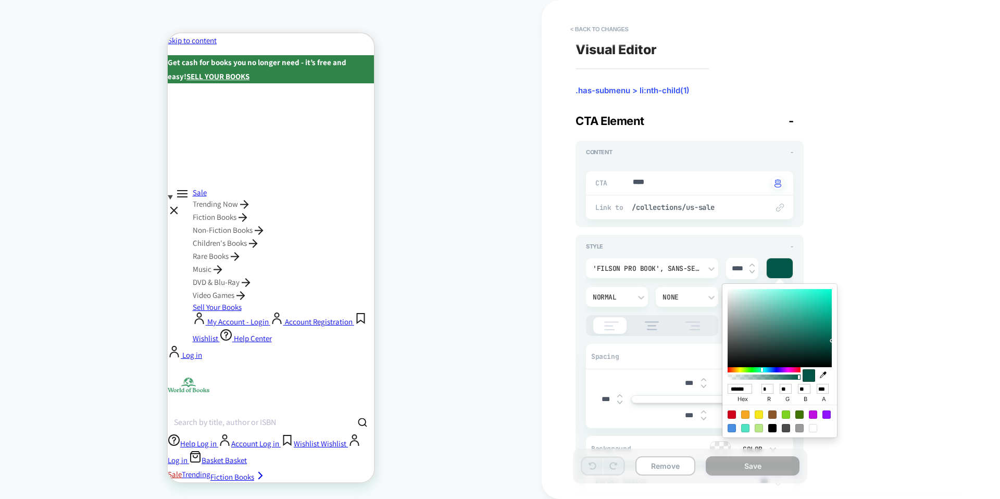
click at [729, 415] on div at bounding box center [732, 414] width 8 height 8
type textarea "*"
type input "******"
type input "***"
type input "*"
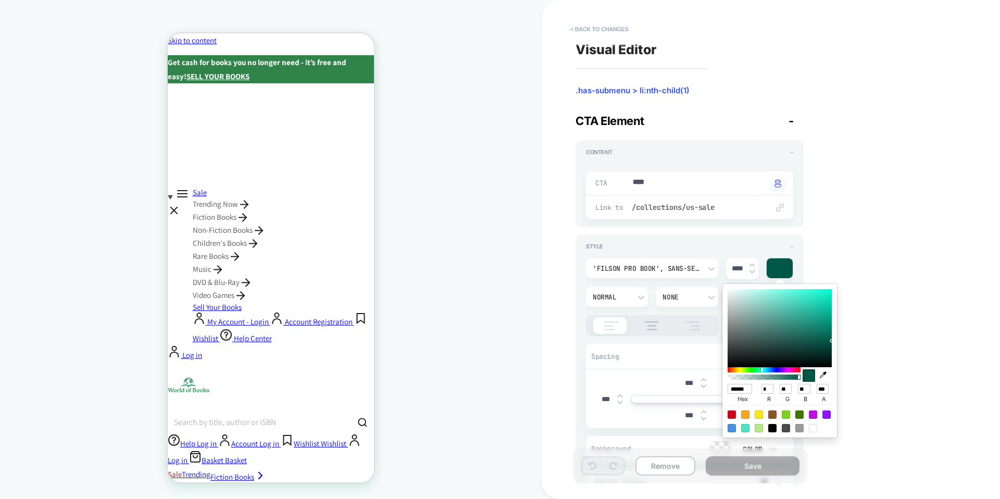
type input "**"
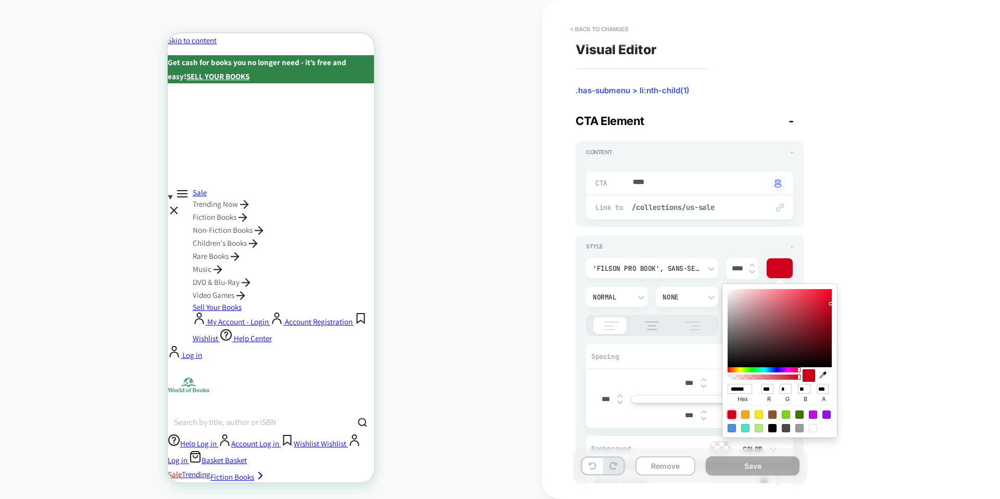
type textarea "*"
click at [746, 388] on input "******" at bounding box center [740, 389] width 24 height 10
type input "**"
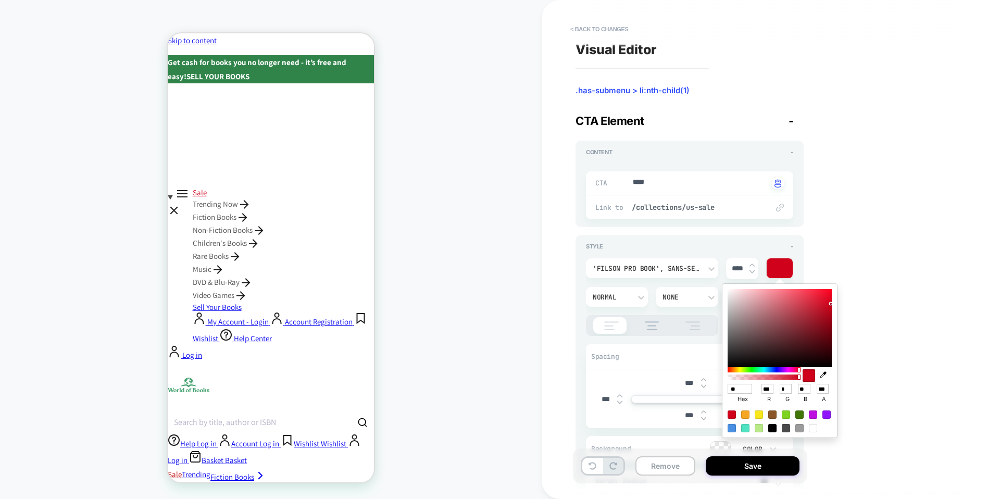
type textarea "*"
type input "***"
type input "*"
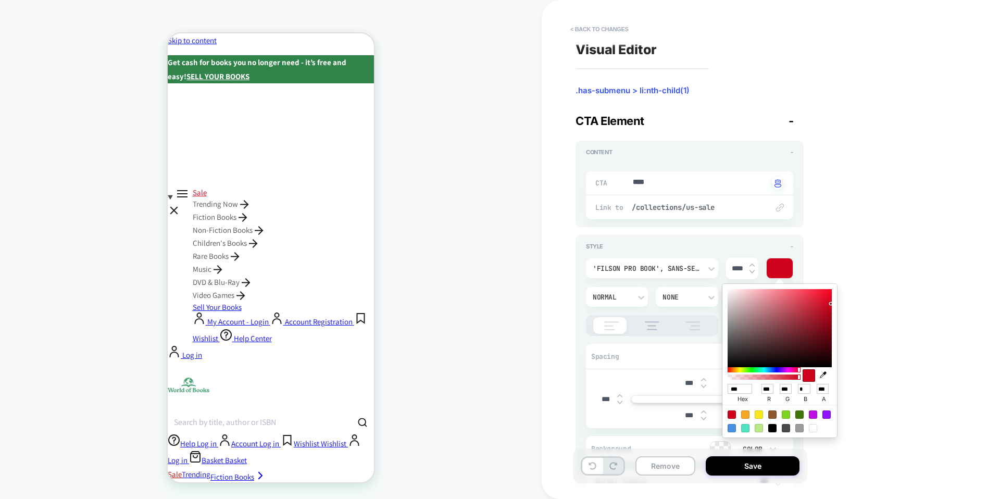
type textarea "*"
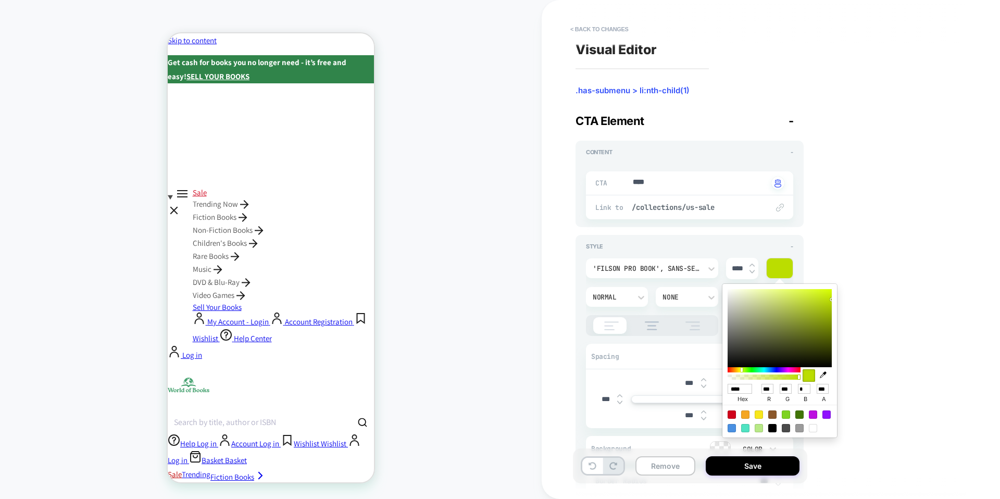
type input "*****"
type textarea "*"
type input "******"
type input "***"
type input "*"
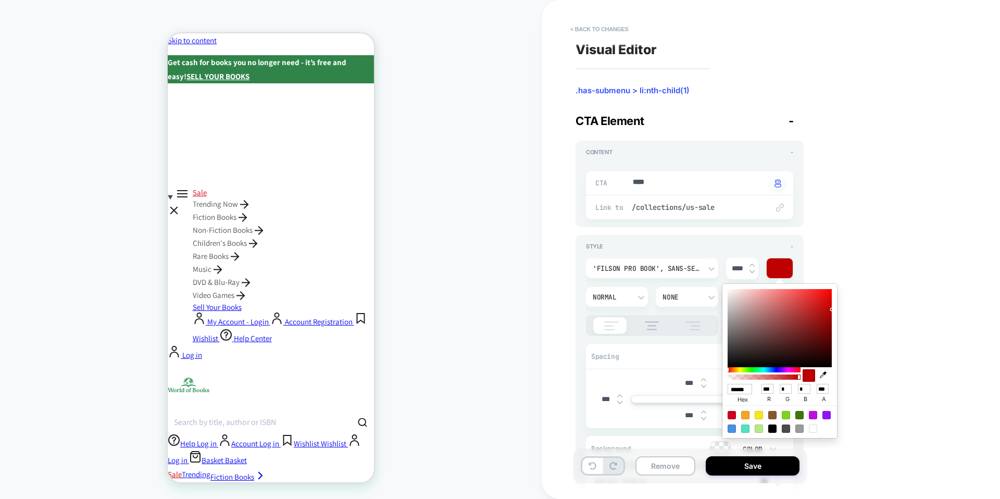
type textarea "*"
type input "******"
click at [719, 469] on button "Save" at bounding box center [753, 465] width 94 height 19
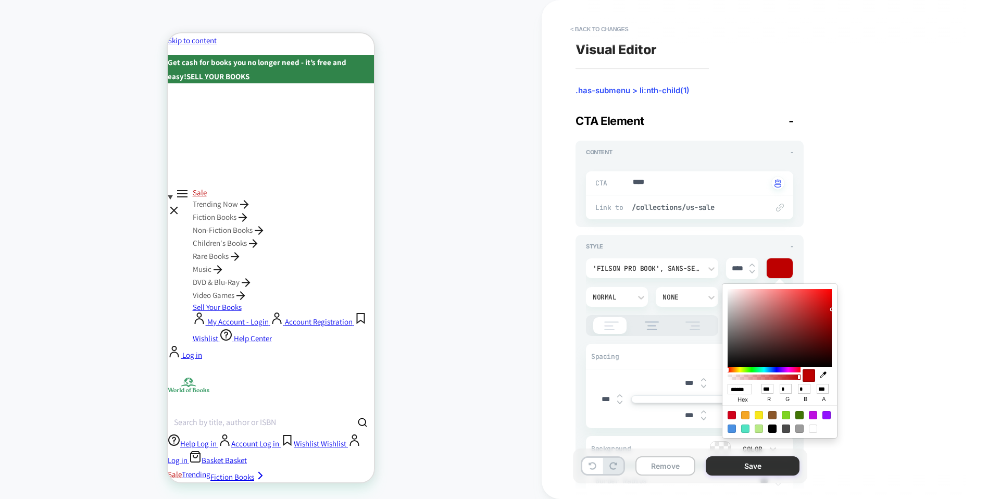
type textarea "*"
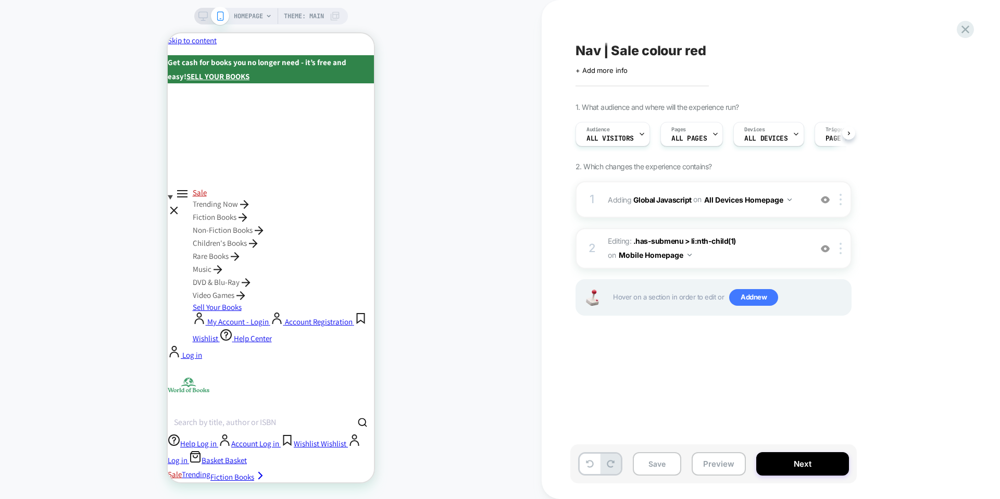
scroll to position [0, 1]
click at [661, 459] on button "Save" at bounding box center [657, 463] width 48 height 23
click at [207, 18] on div at bounding box center [211, 15] width 27 height 9
click at [201, 18] on rect at bounding box center [202, 15] width 9 height 6
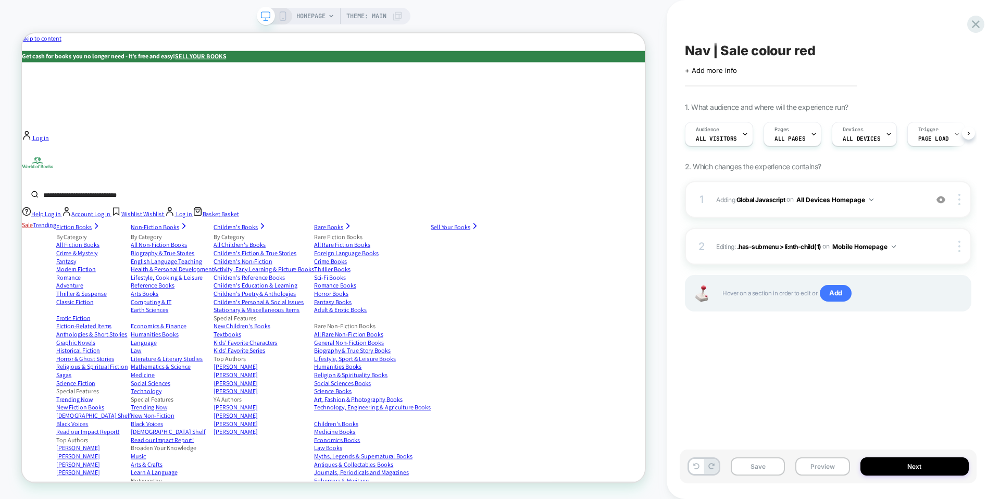
scroll to position [0, 1]
click at [810, 132] on icon at bounding box center [813, 134] width 7 height 7
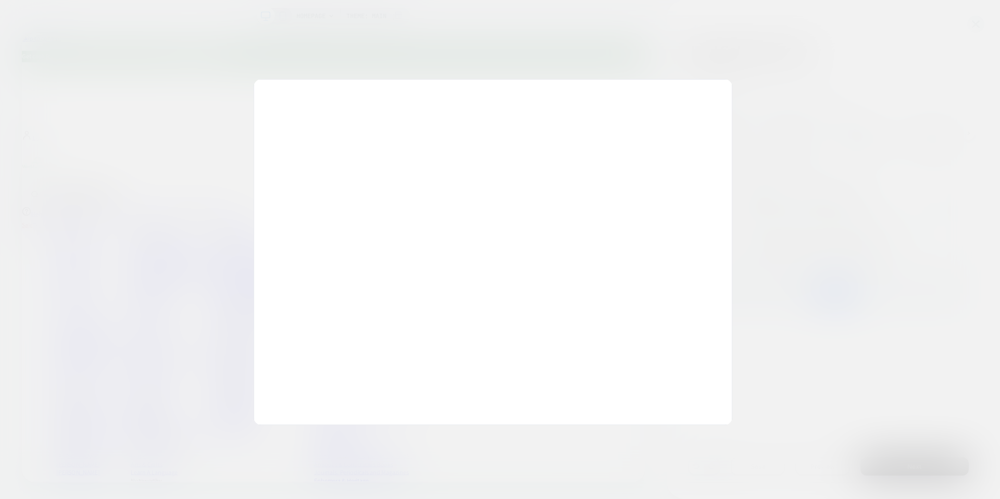
click at [819, 72] on div at bounding box center [500, 249] width 1000 height 499
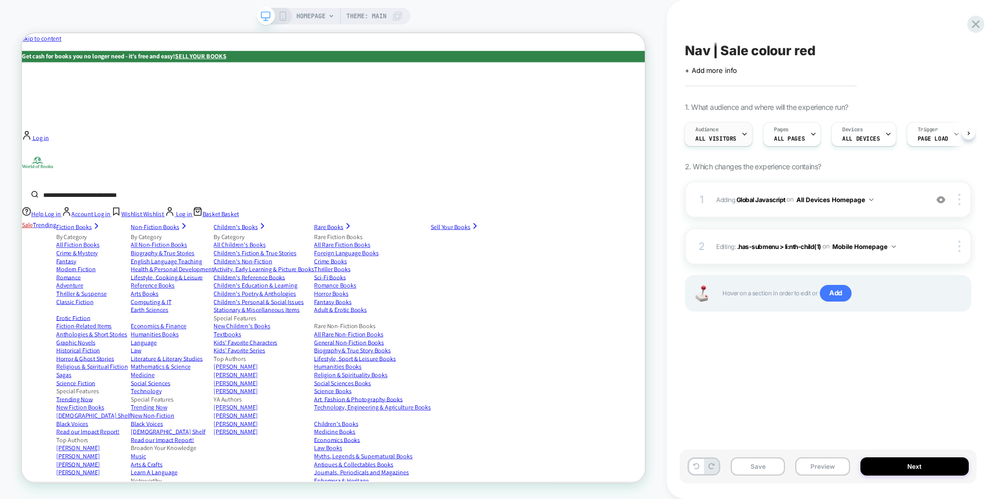
click at [721, 133] on div "Audience All Visitors" at bounding box center [716, 133] width 62 height 23
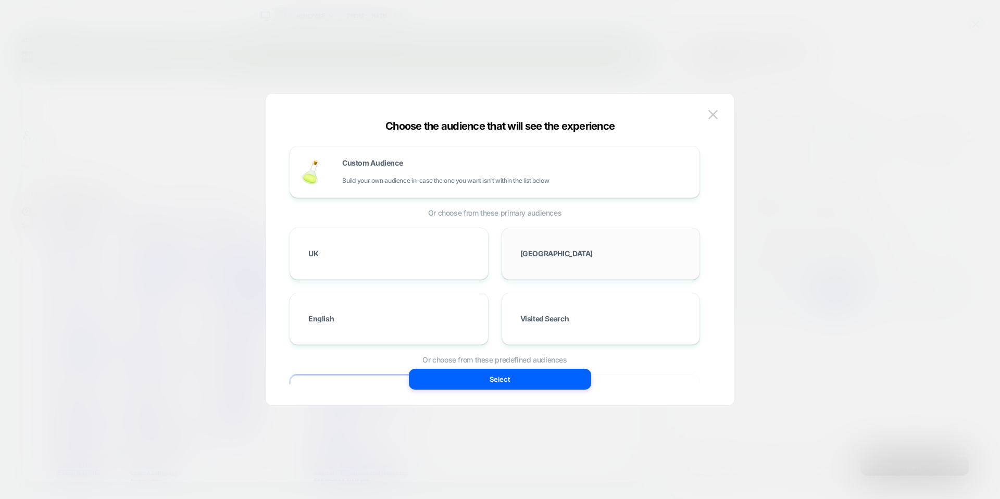
click at [526, 258] on div "USA" at bounding box center [601, 254] width 177 height 30
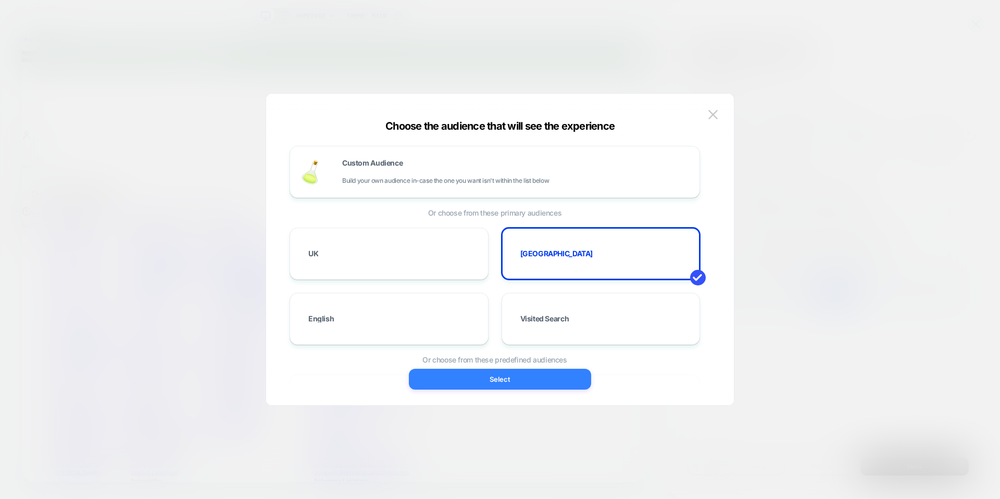
click at [516, 383] on button "Select" at bounding box center [500, 379] width 182 height 21
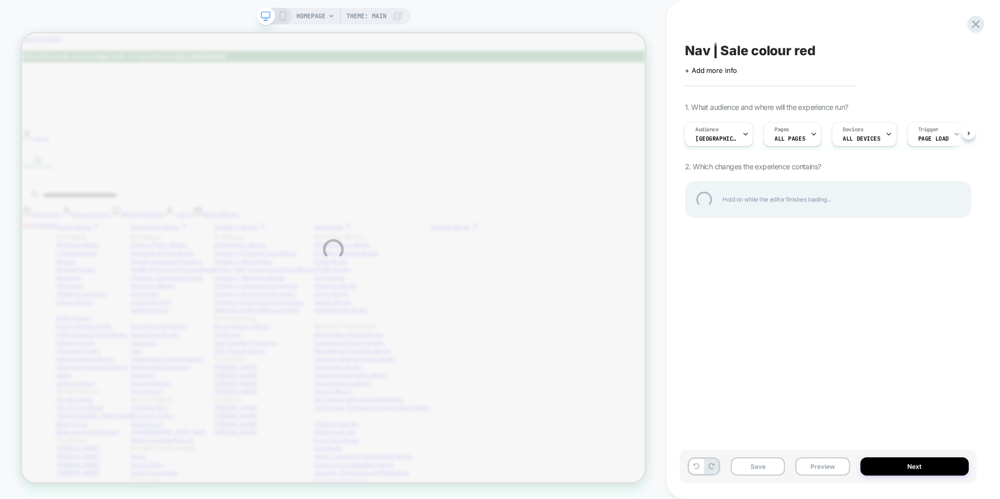
click at [766, 460] on div "HOMEPAGE Theme: MAIN Nav | Sale colour red Click to edit experience details + A…" at bounding box center [500, 249] width 1000 height 499
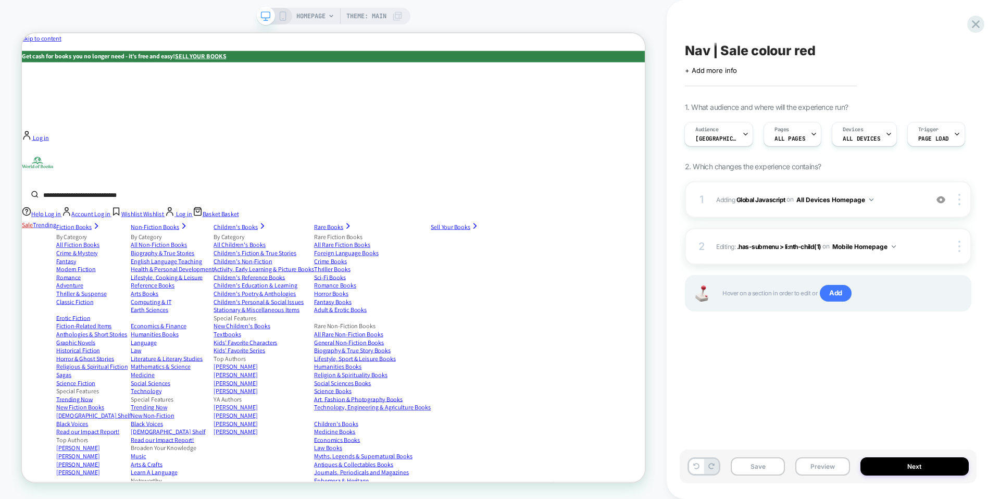
scroll to position [0, 1]
click at [826, 469] on button "Preview" at bounding box center [822, 466] width 54 height 18
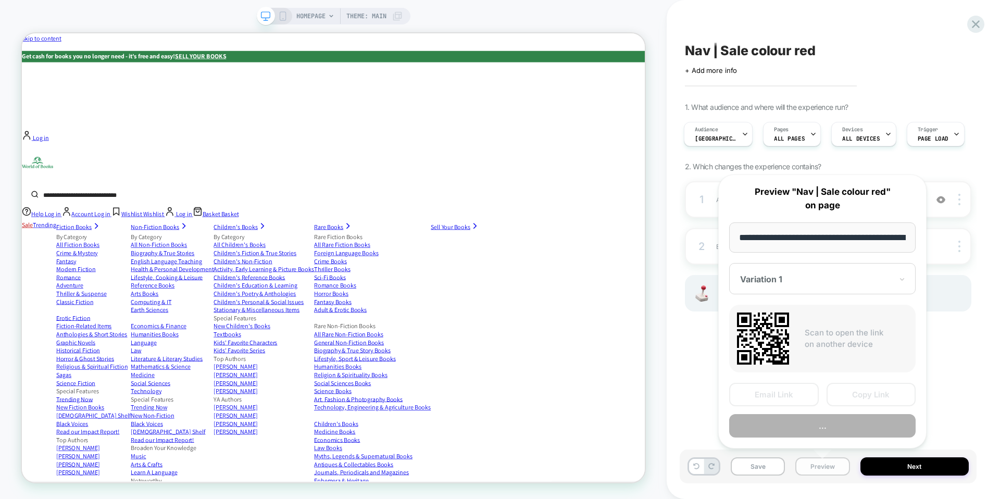
scroll to position [0, 48]
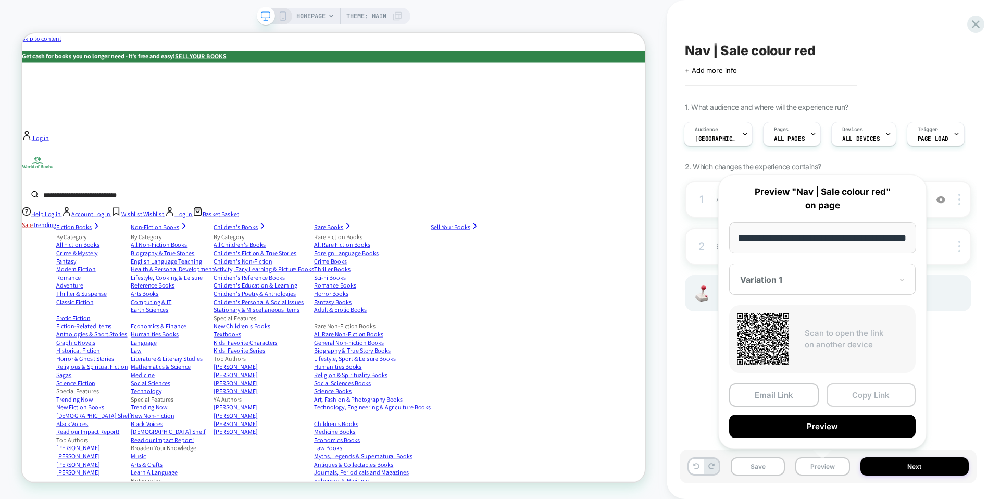
click at [866, 396] on button "Copy Link" at bounding box center [872, 394] width 90 height 23
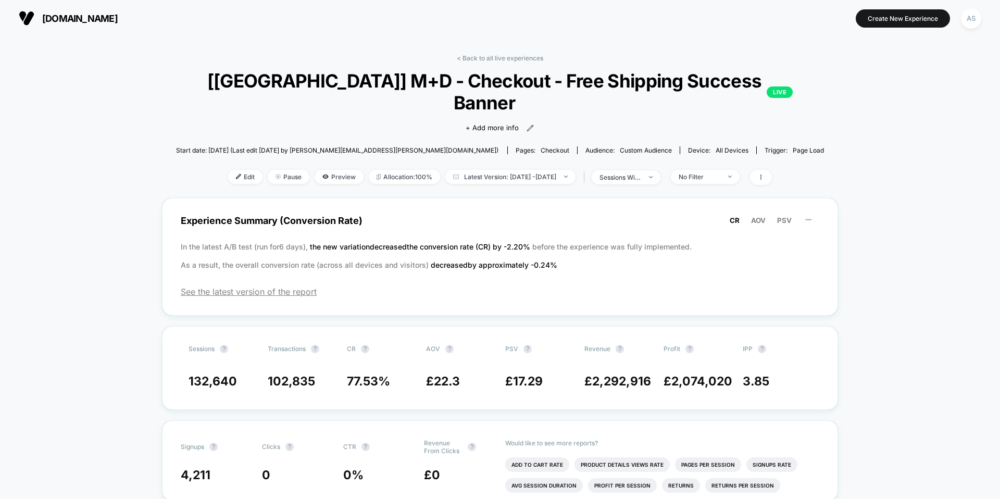
click at [101, 16] on span "[DOMAIN_NAME]" at bounding box center [80, 18] width 76 height 11
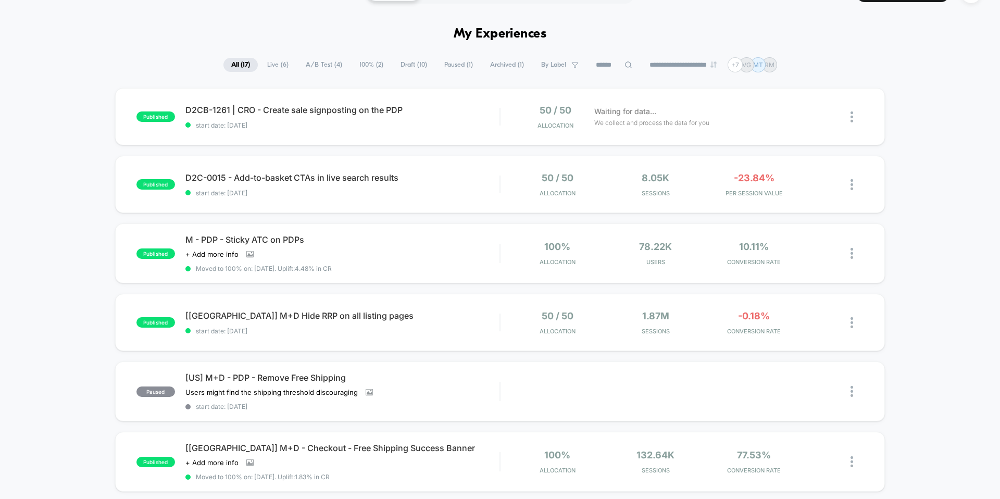
scroll to position [26, 0]
click at [451, 184] on div "D2C-0015 - Add-to-basket CTAs in live search results Click to edit experience d…" at bounding box center [342, 184] width 314 height 24
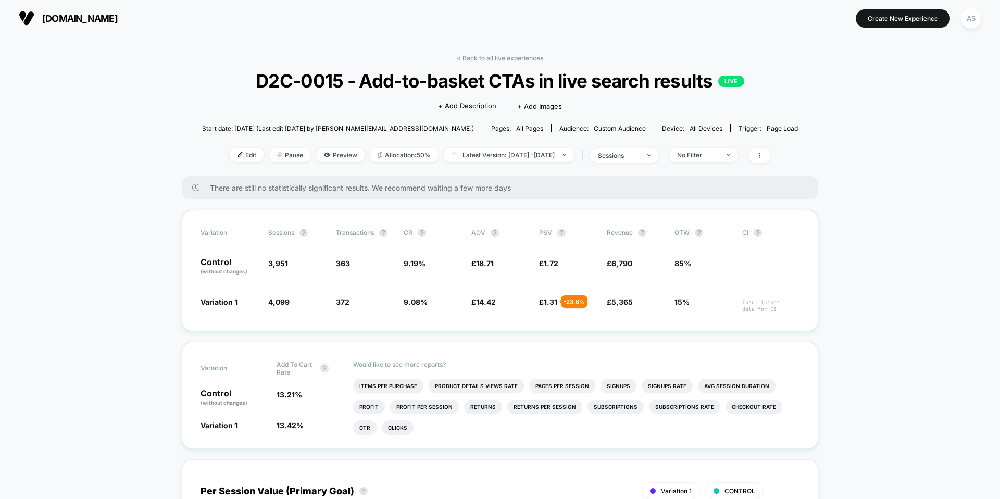
click at [118, 17] on span "[DOMAIN_NAME]" at bounding box center [80, 18] width 76 height 11
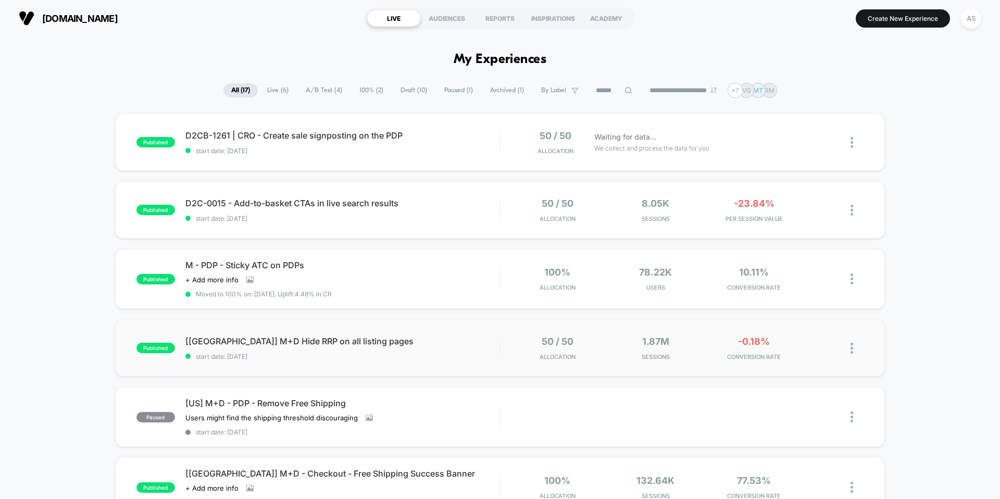
scroll to position [50, 0]
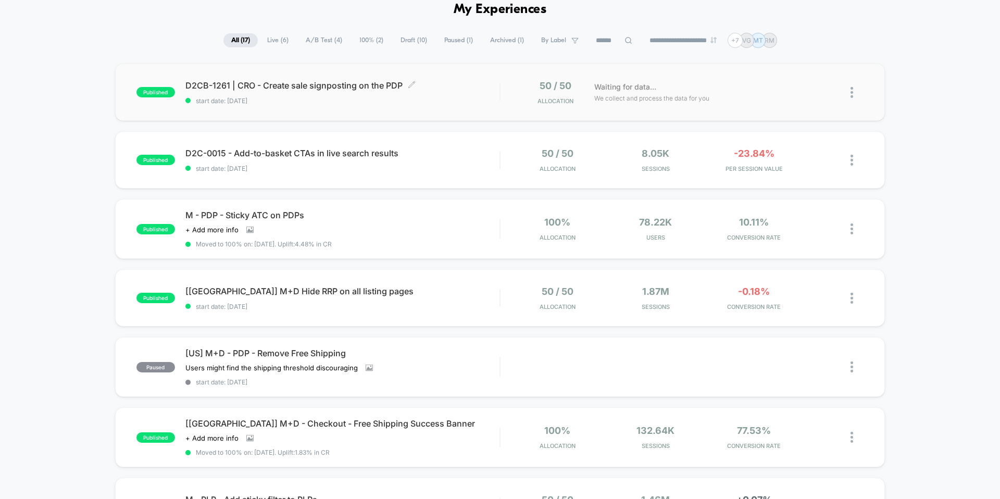
click at [458, 93] on div "D2CB-1261 | CRO - Create sale signposting on the PDP Click to edit experience d…" at bounding box center [342, 92] width 314 height 24
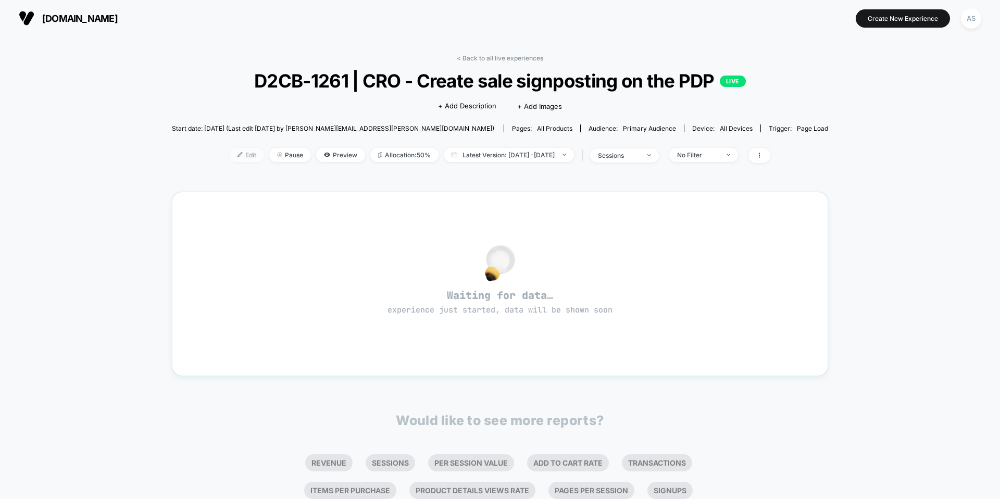
click at [230, 153] on span "Edit" at bounding box center [247, 155] width 34 height 14
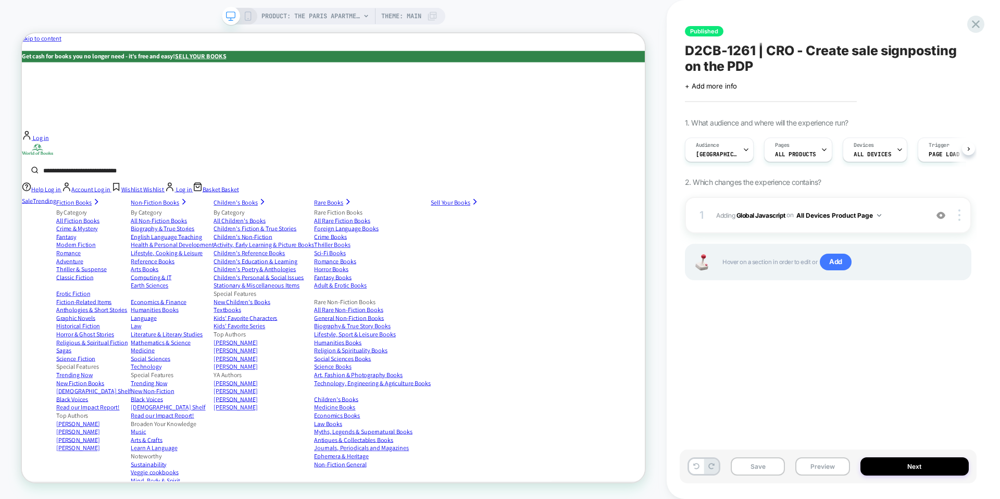
scroll to position [0, 1]
click at [770, 216] on b "Global Javascript" at bounding box center [761, 215] width 49 height 8
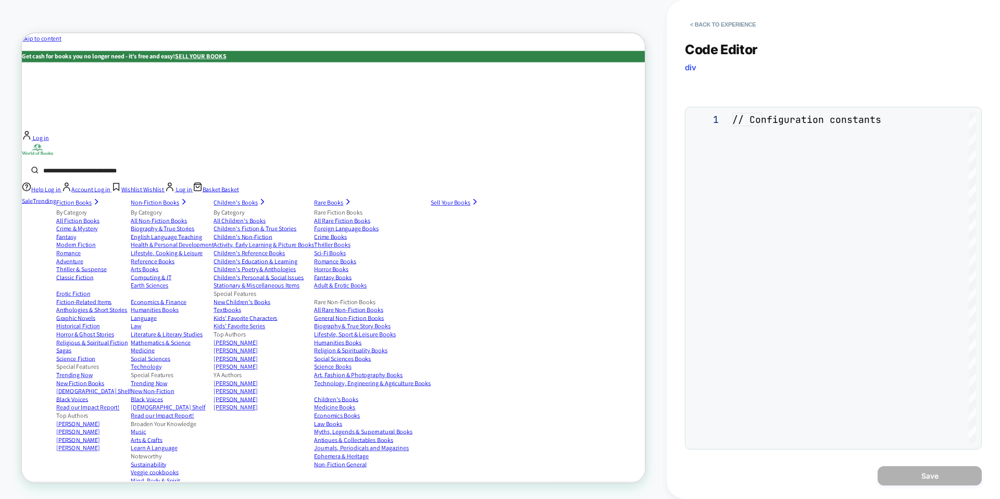
scroll to position [127, 0]
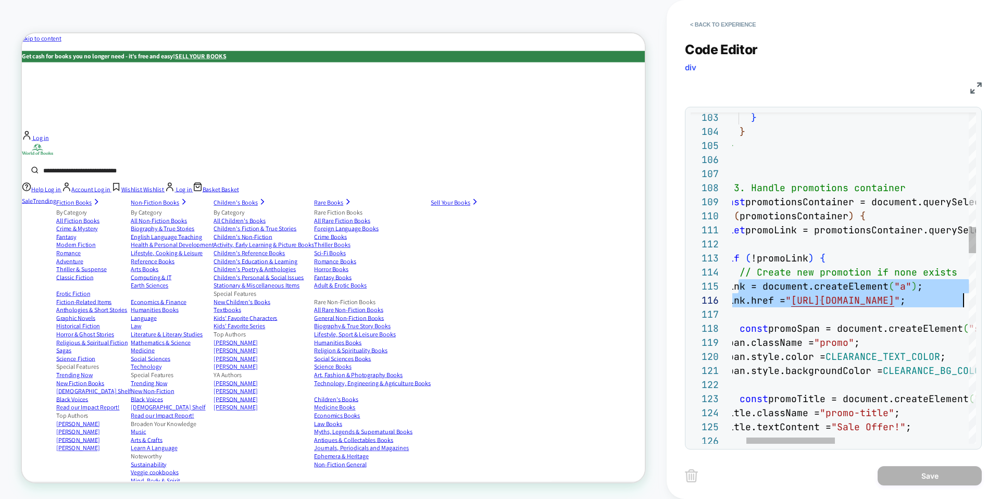
scroll to position [56, 427]
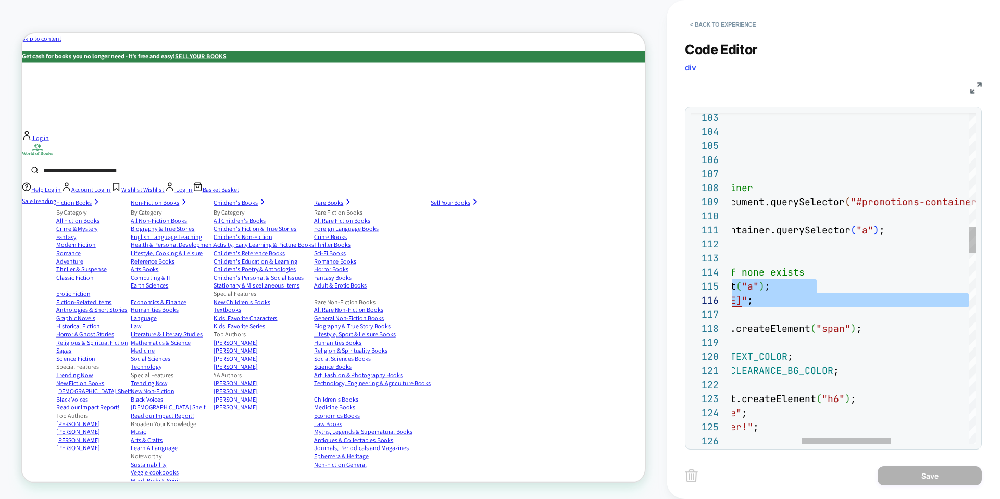
drag, startPoint x: 740, startPoint y: 286, endPoint x: 989, endPoint y: 303, distance: 250.1
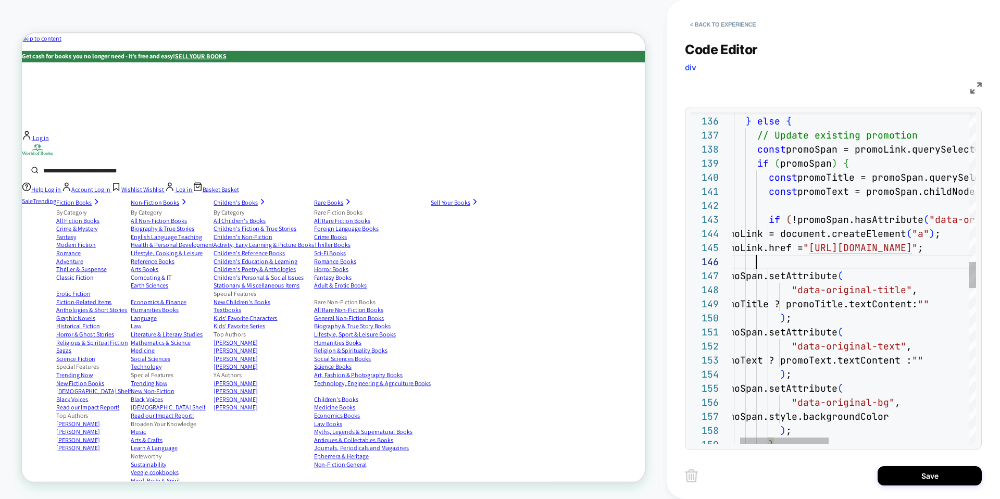
scroll to position [70, 45]
type textarea "**********"
click at [929, 478] on button "Save" at bounding box center [930, 475] width 104 height 19
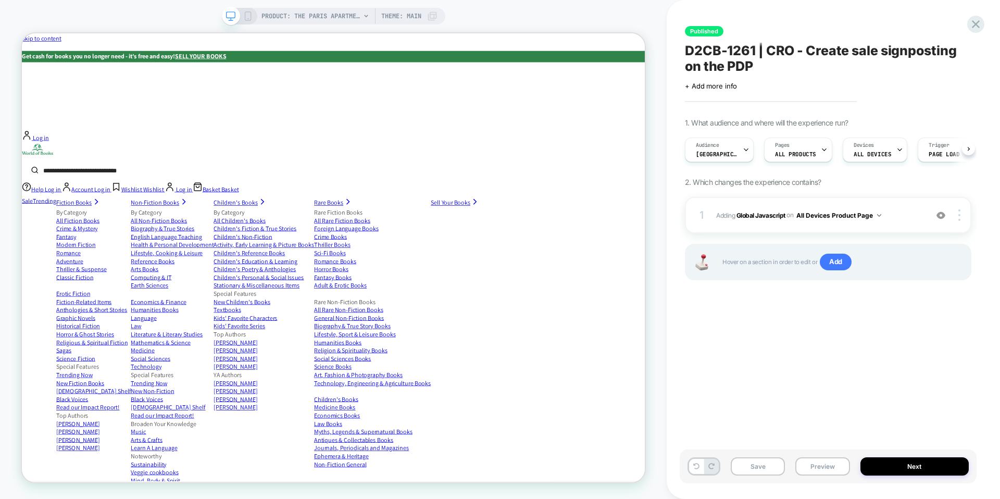
scroll to position [0, 1]
click at [769, 466] on button "Save" at bounding box center [758, 466] width 54 height 18
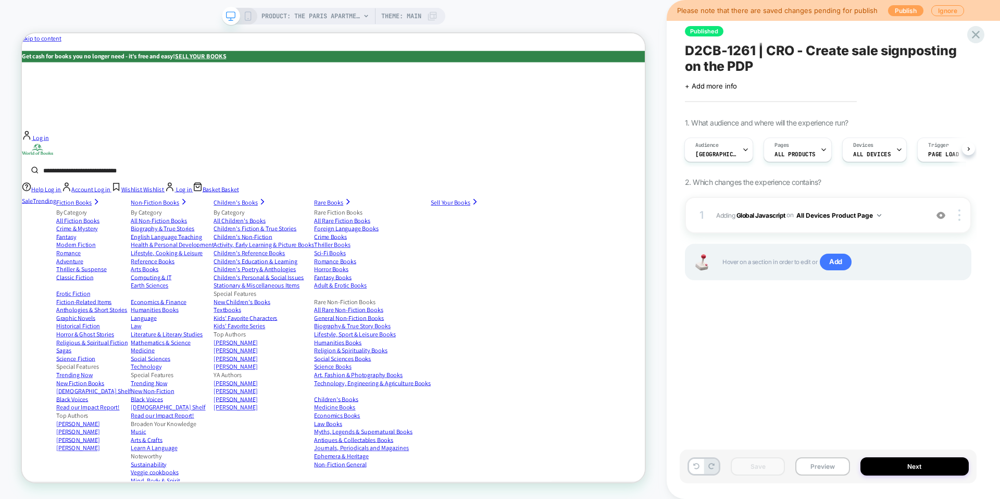
click at [901, 9] on button "Publish" at bounding box center [905, 10] width 35 height 11
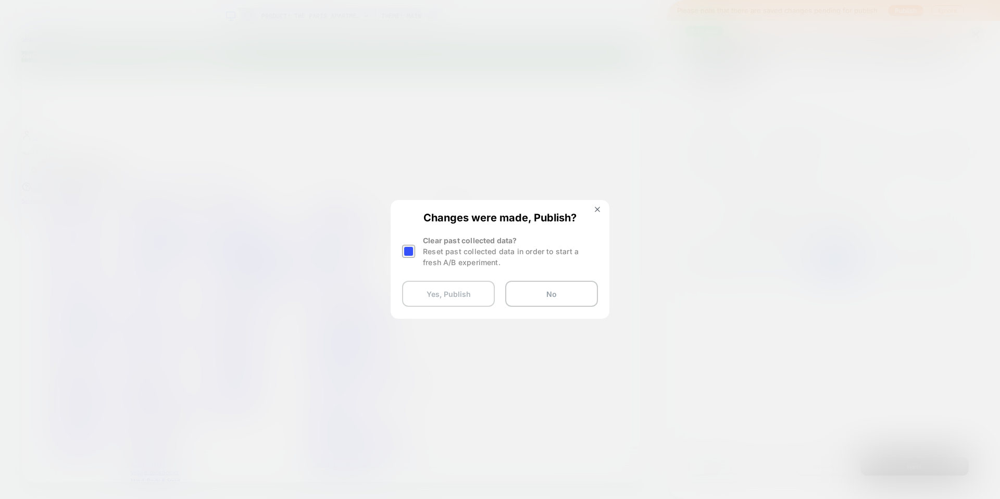
click at [475, 291] on button "Yes, Publish" at bounding box center [448, 294] width 93 height 26
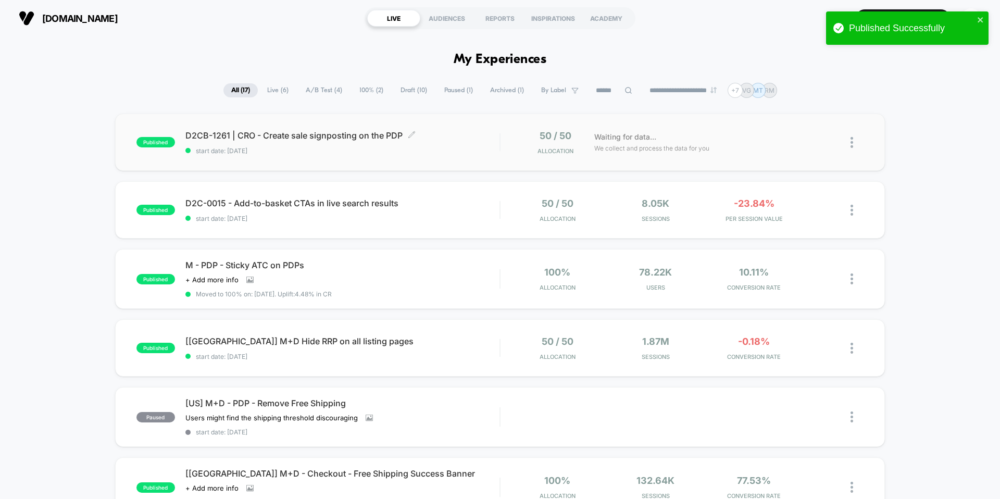
click at [484, 141] on div "D2CB-1261 | CRO - Create sale signposting on the PDP Click to edit experience d…" at bounding box center [342, 142] width 314 height 24
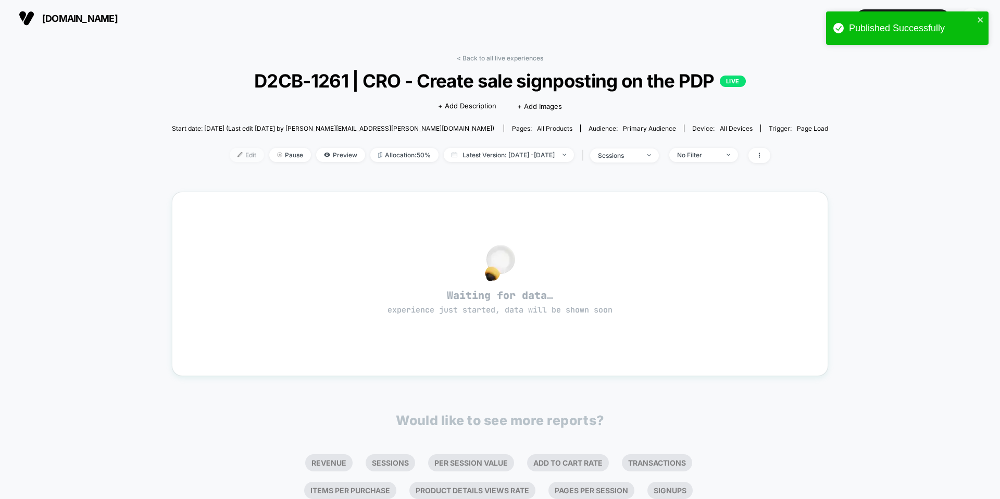
click at [234, 152] on span "Edit" at bounding box center [247, 155] width 34 height 14
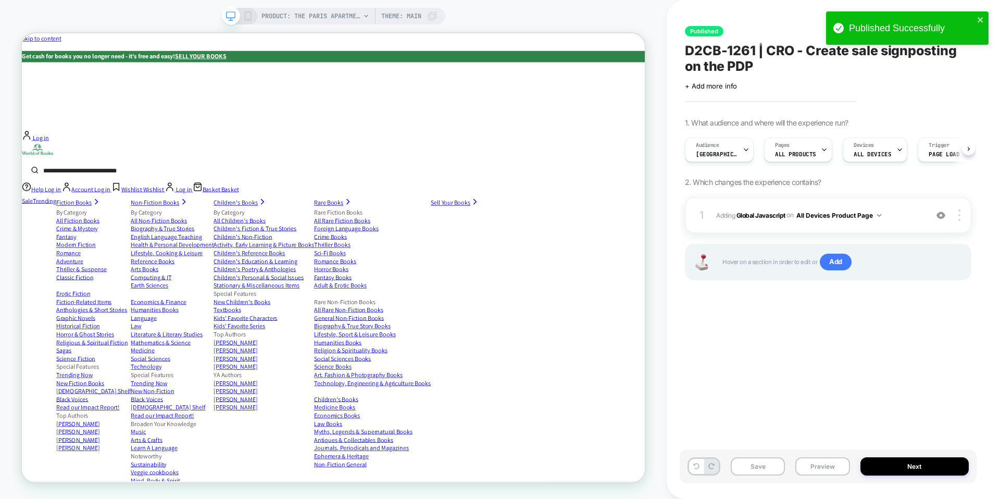
scroll to position [0, 1]
click at [763, 211] on b "Global Javascript" at bounding box center [761, 215] width 49 height 8
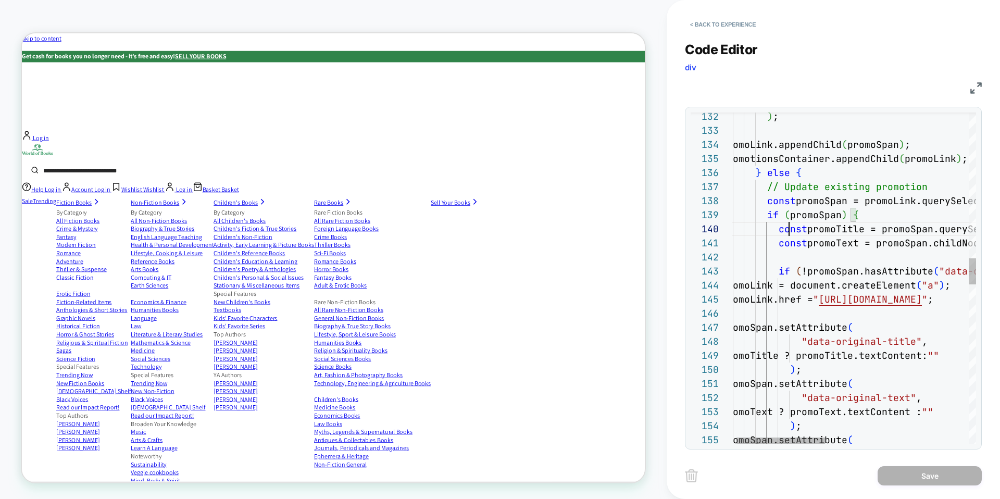
scroll to position [127, 68]
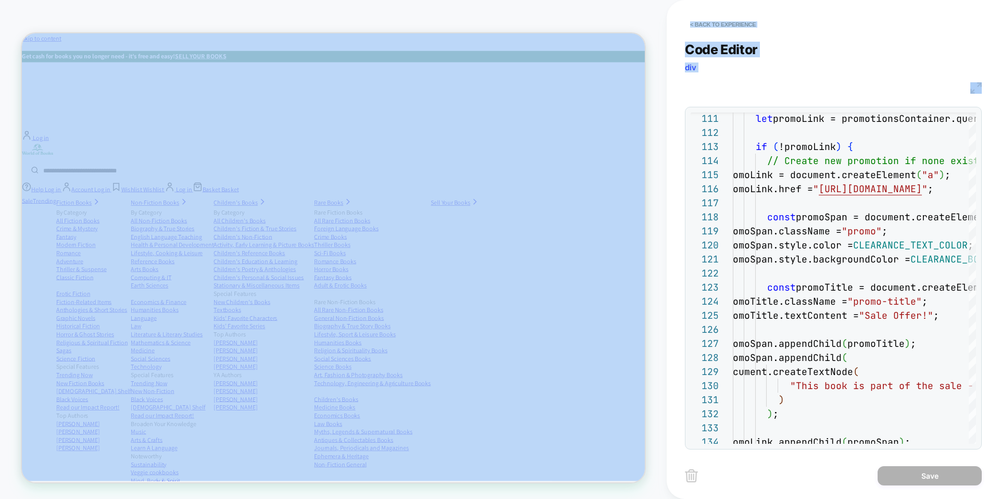
drag, startPoint x: 689, startPoint y: 202, endPoint x: 823, endPoint y: 209, distance: 134.1
click at [911, 61] on div "Code Editor div" at bounding box center [833, 60] width 297 height 36
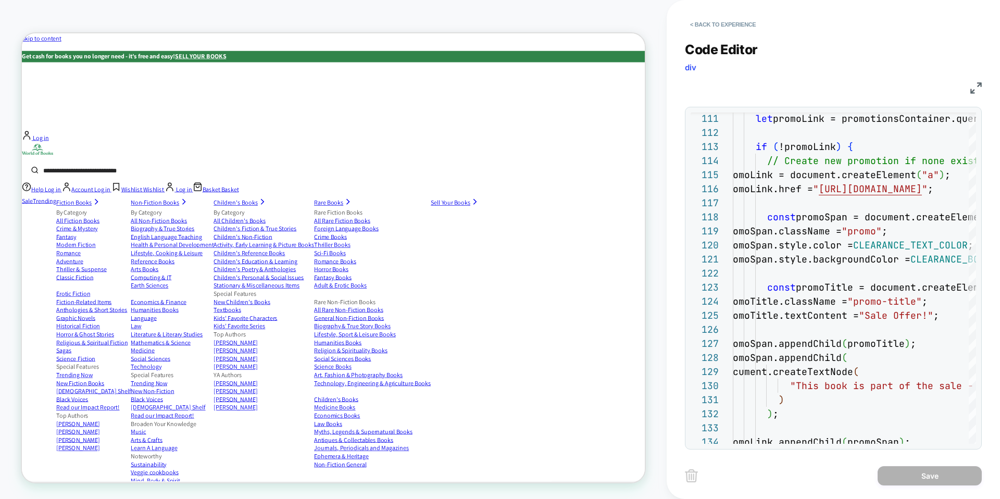
click at [978, 84] on img at bounding box center [975, 87] width 11 height 11
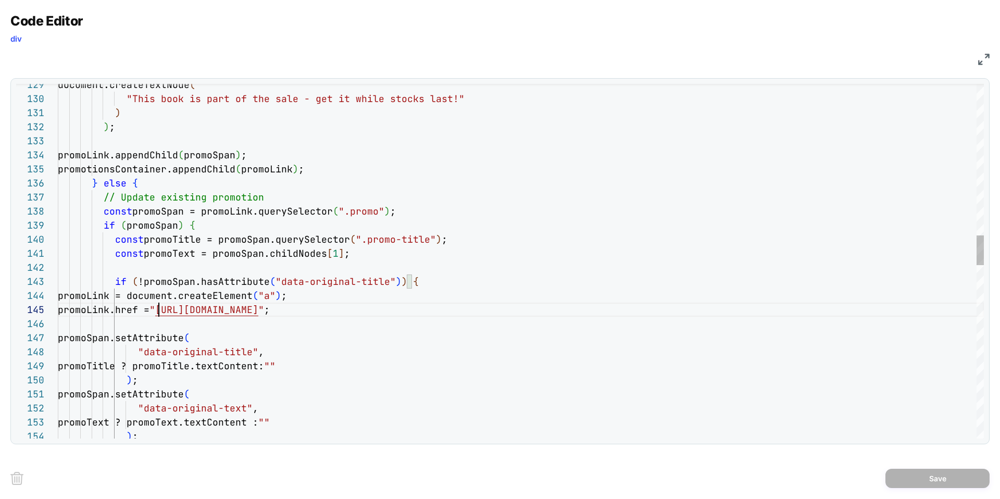
scroll to position [56, 101]
click at [159, 304] on div ") ; ) "This book is part of the sale - get it while stoc ks last!" document.cre…" at bounding box center [521, 388] width 926 height 4222
click at [198, 295] on div ") ; ) "This book is part of the sale - get it while stoc ks last!" document.cre…" at bounding box center [521, 388] width 926 height 4222
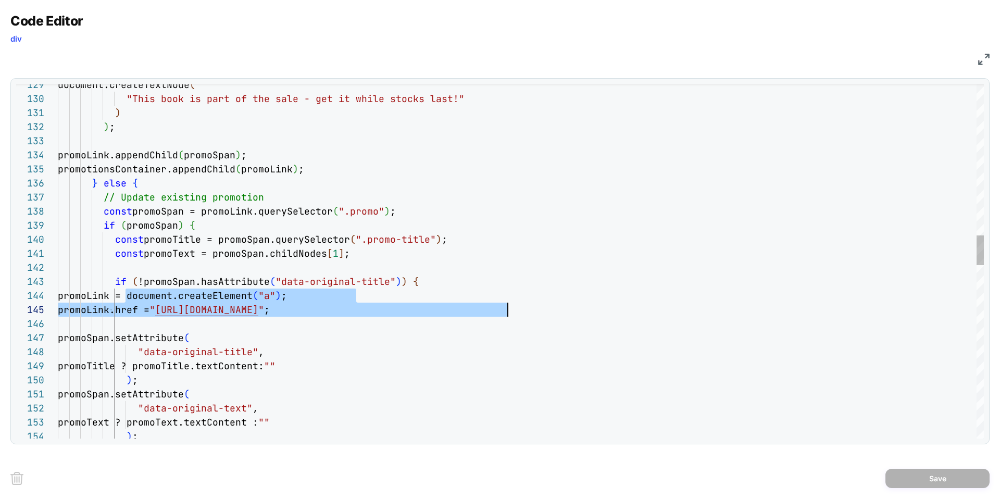
drag, startPoint x: 126, startPoint y: 296, endPoint x: 542, endPoint y: 308, distance: 416.9
click at [542, 308] on div ") ; ) "This book is part of the sale - get it while stoc ks last!" document.cre…" at bounding box center [521, 388] width 926 height 4222
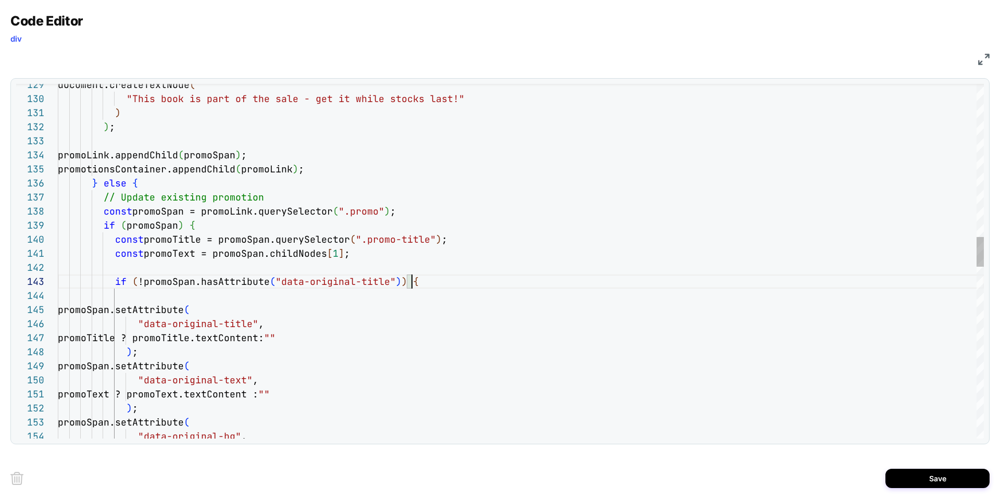
scroll to position [127, 118]
click at [178, 242] on div ") ; ) "This book is part of the sale - get it while stoc ks last!" document.cre…" at bounding box center [521, 374] width 926 height 4194
click at [266, 244] on div ") ; ) "This book is part of the sale - get it while stoc ks last!" document.cre…" at bounding box center [521, 374] width 926 height 4194
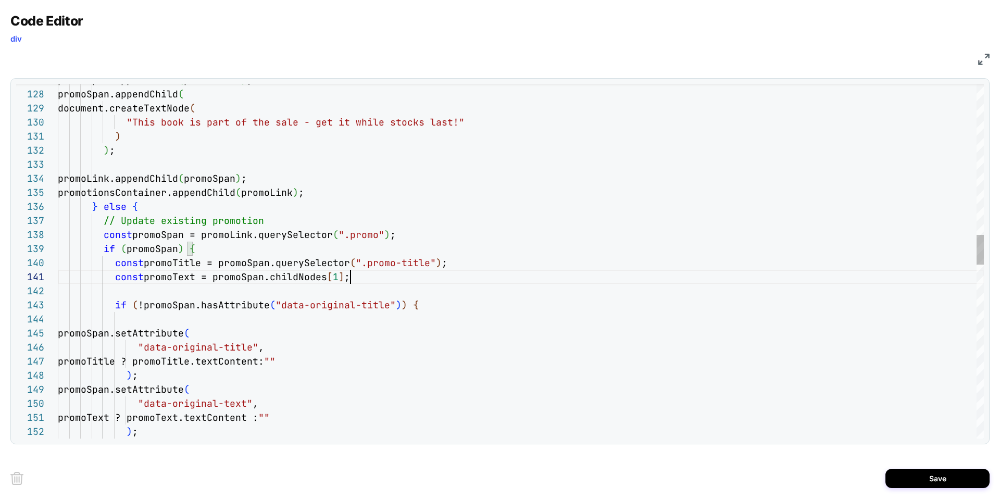
click at [365, 274] on div ") ; ) "This book is part of the sale - get it while stoc ks last!" document.cre…" at bounding box center [521, 398] width 926 height 4194
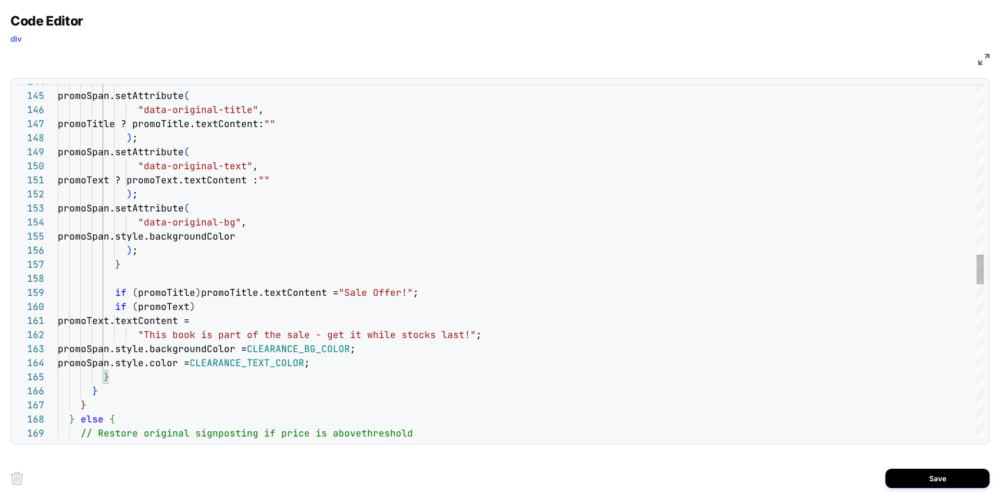
click at [318, 294] on div "promoSpan.setAttribute ( "data-original-title" , promoTitle ? promoTitle.textCo…" at bounding box center [521, 160] width 926 height 4194
click at [367, 289] on div "promoSpan.setAttribute ( "data-original-title" , promoTitle ? promoTitle.textCo…" at bounding box center [521, 160] width 926 height 4194
click at [420, 315] on div "promoSpan.setAttribute ( "data-original-title" , promoTitle ? promoTitle.textCo…" at bounding box center [521, 160] width 926 height 4194
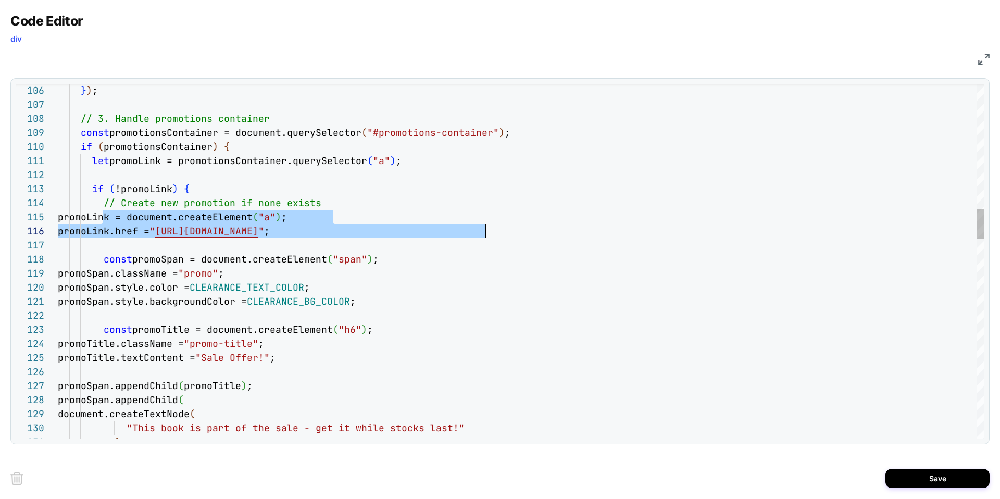
drag, startPoint x: 102, startPoint y: 215, endPoint x: 507, endPoint y: 235, distance: 405.8
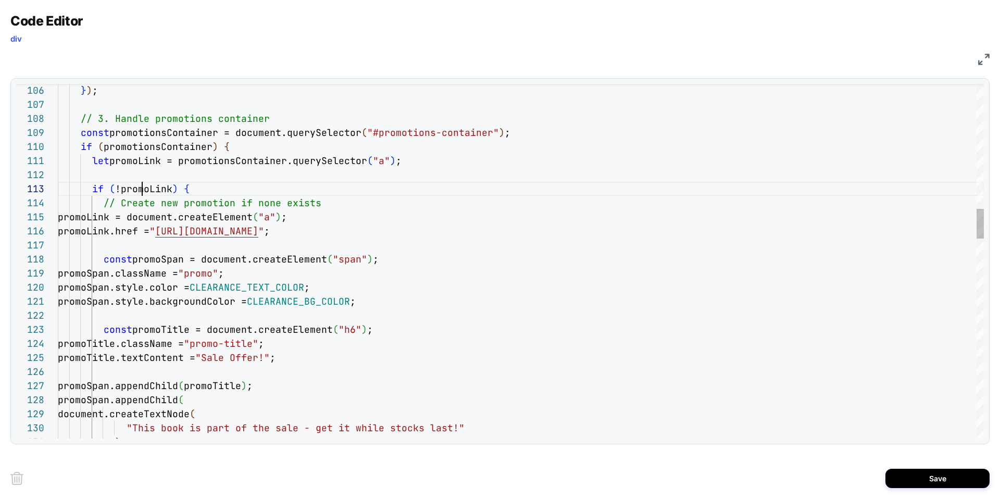
scroll to position [28, 84]
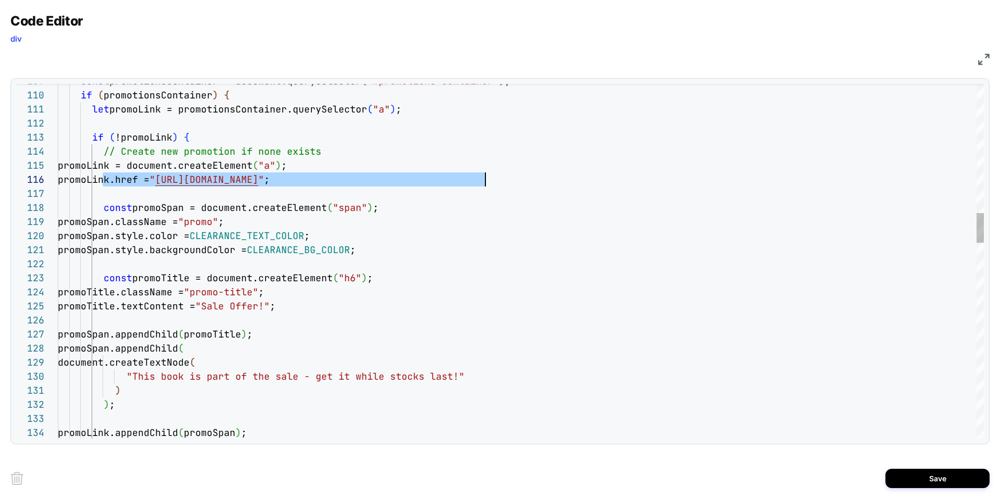
drag, startPoint x: 102, startPoint y: 181, endPoint x: 501, endPoint y: 178, distance: 399.0
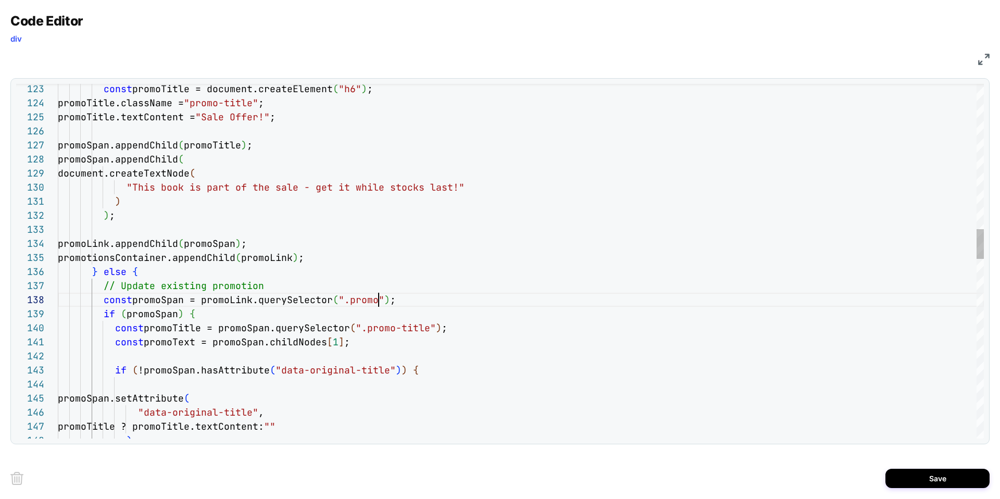
click at [378, 301] on div ""This book is part of the sale - get it while stoc ks last!" ) document.createT…" at bounding box center [521, 463] width 926 height 4194
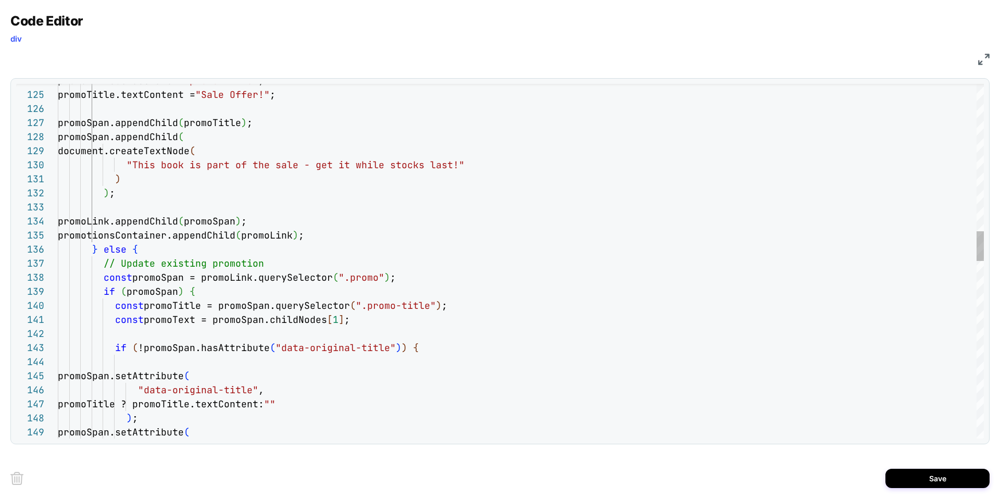
click at [417, 274] on div ""This book is part of the sale - get it while stoc ks last!" ) document.createT…" at bounding box center [521, 441] width 926 height 4194
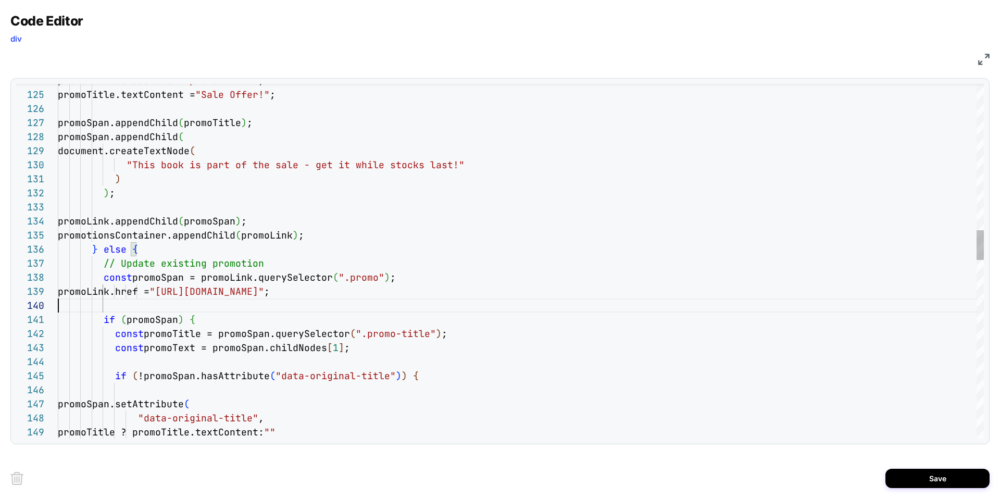
scroll to position [113, 472]
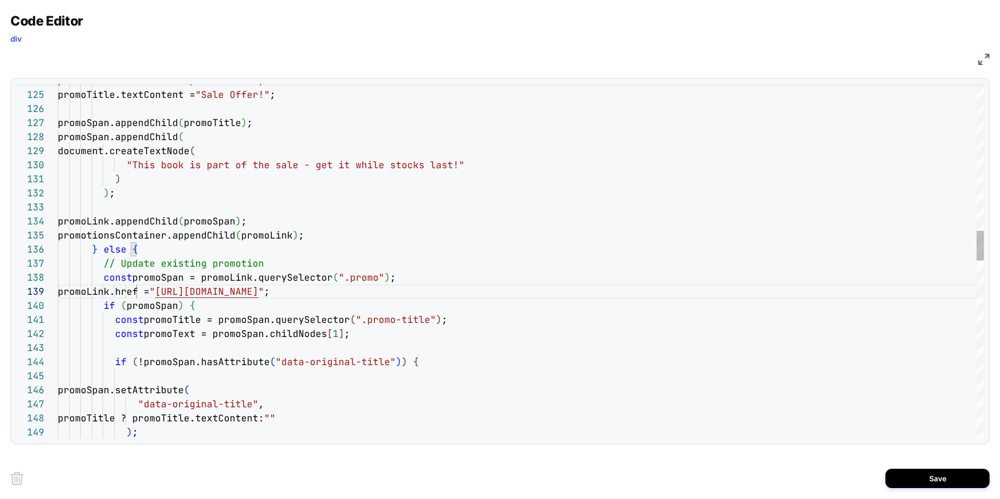
click at [149, 290] on div ""This book is part of the sale - get it while stoc ks last!" ) document.createT…" at bounding box center [521, 448] width 926 height 4208
type textarea "**********"
click at [946, 484] on button "Save" at bounding box center [938, 478] width 104 height 19
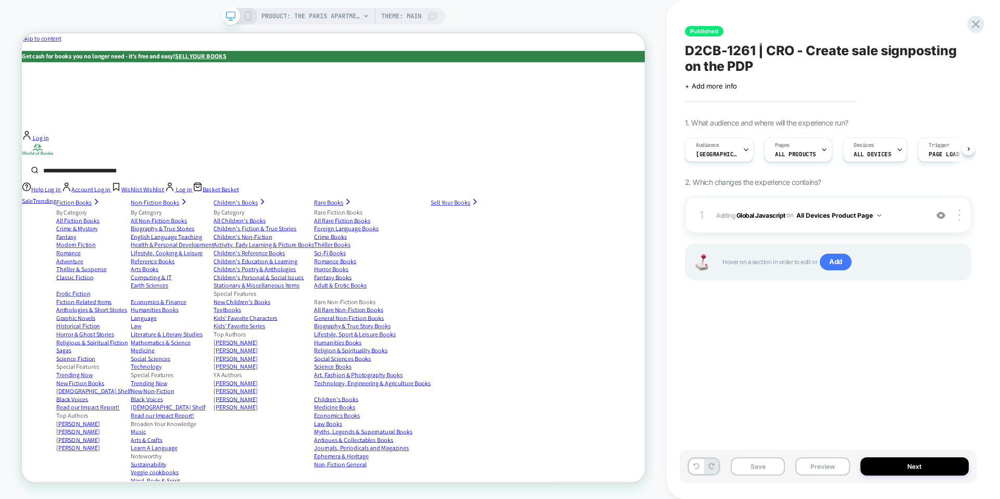
scroll to position [0, 1]
click at [769, 468] on button "Save" at bounding box center [758, 466] width 54 height 18
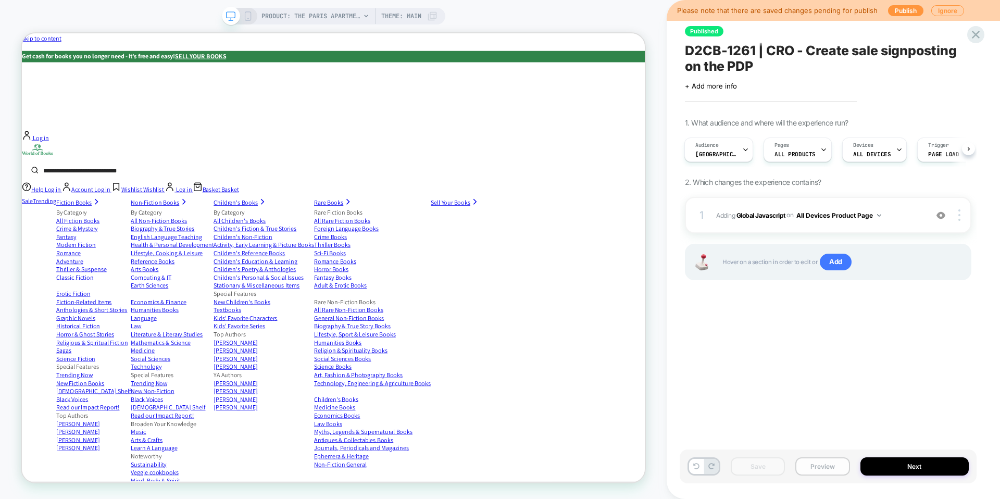
click at [808, 465] on button "Preview" at bounding box center [822, 466] width 54 height 18
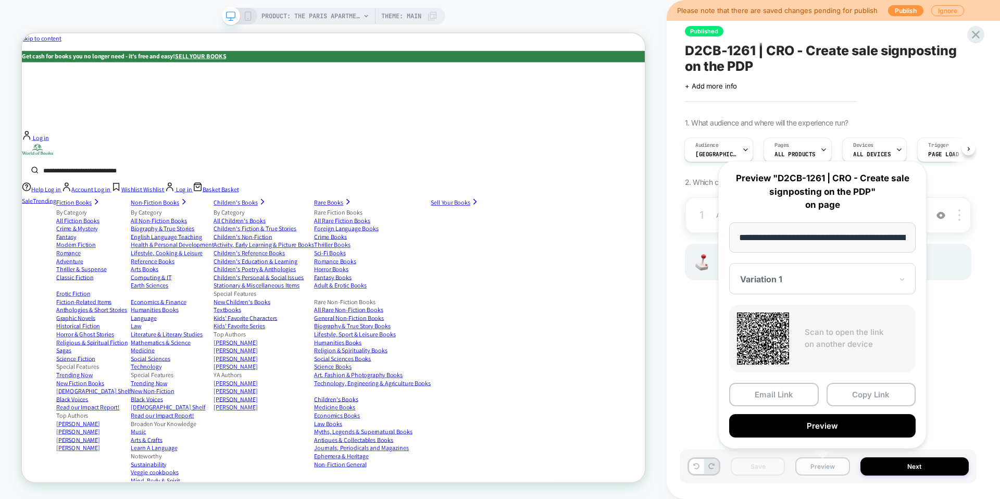
scroll to position [0, 290]
click at [856, 390] on button "Copy Link" at bounding box center [872, 394] width 90 height 23
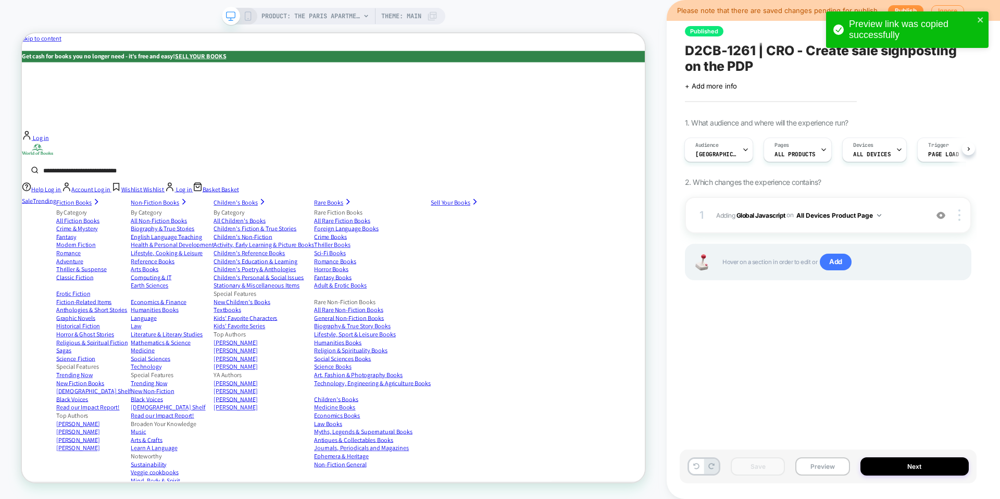
click at [901, 9] on div "Preview link was copied successfully" at bounding box center [907, 32] width 167 height 46
click at [893, 7] on button "Publish" at bounding box center [905, 10] width 35 height 11
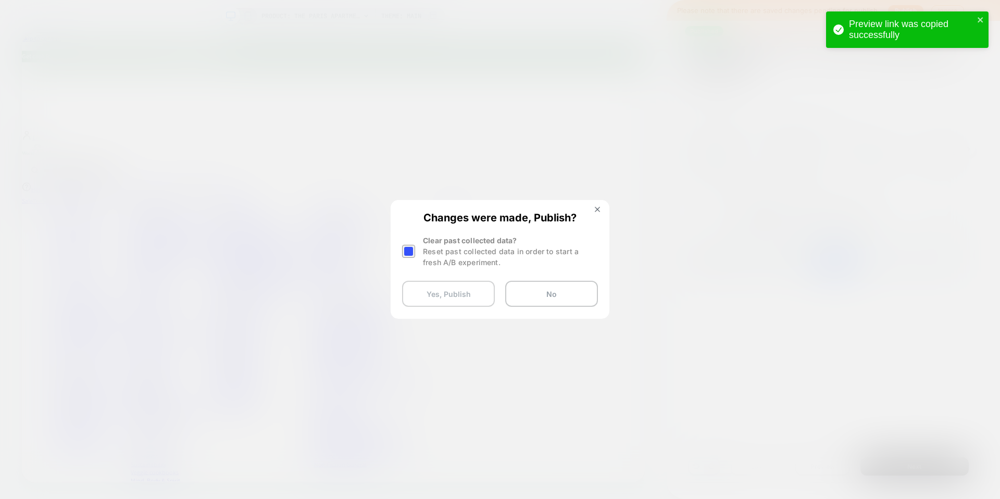
click at [471, 292] on button "Yes, Publish" at bounding box center [448, 294] width 93 height 26
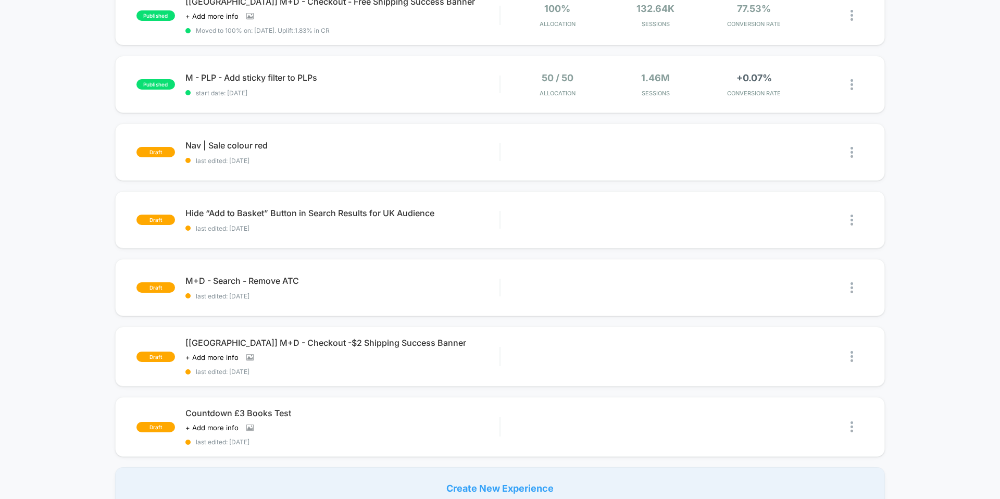
scroll to position [473, 0]
click at [852, 220] on img at bounding box center [852, 219] width 3 height 11
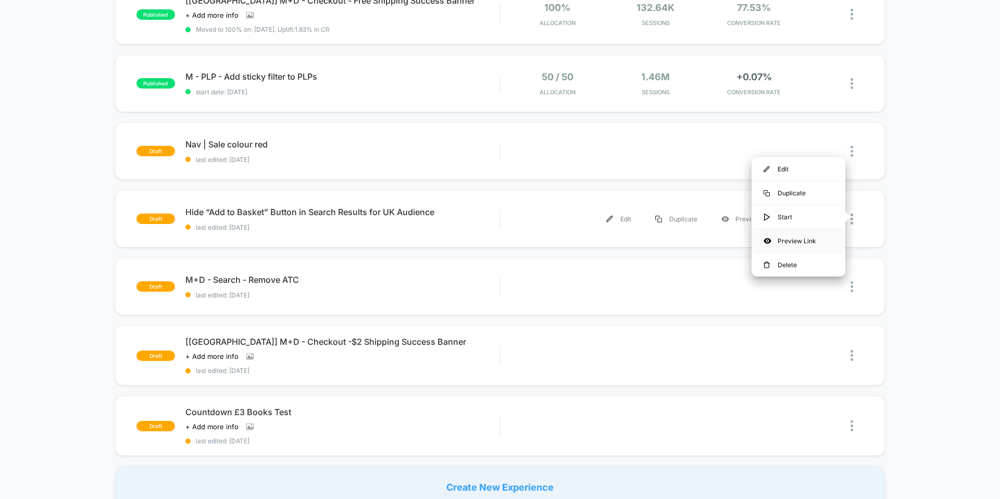
click at [799, 238] on div "Preview Link" at bounding box center [799, 240] width 94 height 23
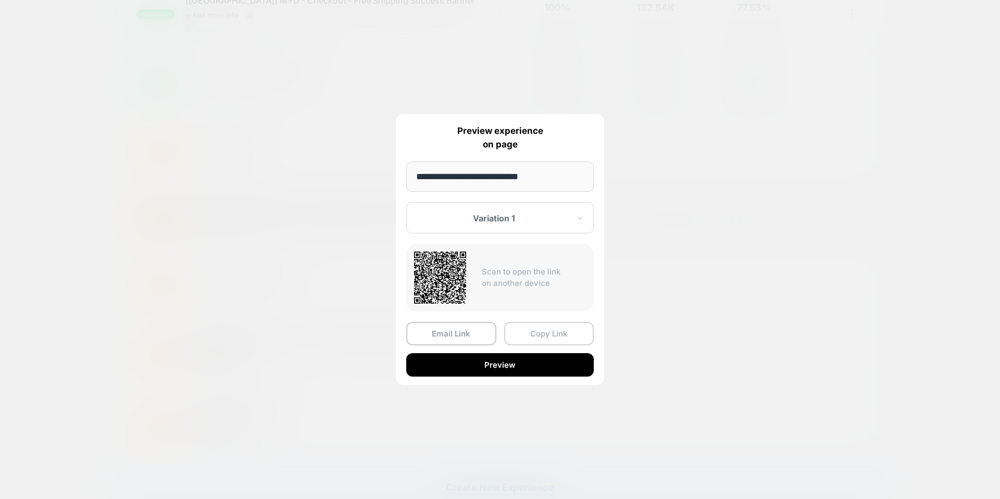
click at [550, 333] on button "Copy Link" at bounding box center [549, 333] width 90 height 23
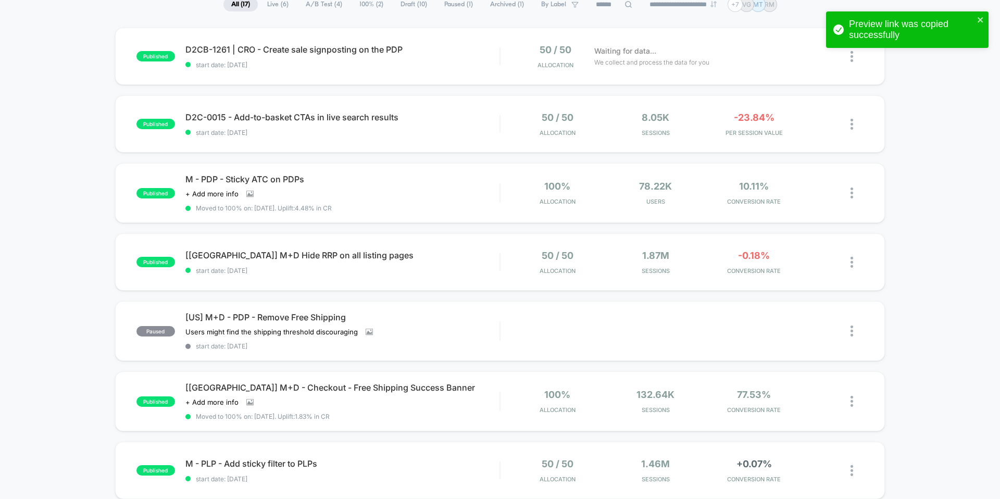
scroll to position [0, 0]
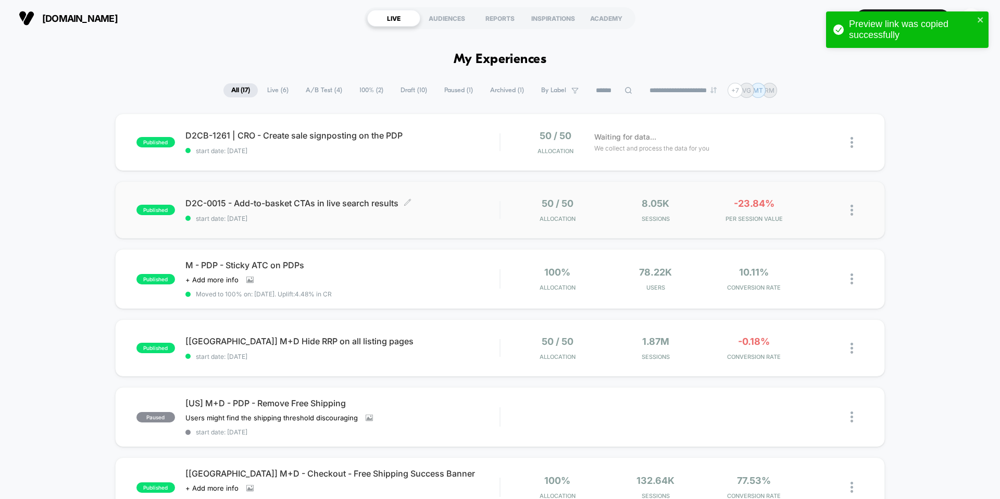
click at [362, 201] on span "D2C-0015 - Add-to-basket CTAs in live search results Click to edit experience d…" at bounding box center [342, 203] width 314 height 10
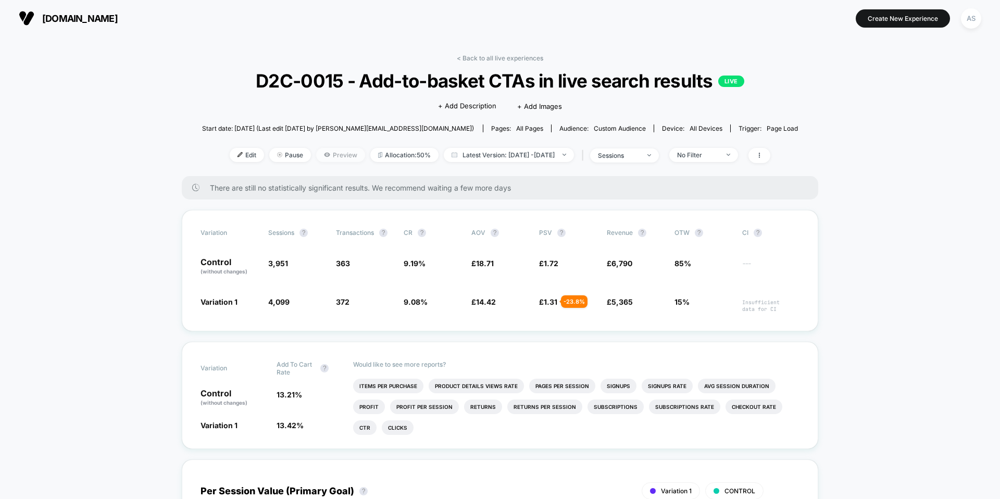
click at [319, 159] on span "Preview" at bounding box center [340, 155] width 49 height 14
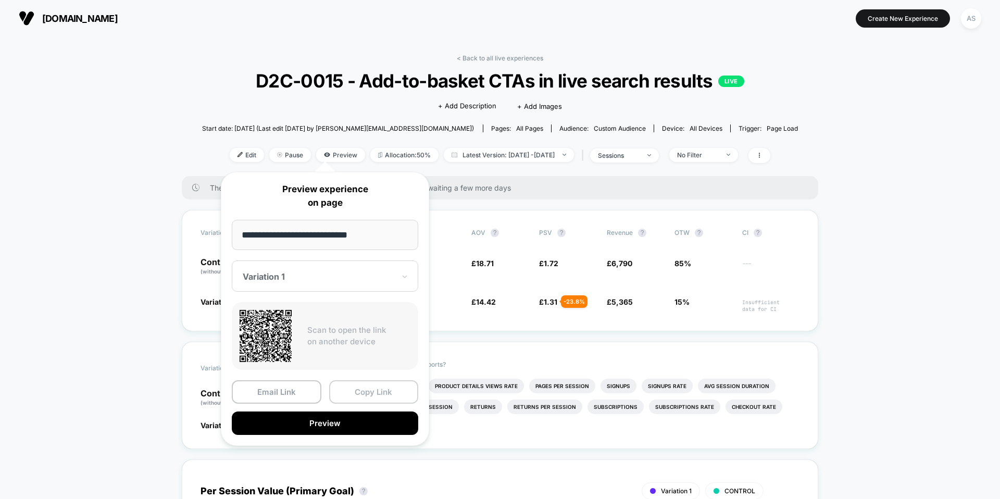
click at [367, 386] on button "Copy Link" at bounding box center [374, 391] width 90 height 23
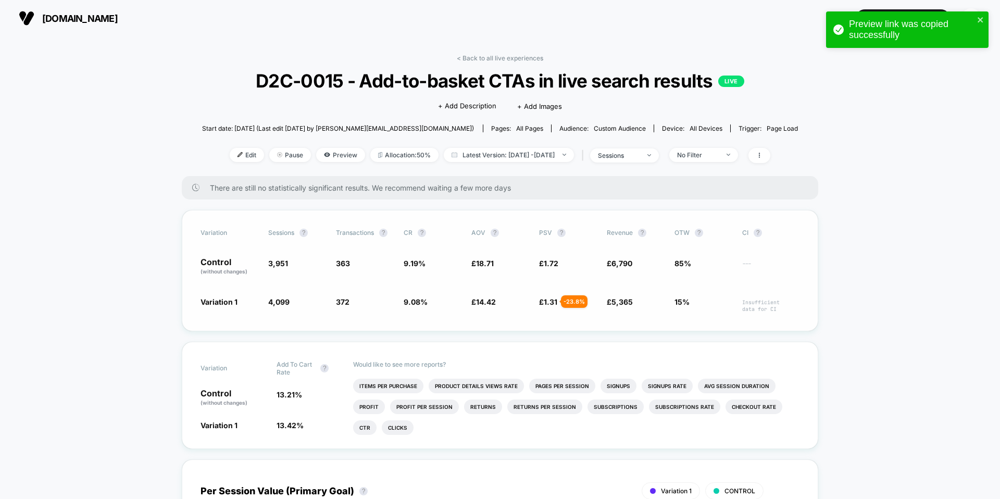
click at [505, 210] on div "Variation Sessions ? Transactions ? CR ? AOV ? PSV ? Revenue ? OTW ? CI ? Contr…" at bounding box center [500, 270] width 637 height 121
click at [331, 155] on span "Preview" at bounding box center [340, 155] width 49 height 14
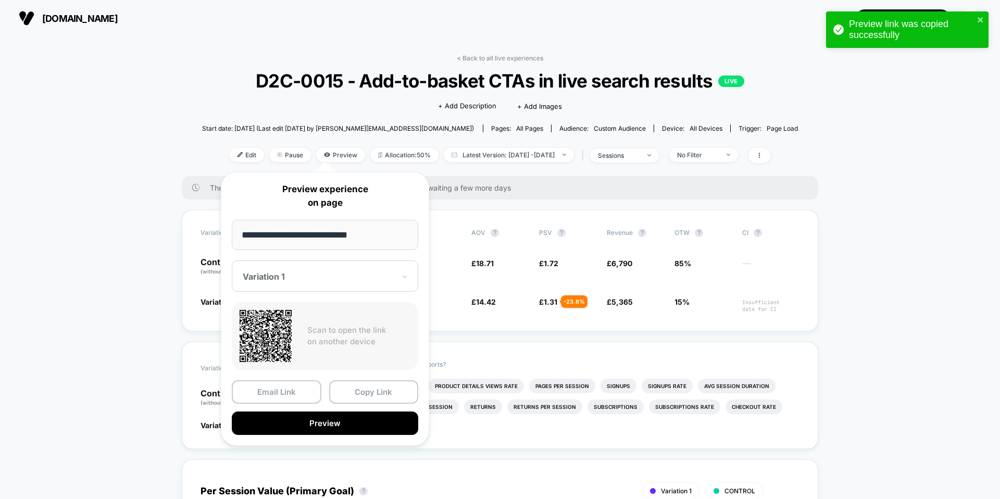
click at [337, 293] on div "**********" at bounding box center [325, 309] width 208 height 274
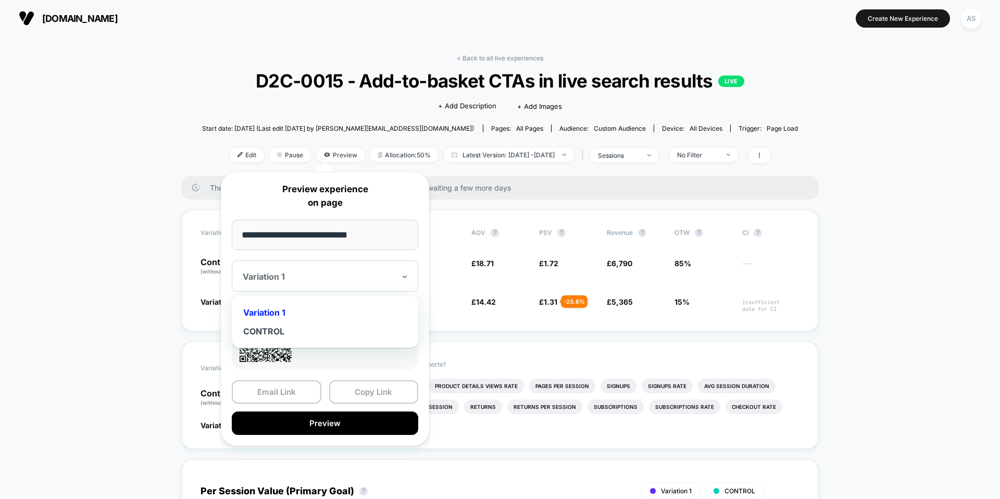
click at [332, 279] on div at bounding box center [319, 276] width 152 height 10
click at [314, 331] on div "CONTROL" at bounding box center [325, 331] width 176 height 19
click at [354, 397] on button "Copy Link" at bounding box center [374, 391] width 90 height 23
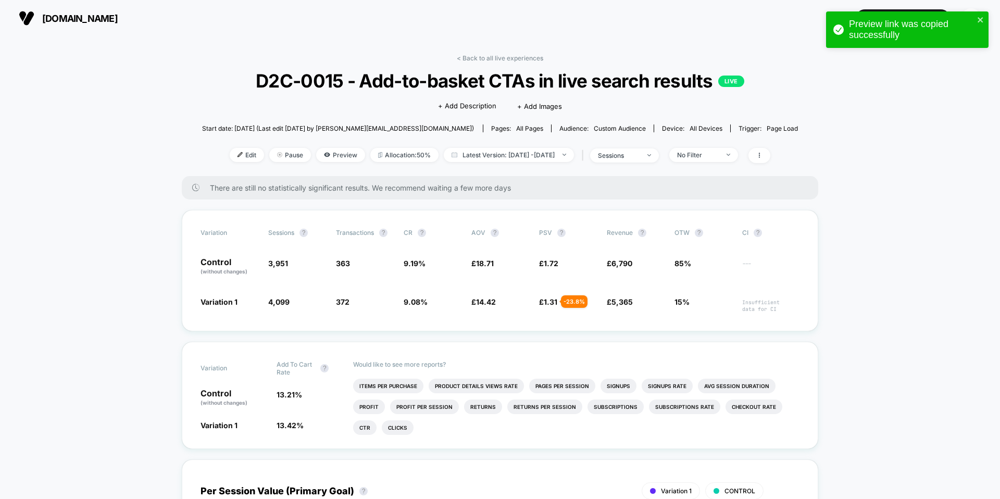
click at [525, 65] on div "< Back to all live experiences D2C-0015 - Add-to-basket CTAs in live search res…" at bounding box center [500, 115] width 596 height 122
click at [517, 58] on link "< Back to all live experiences" at bounding box center [500, 58] width 86 height 8
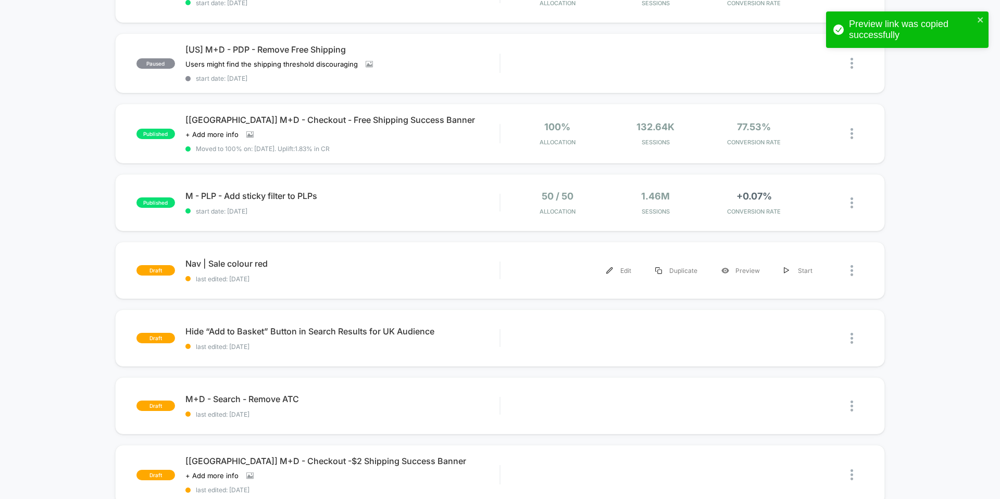
scroll to position [348, 0]
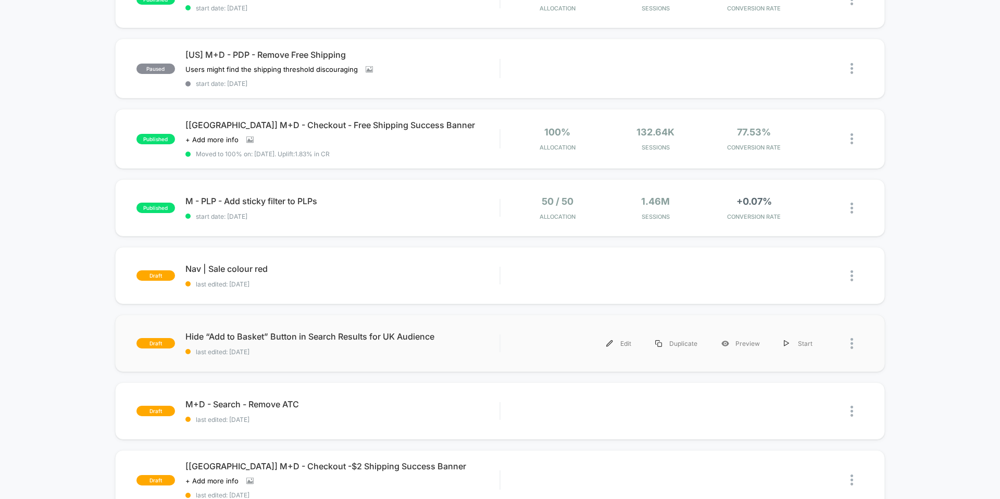
click at [740, 319] on div "draft Hide “Add to Basket” Button in Search Results for UK Audience last edited…" at bounding box center [500, 343] width 770 height 57
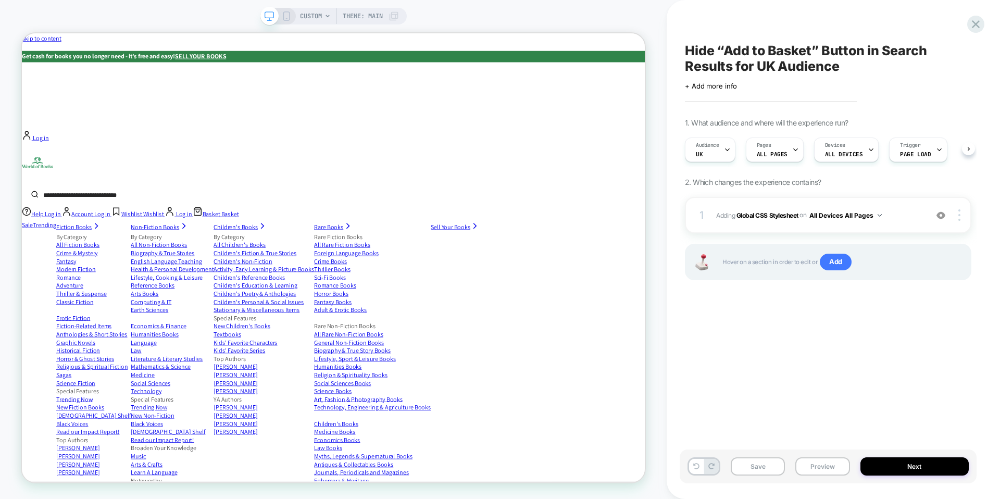
scroll to position [0, 1]
click at [975, 20] on icon at bounding box center [976, 24] width 14 height 14
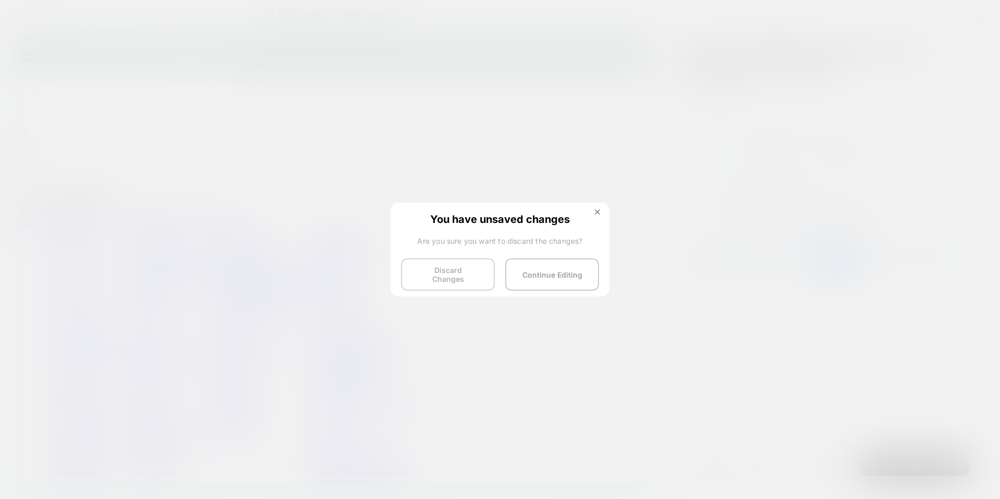
click at [441, 269] on button "Discard Changes" at bounding box center [448, 274] width 94 height 32
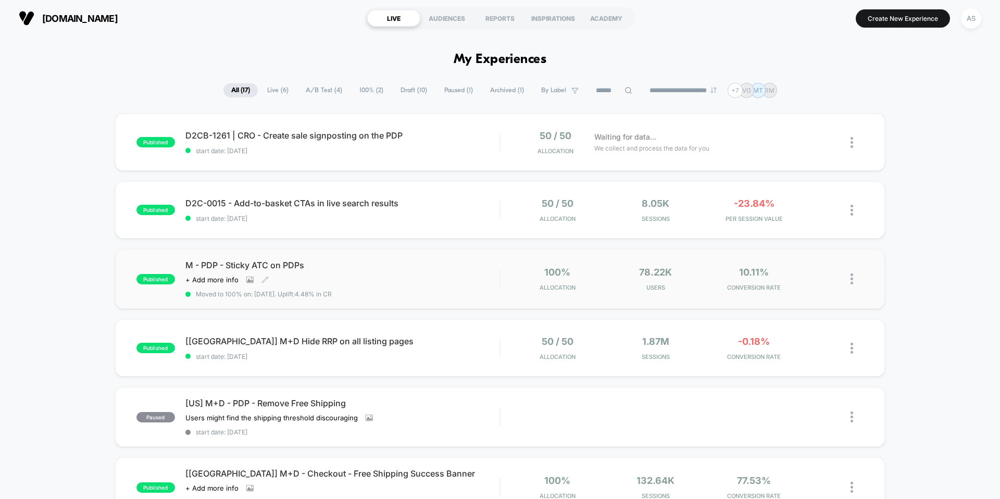
scroll to position [92, 0]
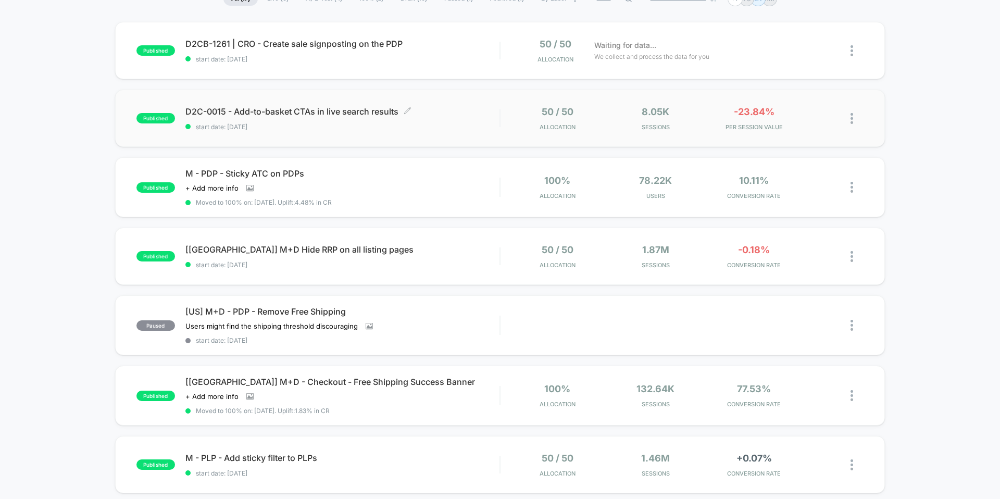
click at [452, 118] on div "D2C-0015 - Add-to-basket CTAs in live search results Click to edit experience d…" at bounding box center [342, 118] width 314 height 24
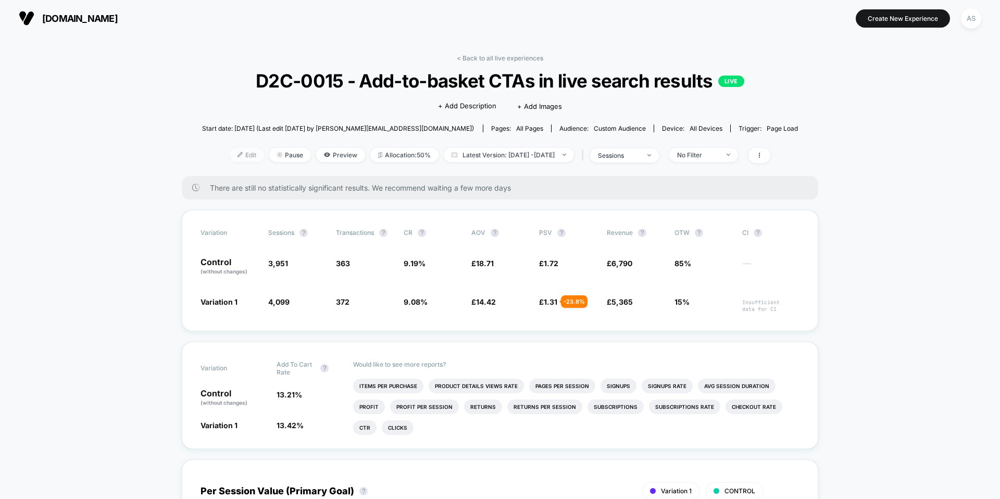
click at [234, 155] on span "Edit" at bounding box center [247, 155] width 34 height 14
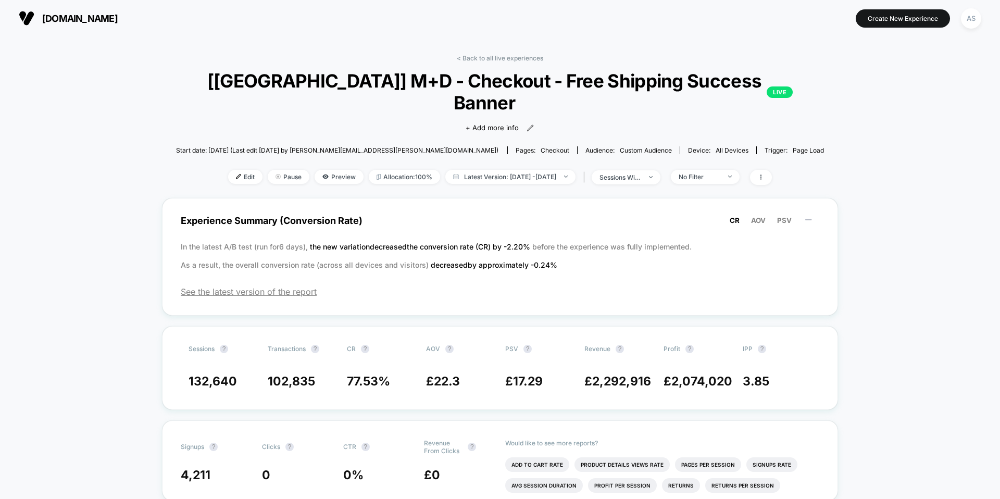
click at [767, 28] on section "Create New Experience AS" at bounding box center [826, 18] width 318 height 26
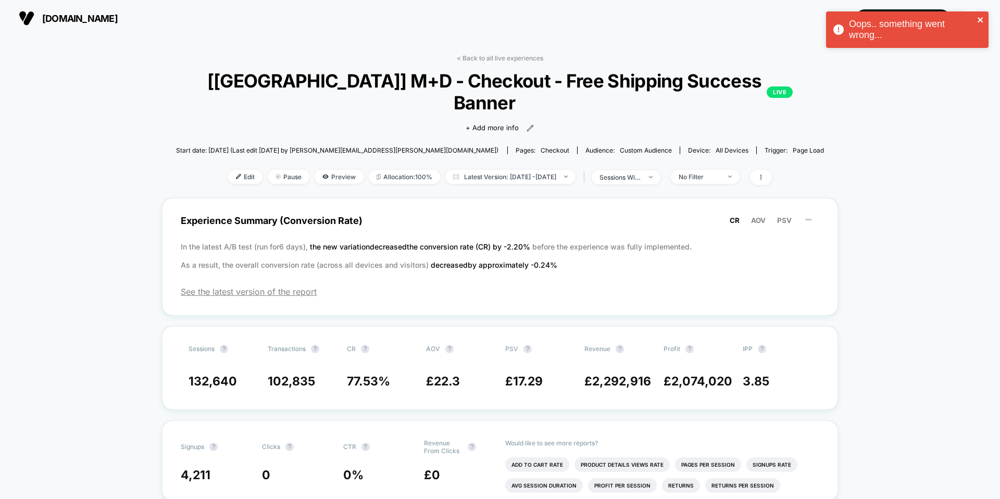
click at [979, 21] on icon "close" at bounding box center [980, 19] width 5 height 5
